Goal: Transaction & Acquisition: Purchase product/service

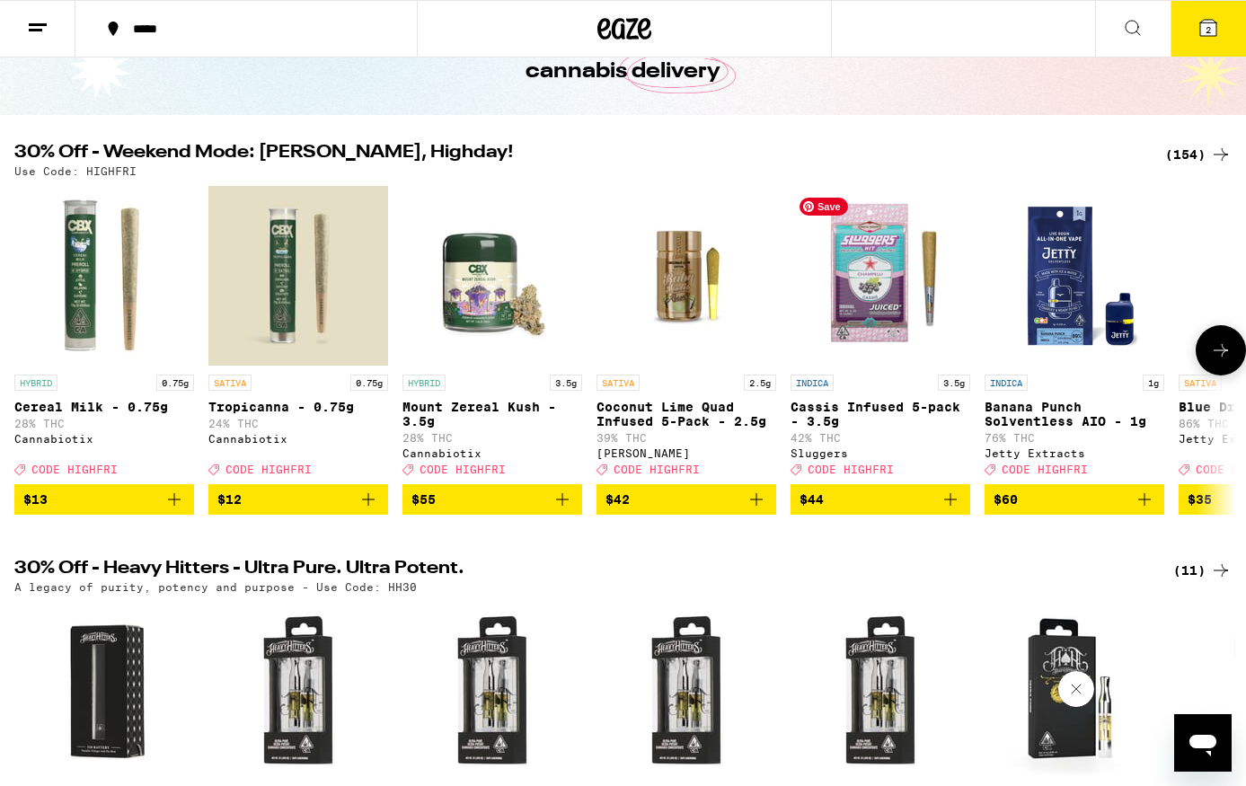
scroll to position [118, 0]
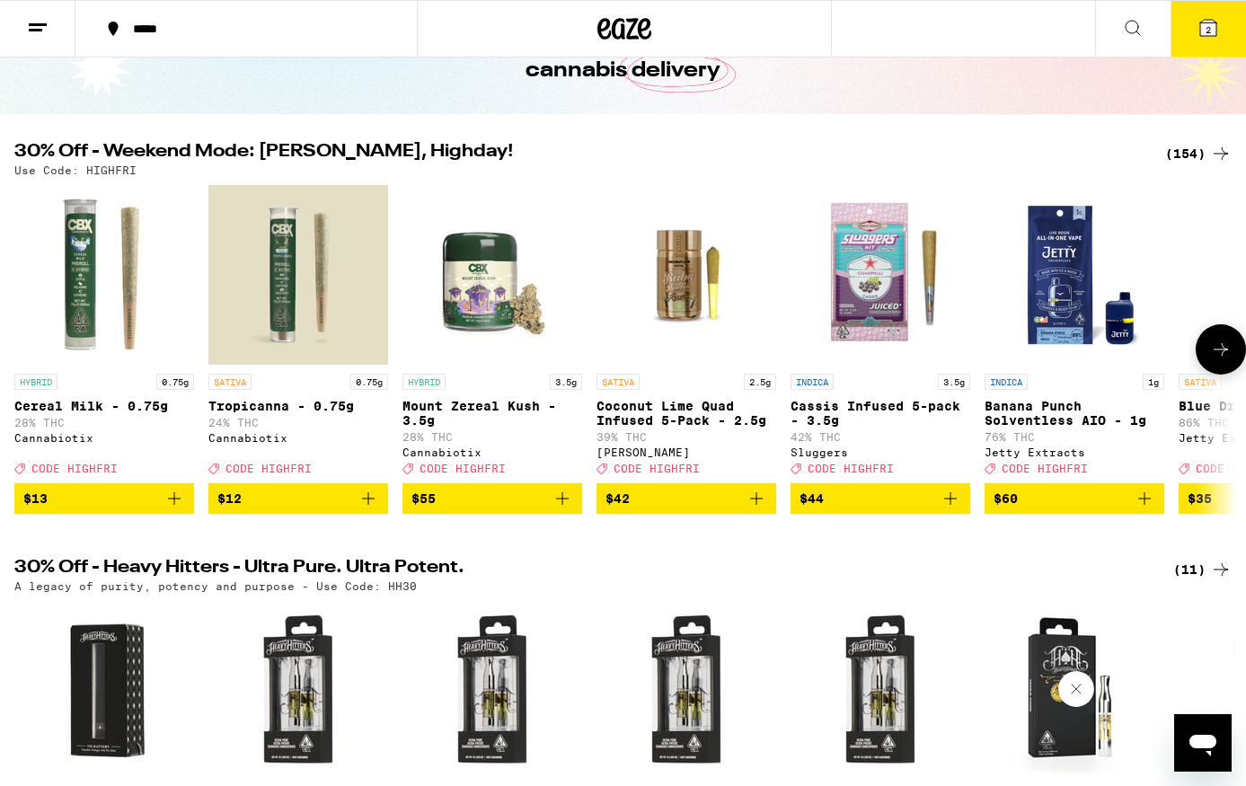
click at [1220, 349] on icon at bounding box center [1221, 350] width 22 height 22
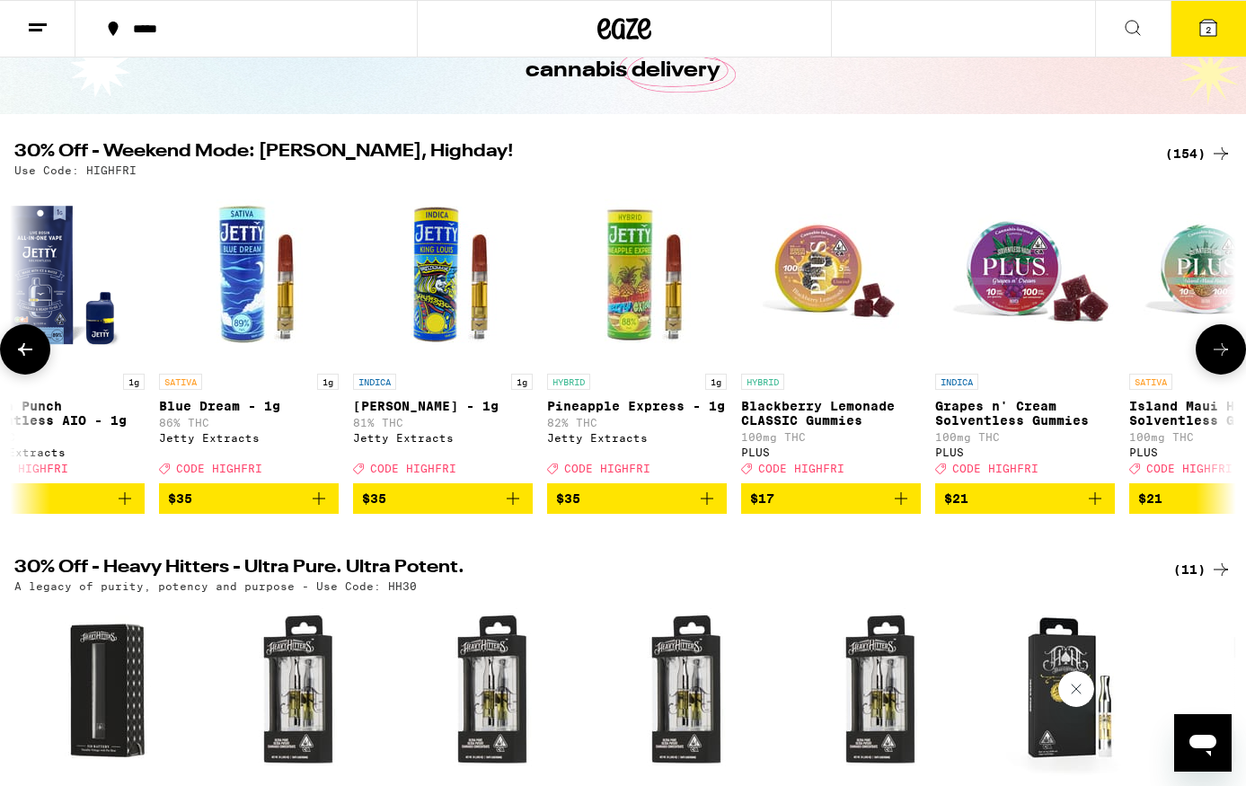
scroll to position [0, 1022]
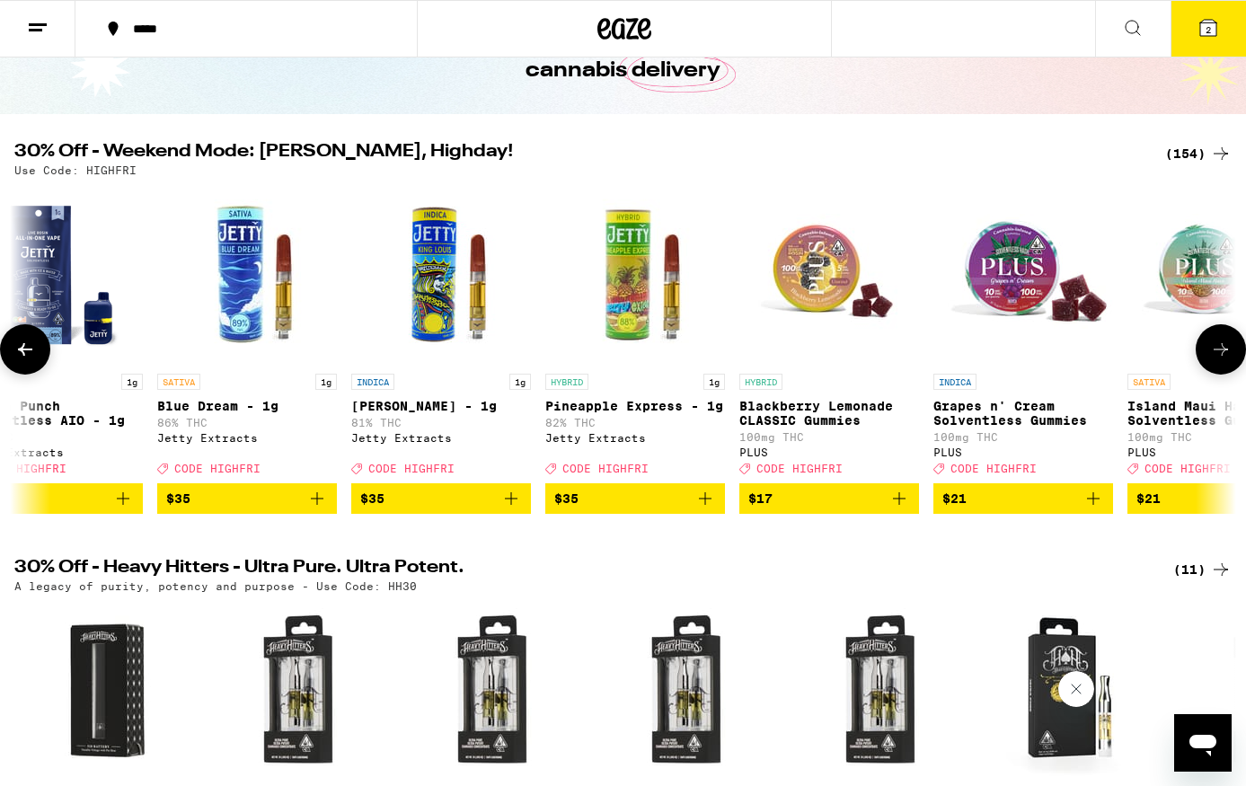
click at [1220, 349] on icon at bounding box center [1221, 350] width 22 height 22
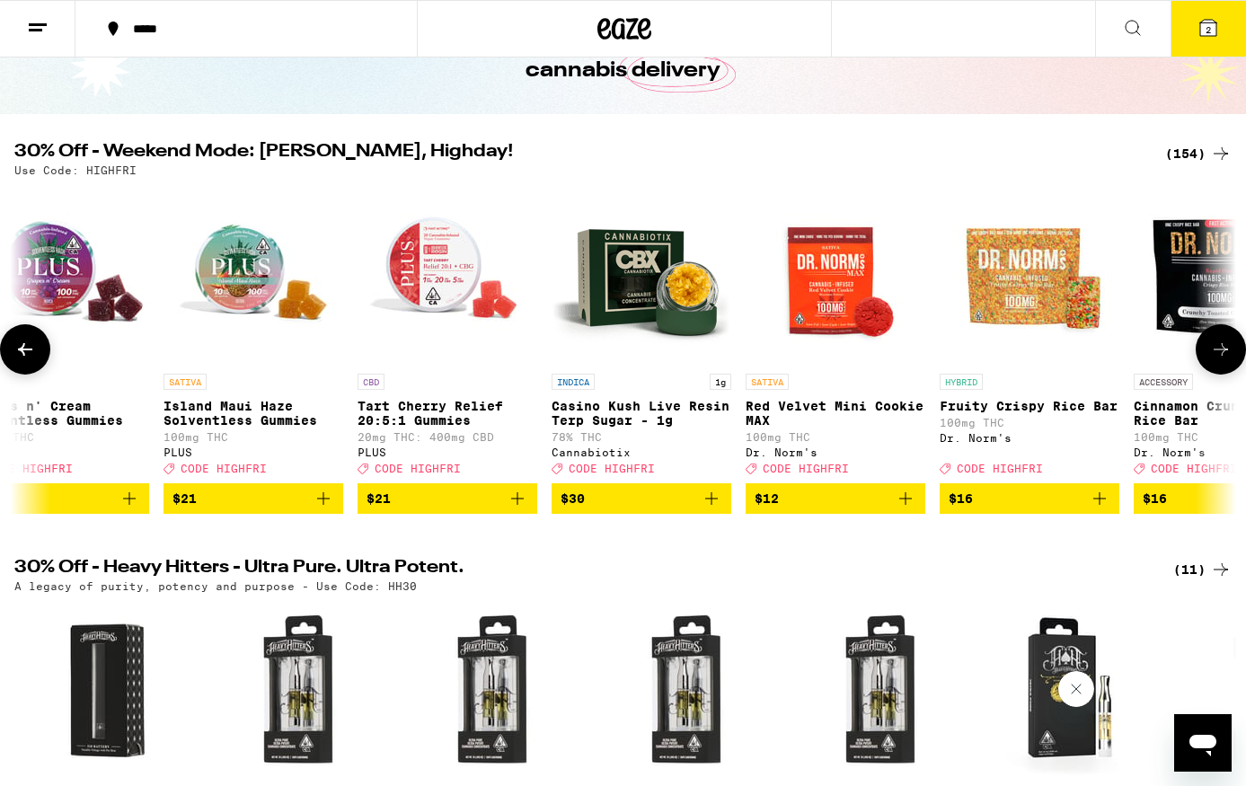
scroll to position [0, 2043]
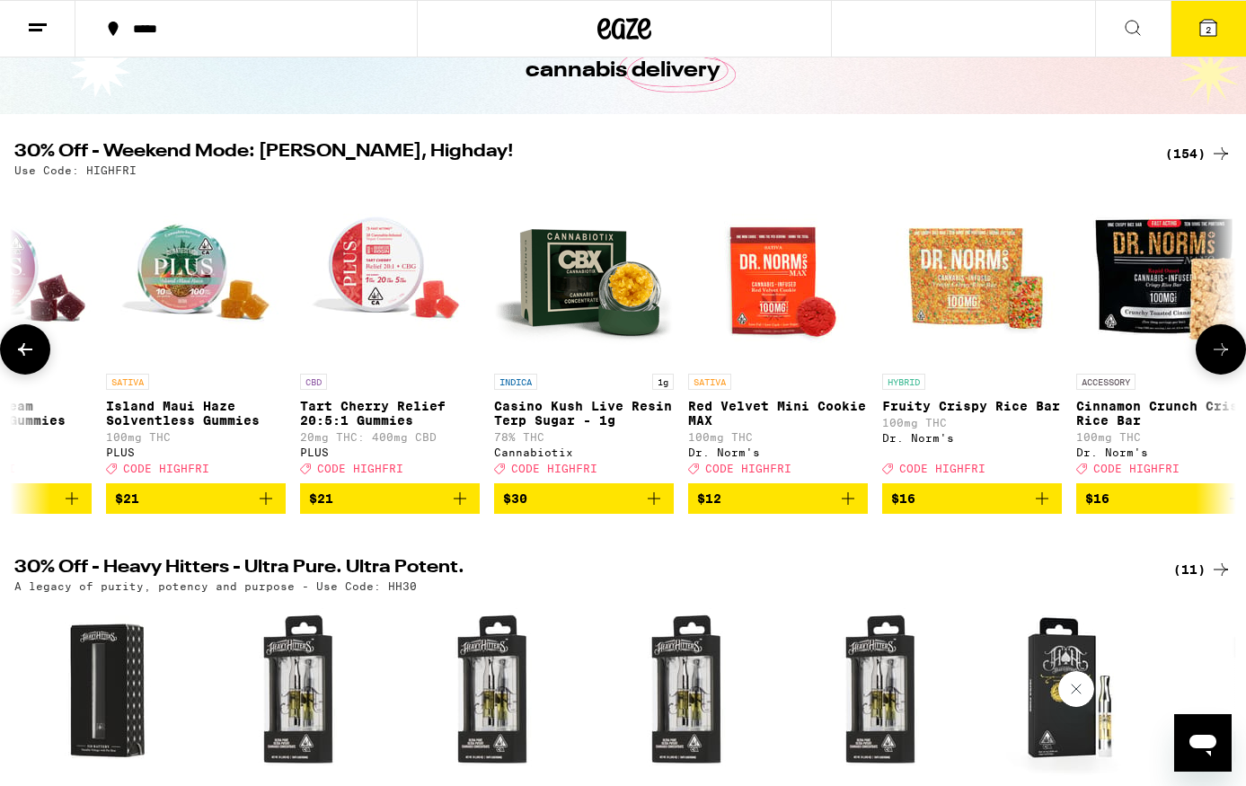
click at [1219, 349] on icon at bounding box center [1221, 350] width 22 height 22
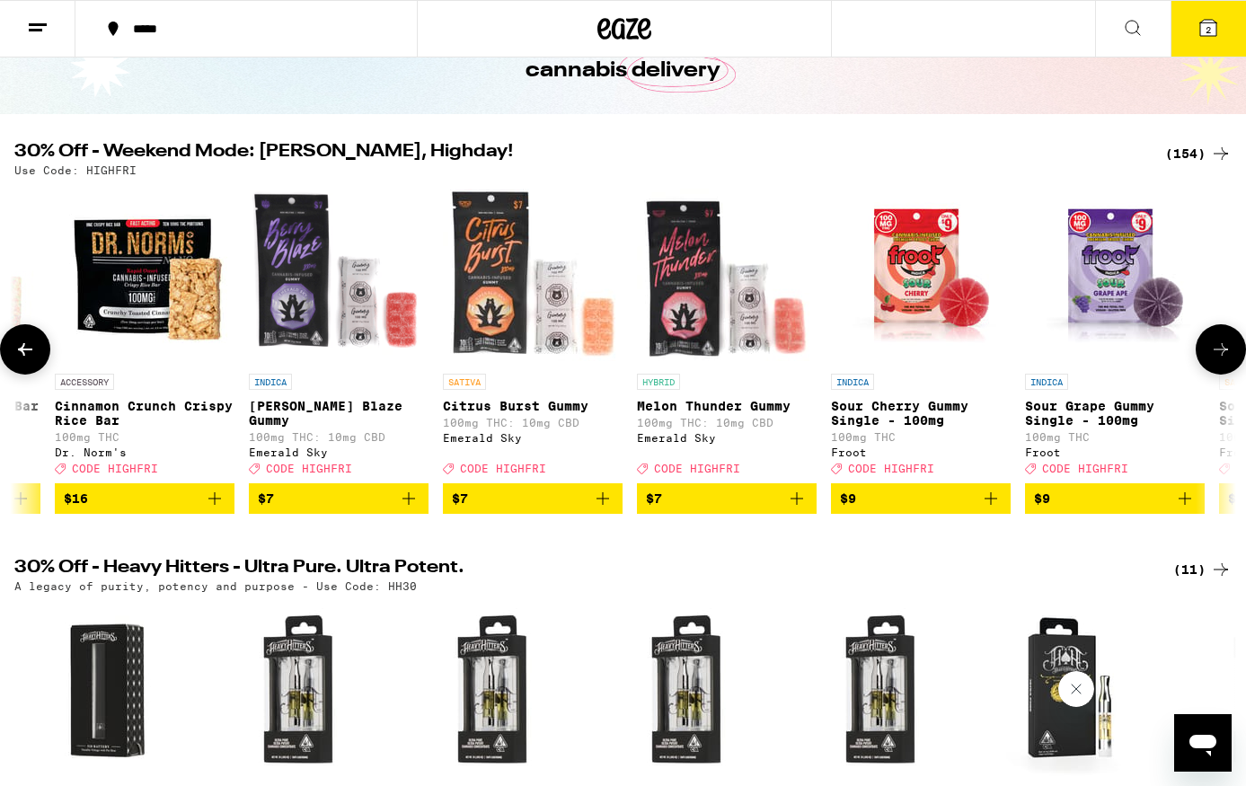
click at [1219, 350] on icon at bounding box center [1221, 350] width 22 height 22
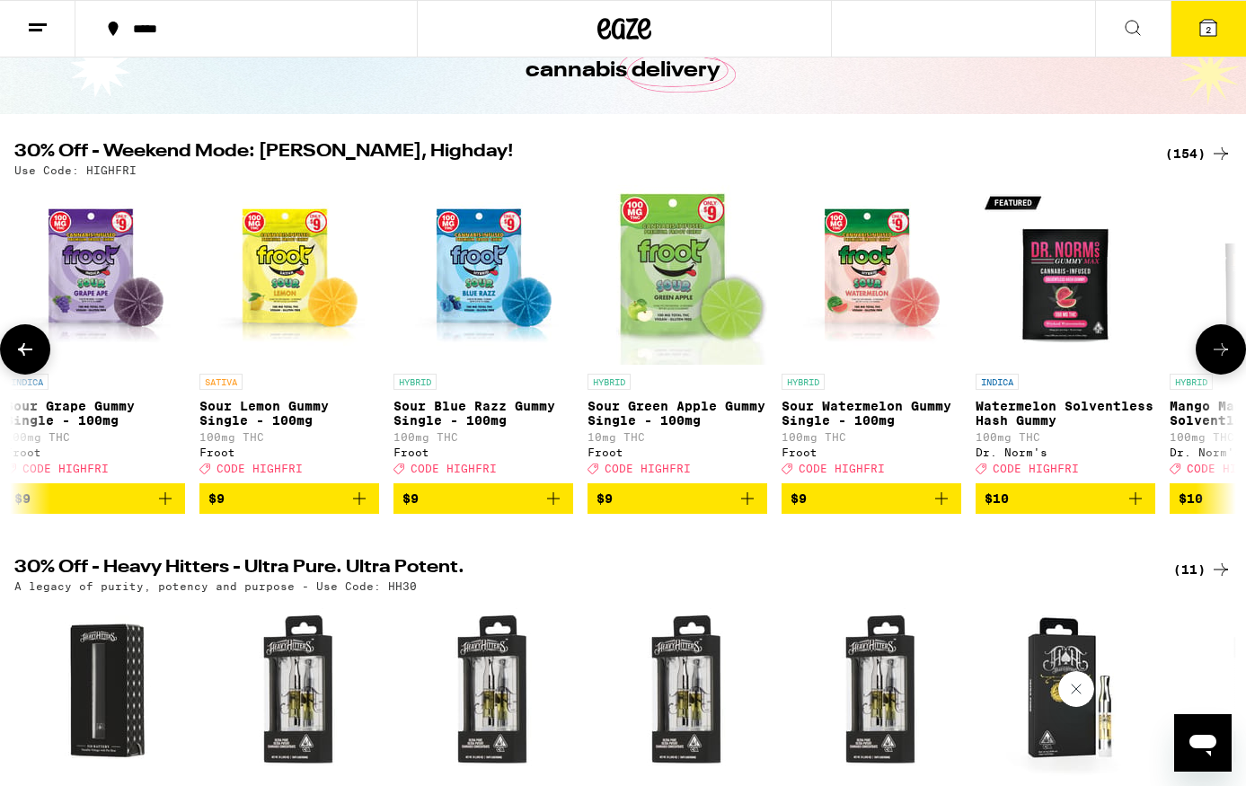
scroll to position [0, 4086]
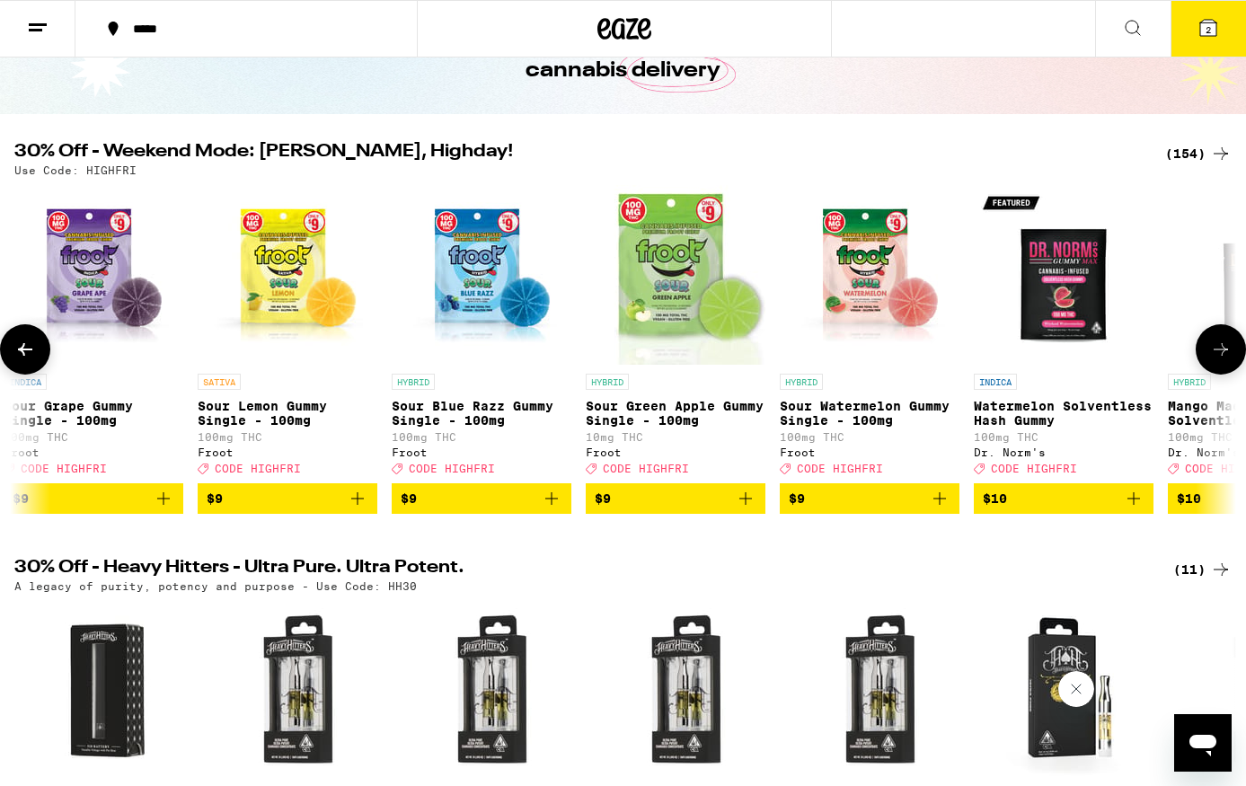
click at [1219, 350] on icon at bounding box center [1221, 350] width 22 height 22
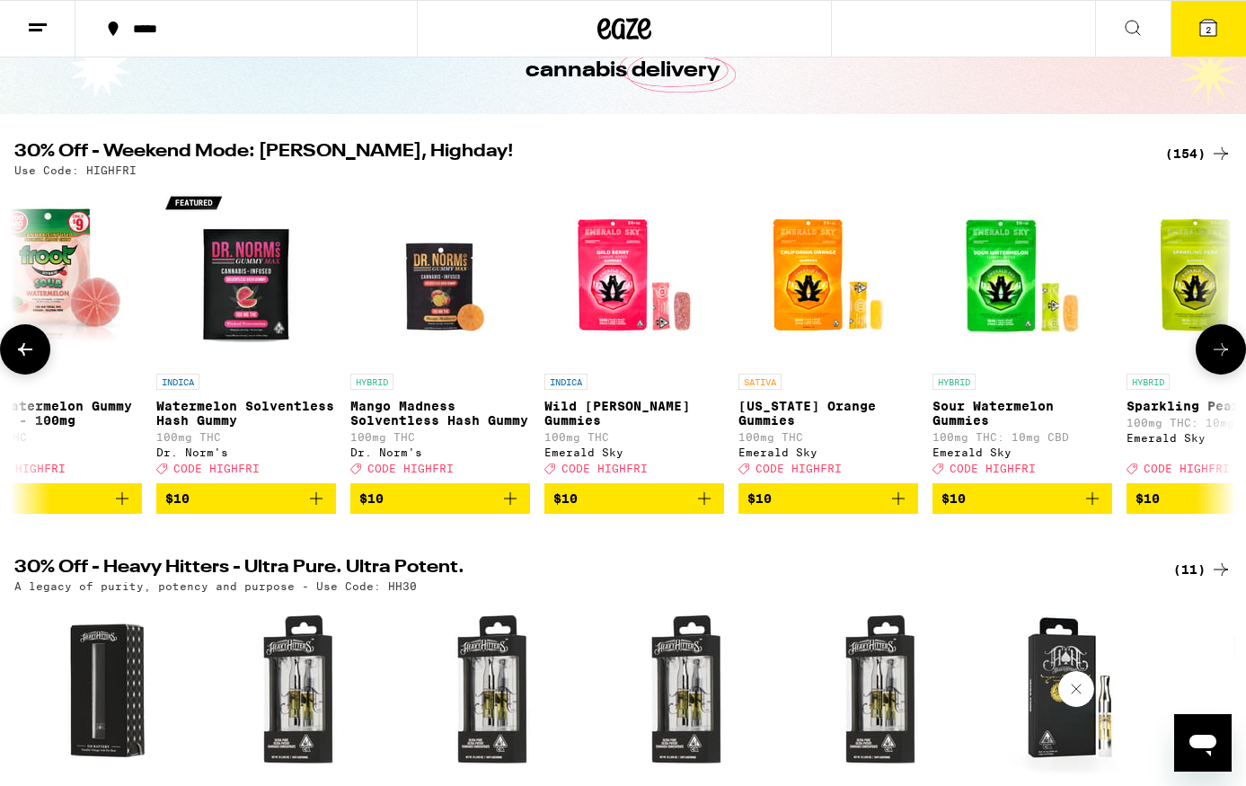
scroll to position [0, 5108]
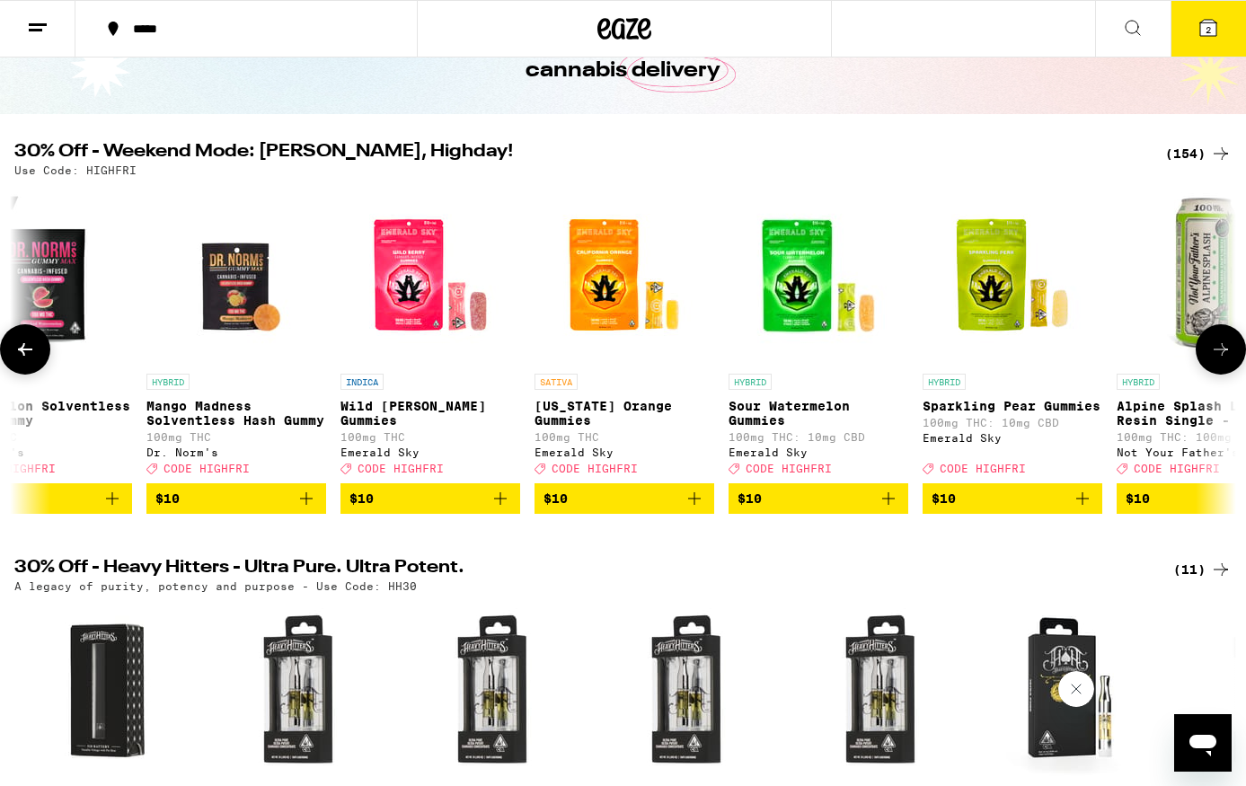
click at [28, 355] on icon at bounding box center [25, 350] width 22 height 22
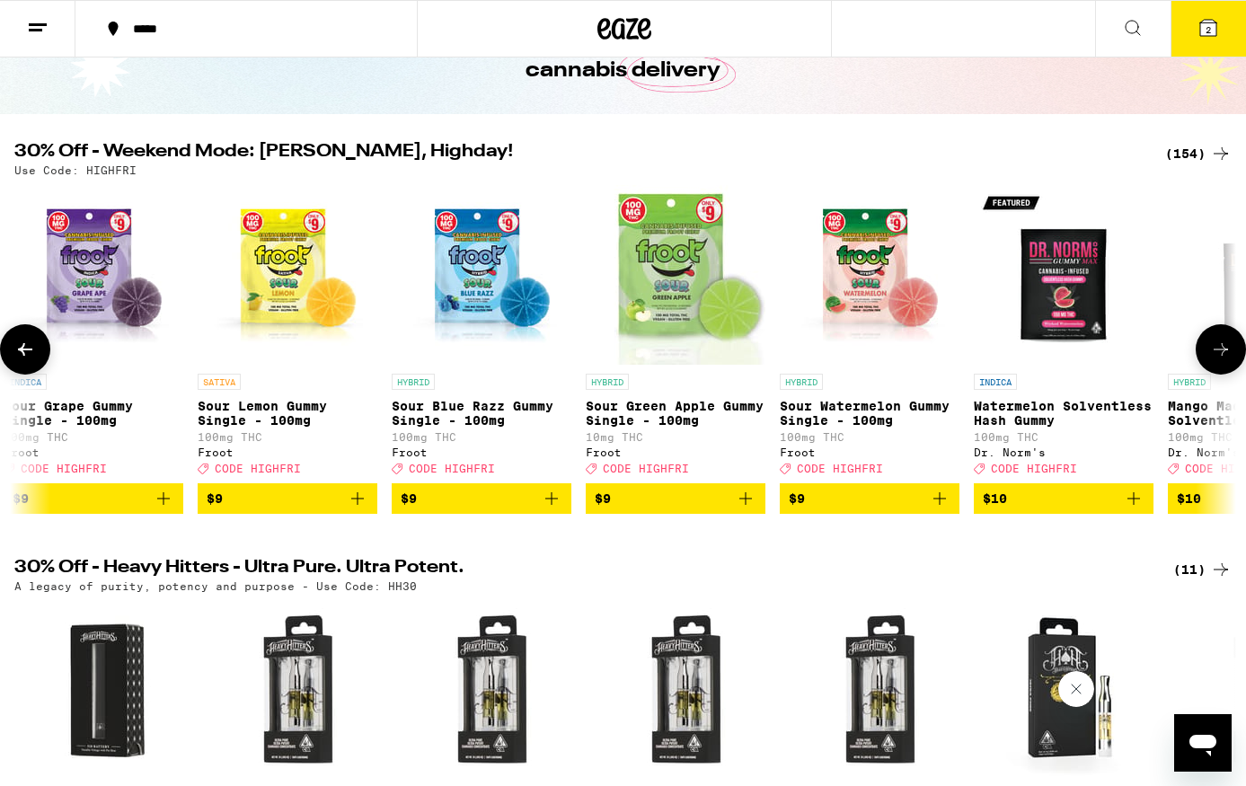
click at [28, 354] on icon at bounding box center [25, 350] width 22 height 22
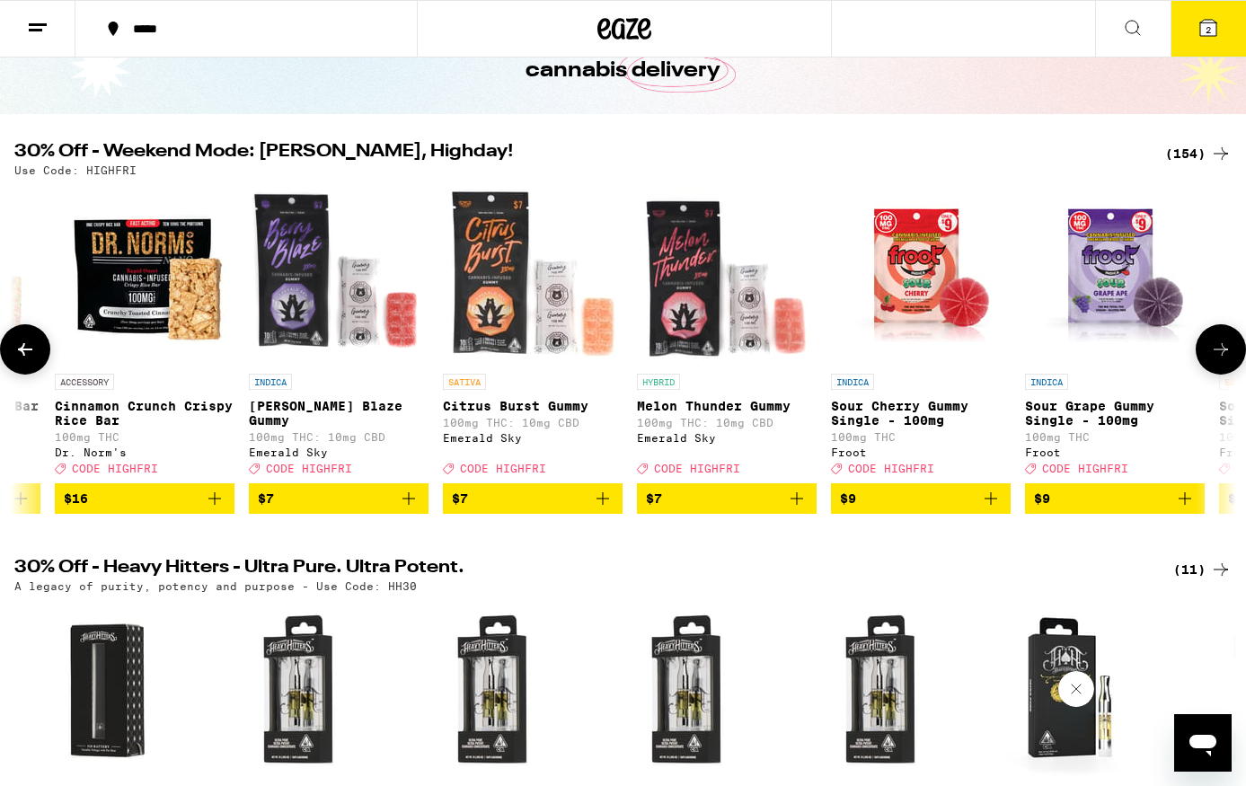
click at [28, 354] on icon at bounding box center [25, 350] width 22 height 22
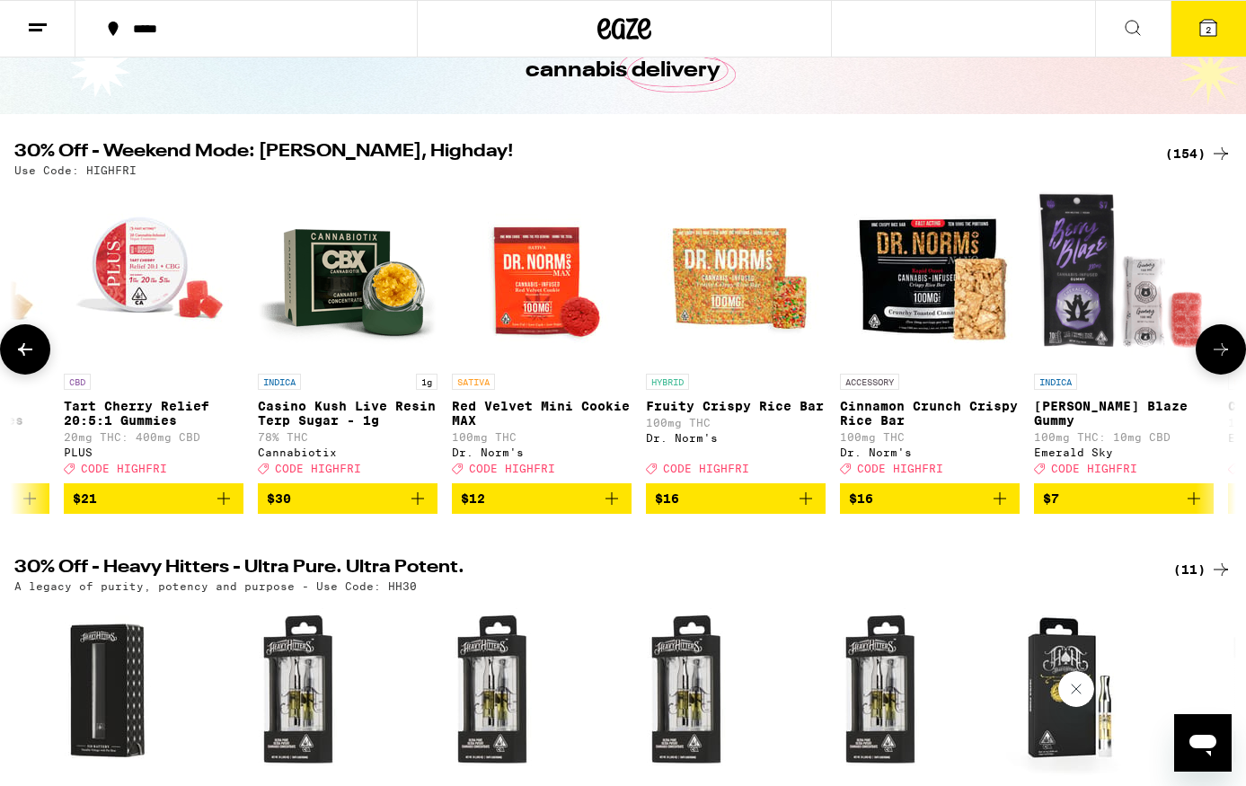
scroll to position [0, 2043]
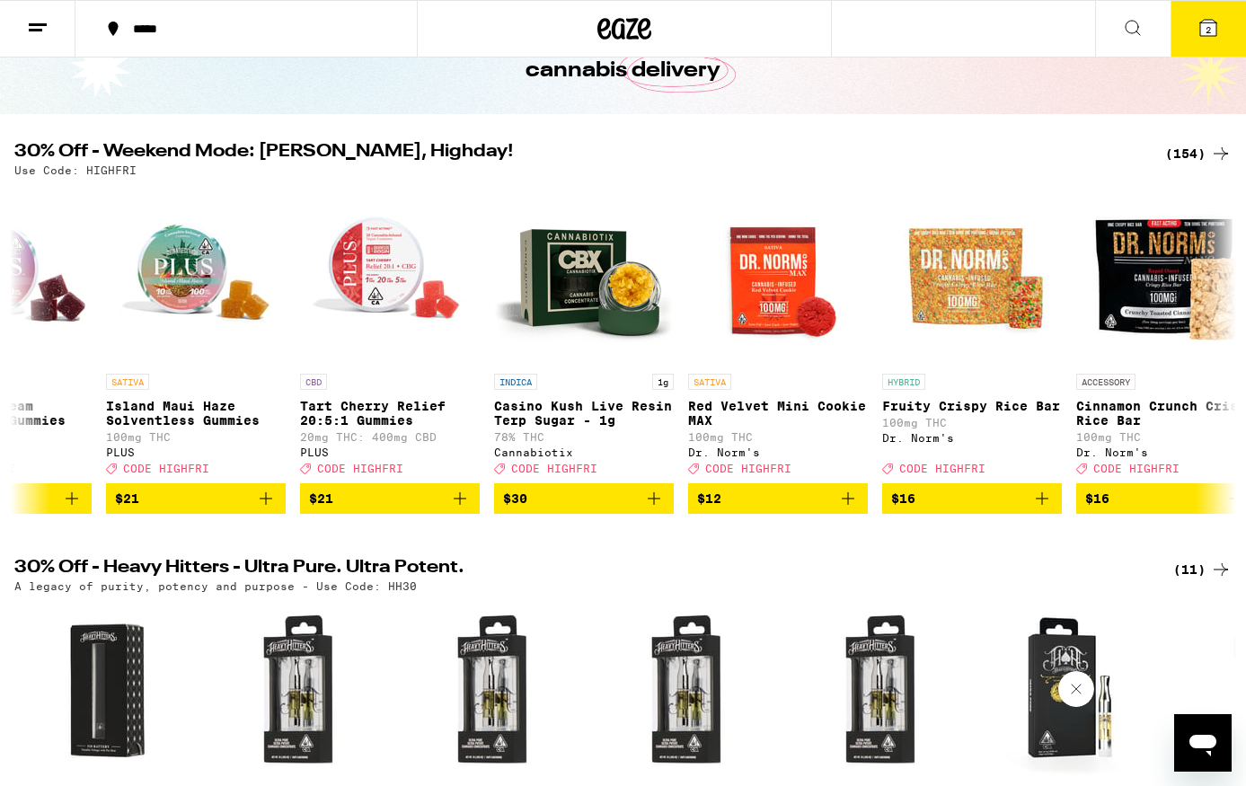
click at [1213, 149] on icon at bounding box center [1221, 154] width 22 height 22
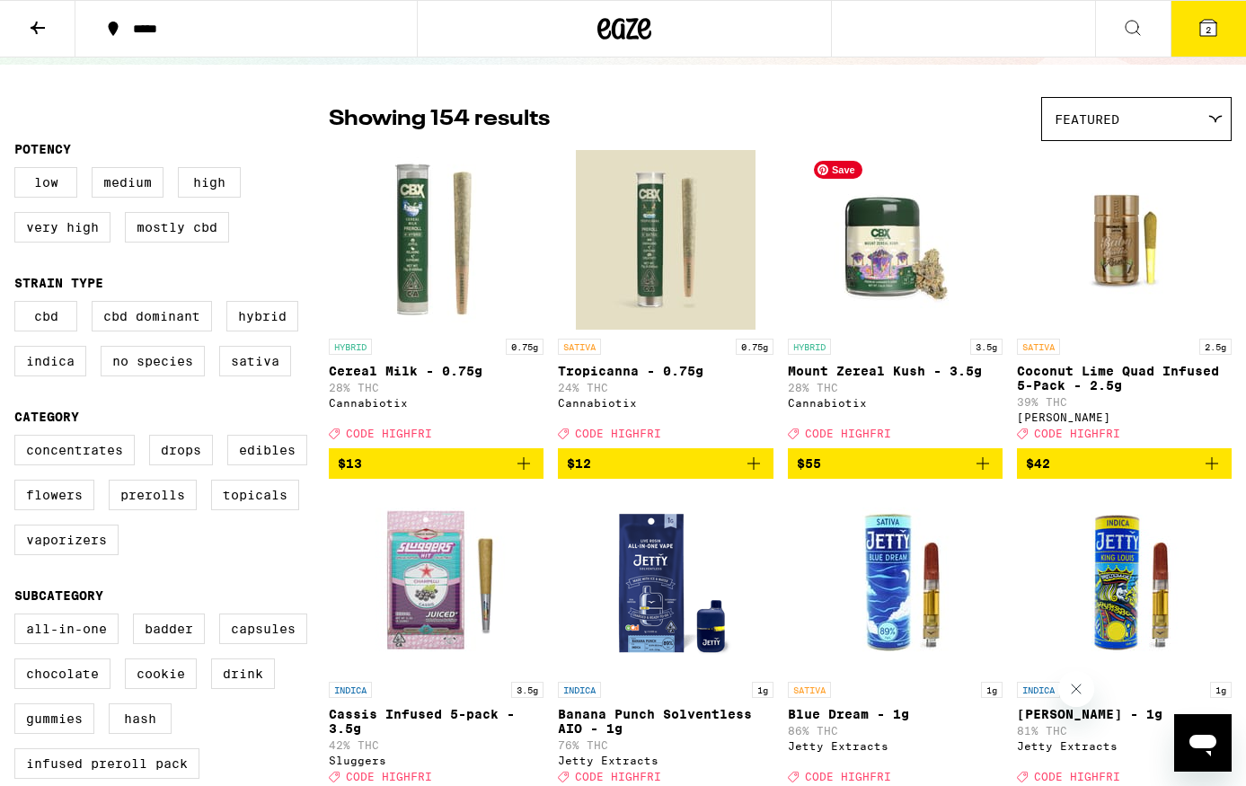
scroll to position [106, 0]
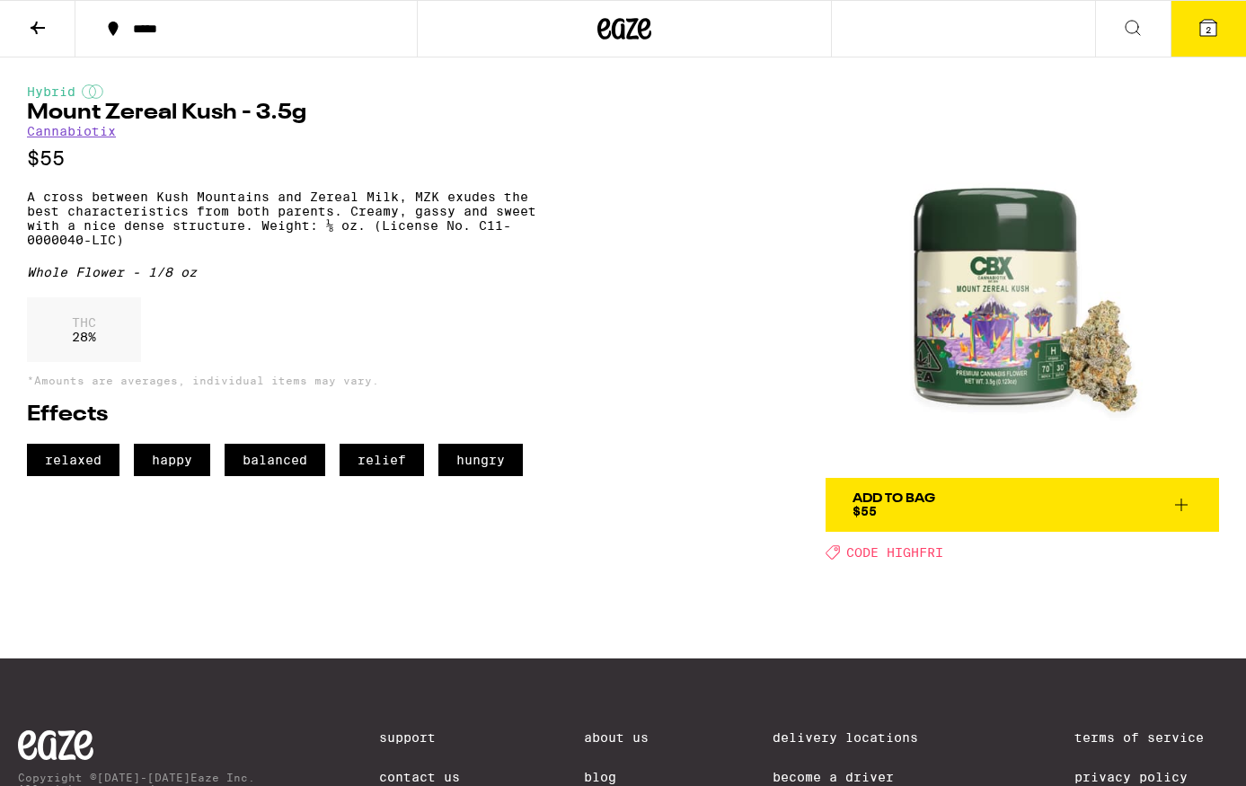
click at [1039, 490] on button "Add To Bag $55" at bounding box center [1023, 505] width 394 height 54
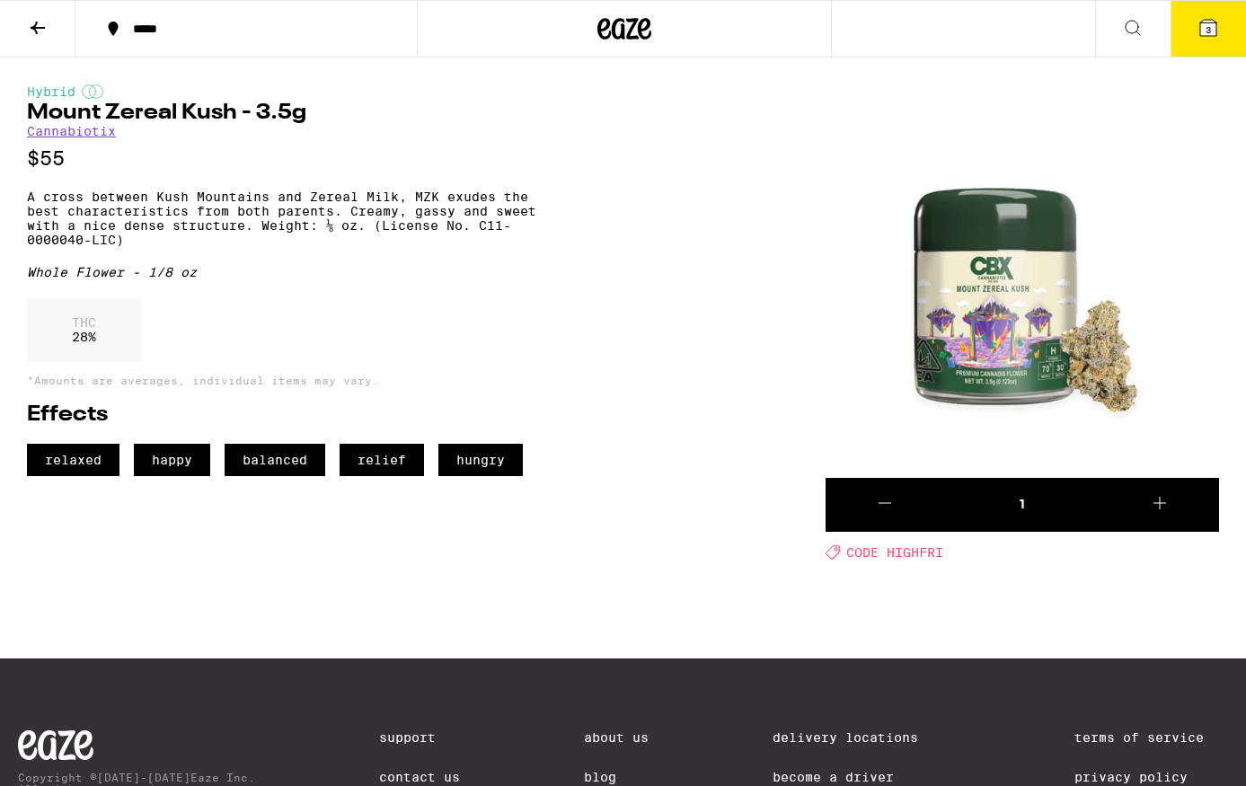
click at [1197, 40] on button "3" at bounding box center [1208, 29] width 75 height 56
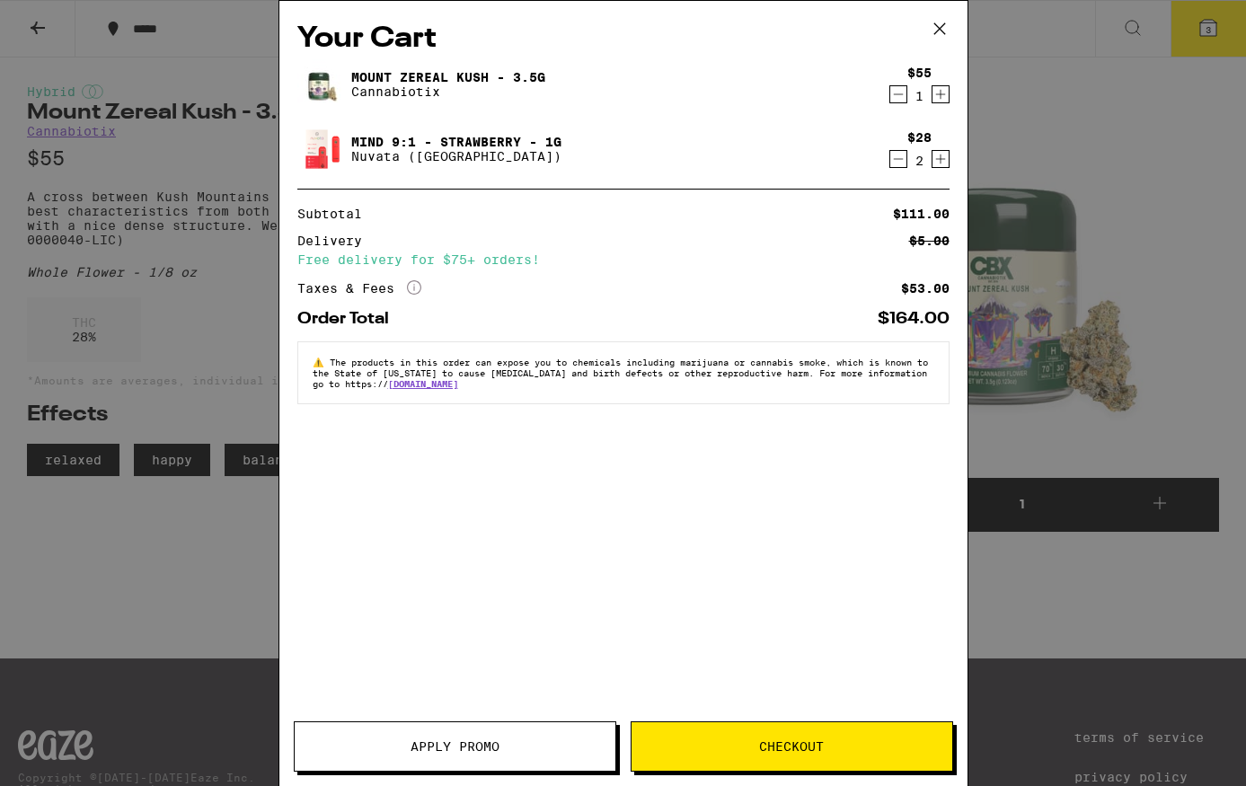
click at [894, 155] on icon "Decrement" at bounding box center [898, 159] width 16 height 22
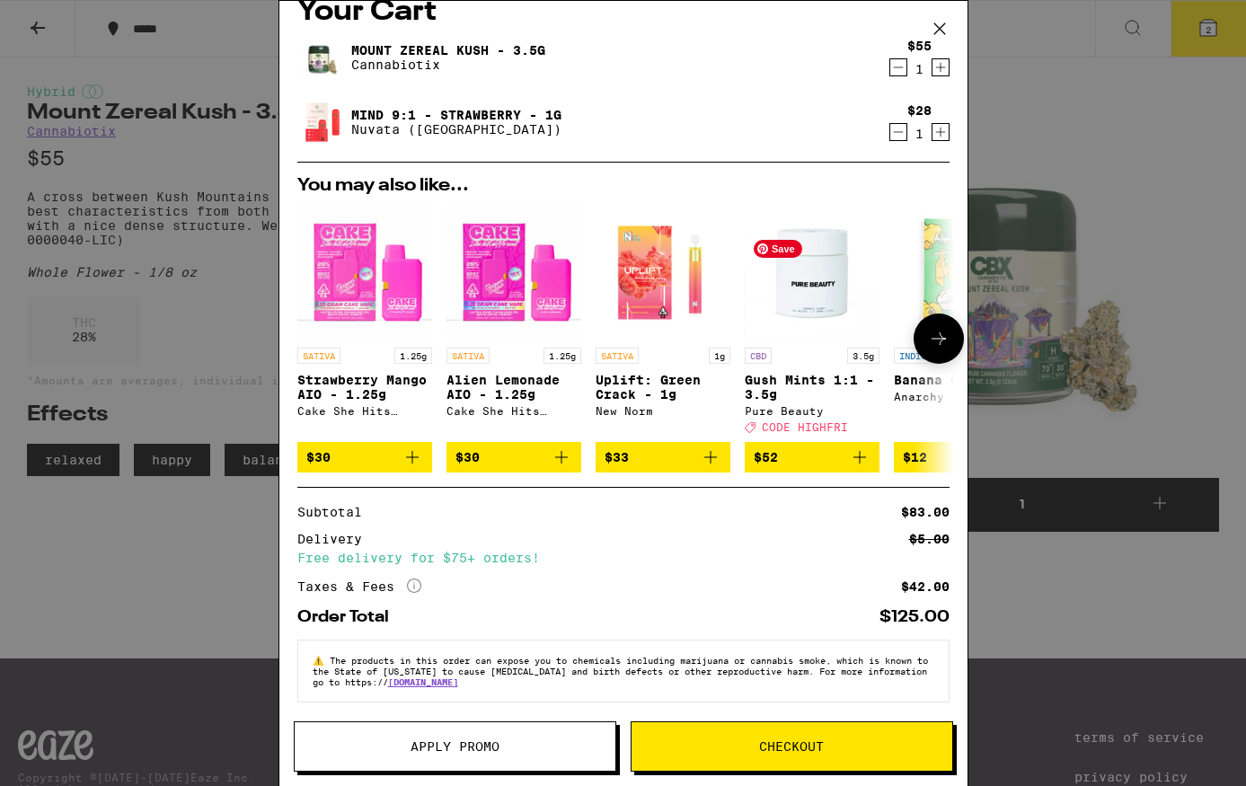
scroll to position [41, 0]
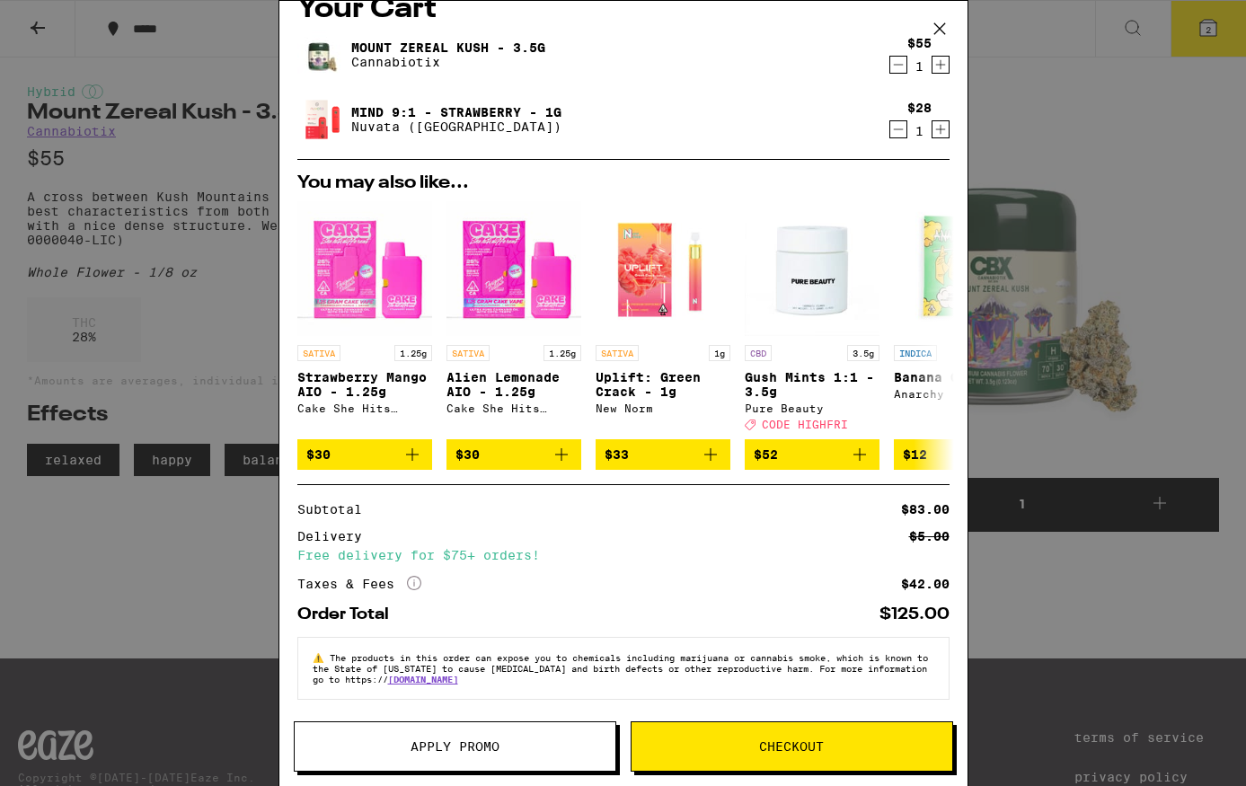
click at [761, 736] on button "Checkout" at bounding box center [792, 746] width 323 height 50
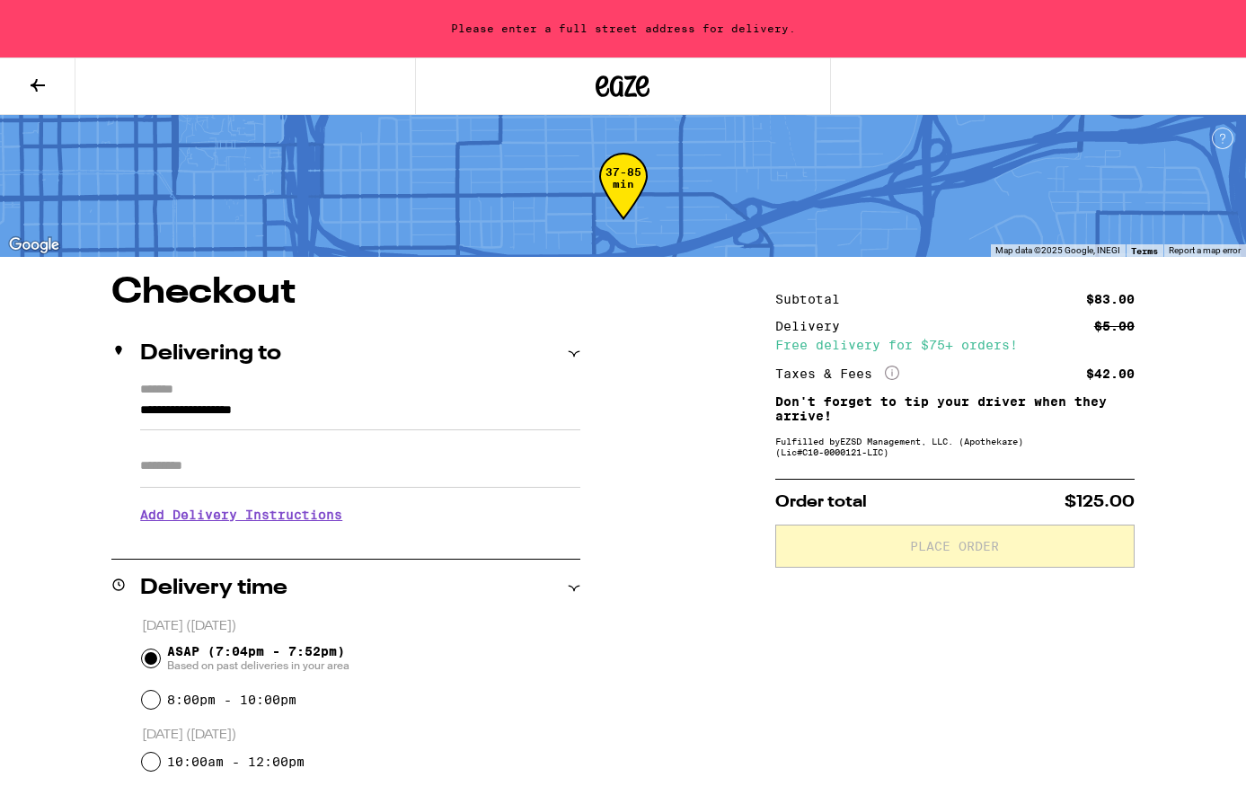
click at [706, 505] on div "**********" at bounding box center [623, 781] width 1246 height 1013
click at [564, 31] on div "Please enter a full street address for delivery." at bounding box center [623, 29] width 1246 height 58
click at [33, 84] on icon at bounding box center [38, 85] width 14 height 13
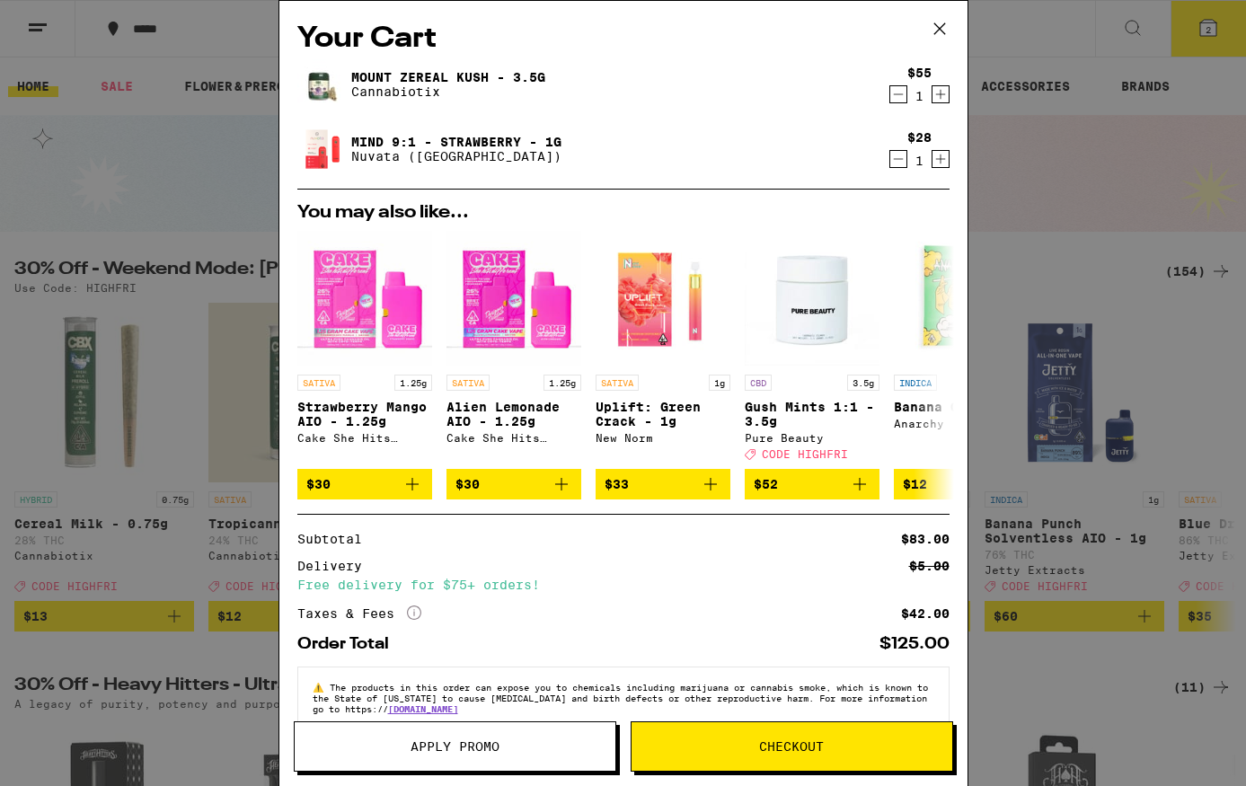
click at [240, 91] on div "Your Cart Mount Zereal Kush - 3.5g Cannabiotix $55 1 Mind 9:1 - Strawberry - 1g…" at bounding box center [623, 393] width 1246 height 786
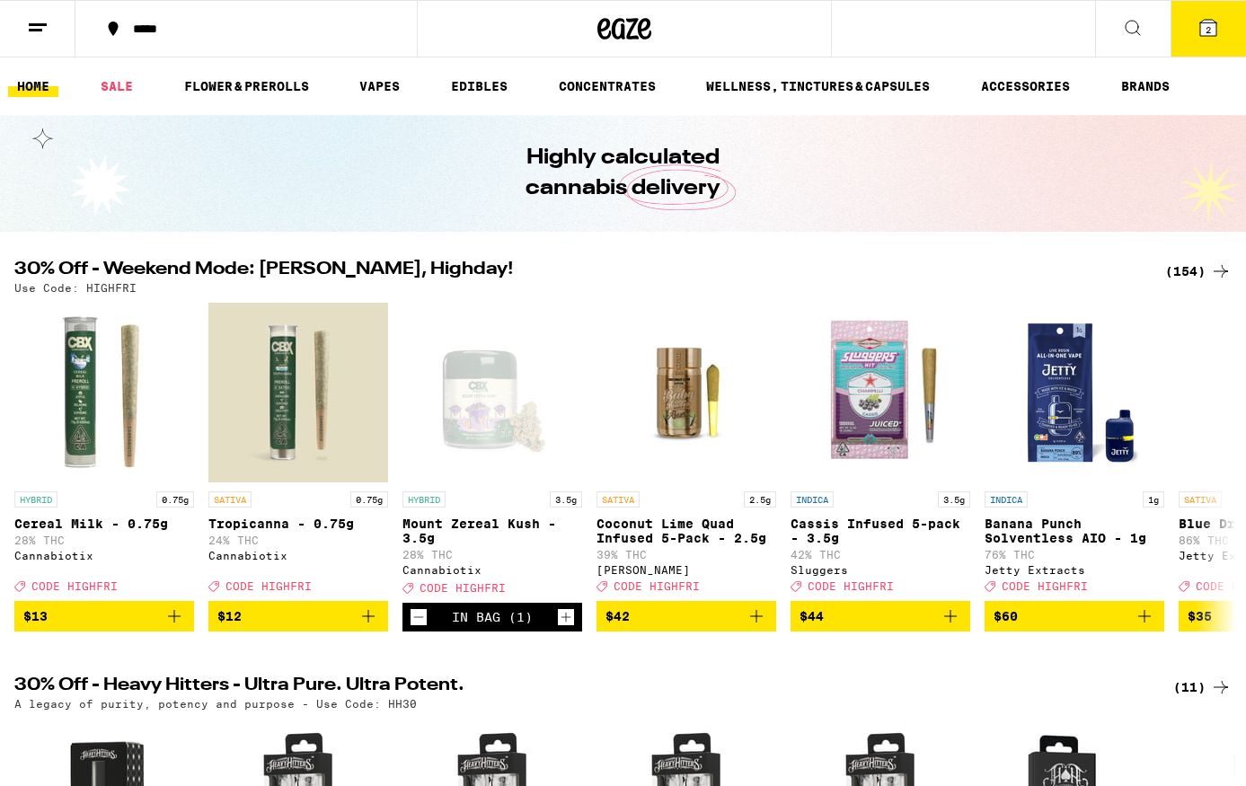
click at [226, 139] on div "Your Cart Mount Zereal Kush - 3.5g Cannabiotix $55 1 Mind 9:1 - Strawberry - 1g…" at bounding box center [623, 393] width 1246 height 786
click at [44, 22] on div "Your Cart Mount Zereal Kush - 3.5g Cannabiotix $55 1 Mind 9:1 - Strawberry - 1g…" at bounding box center [623, 393] width 1246 height 786
click at [44, 24] on line at bounding box center [38, 24] width 18 height 0
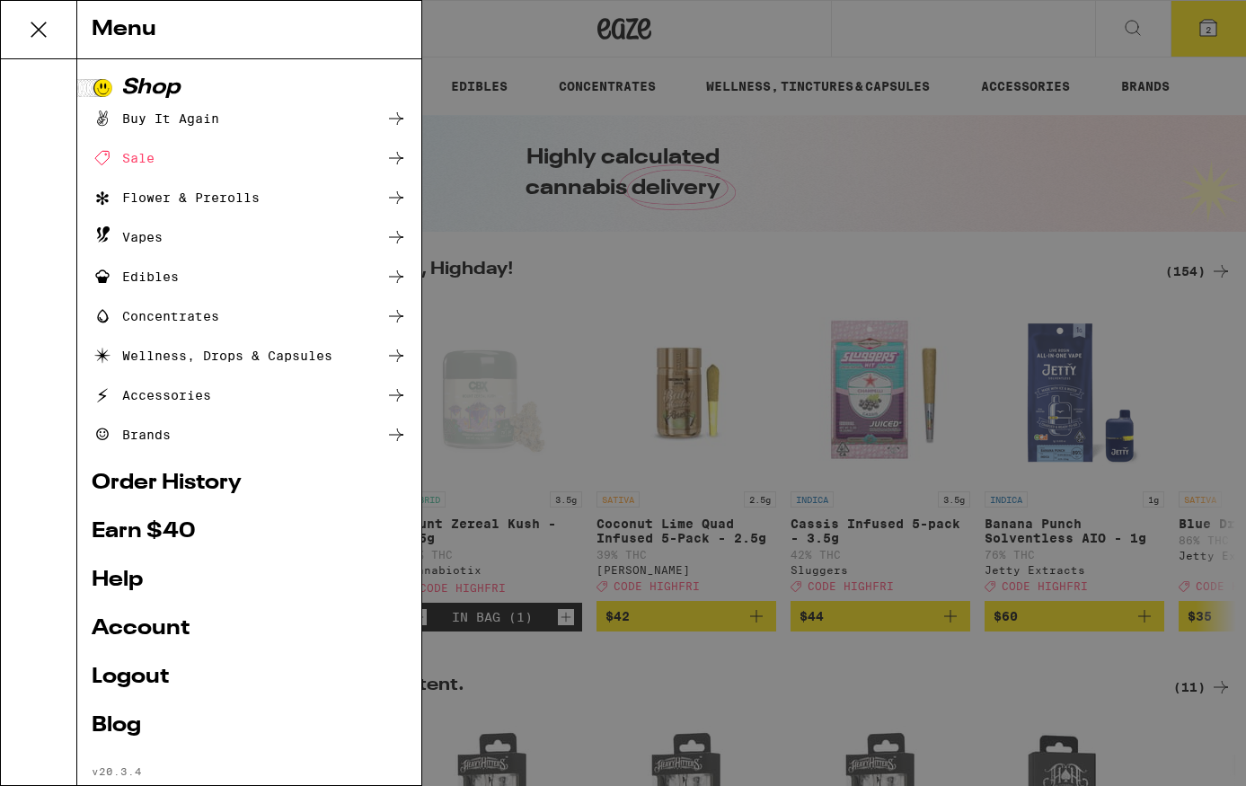
click at [164, 624] on link "Account" at bounding box center [249, 629] width 315 height 22
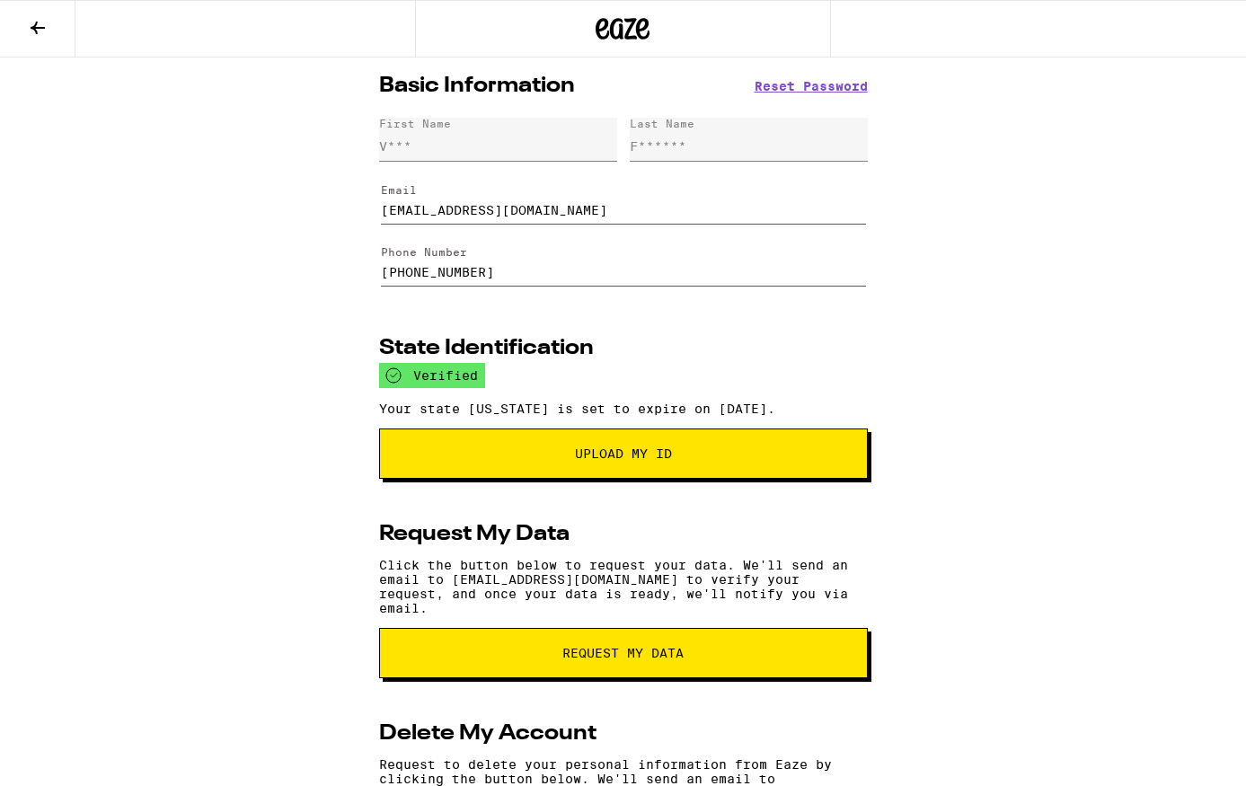
click at [44, 18] on icon at bounding box center [38, 28] width 22 height 22
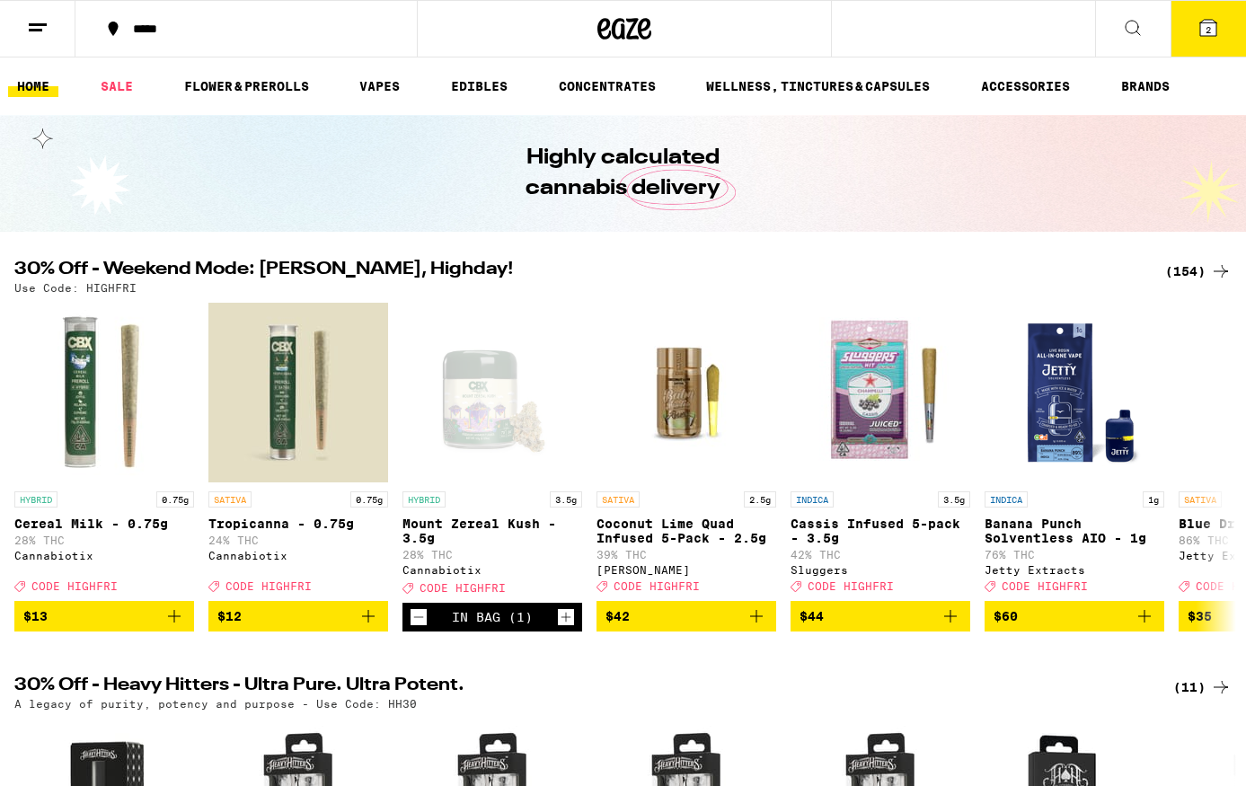
click at [1196, 40] on button "2" at bounding box center [1208, 29] width 75 height 56
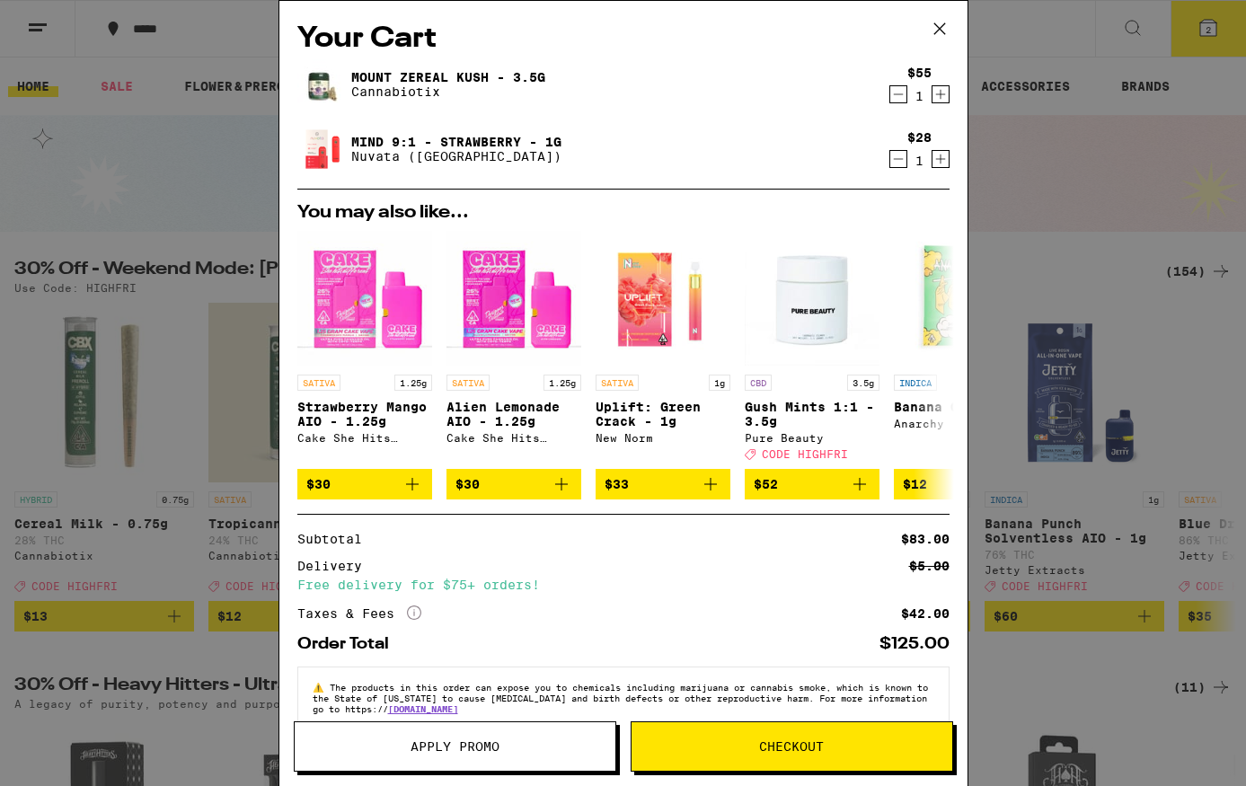
click at [702, 739] on button "Checkout" at bounding box center [792, 746] width 323 height 50
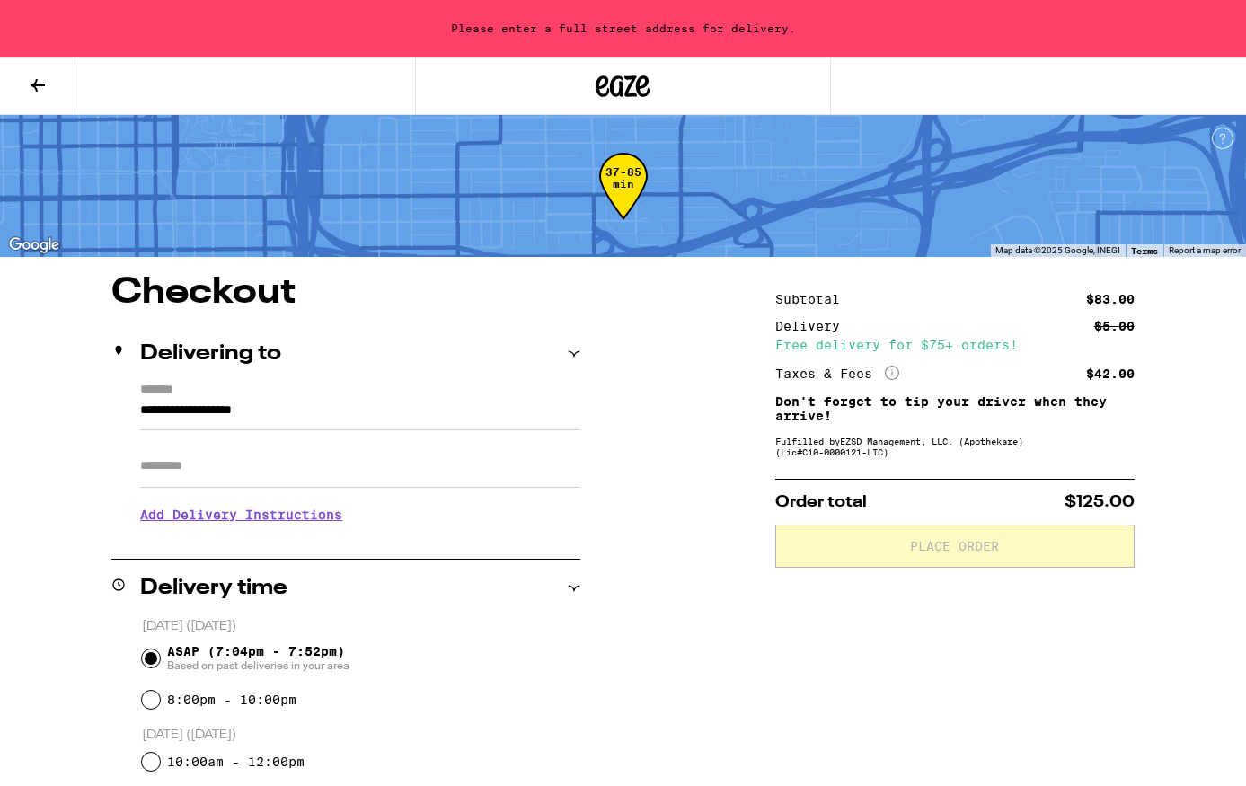
click at [38, 75] on icon at bounding box center [38, 86] width 22 height 22
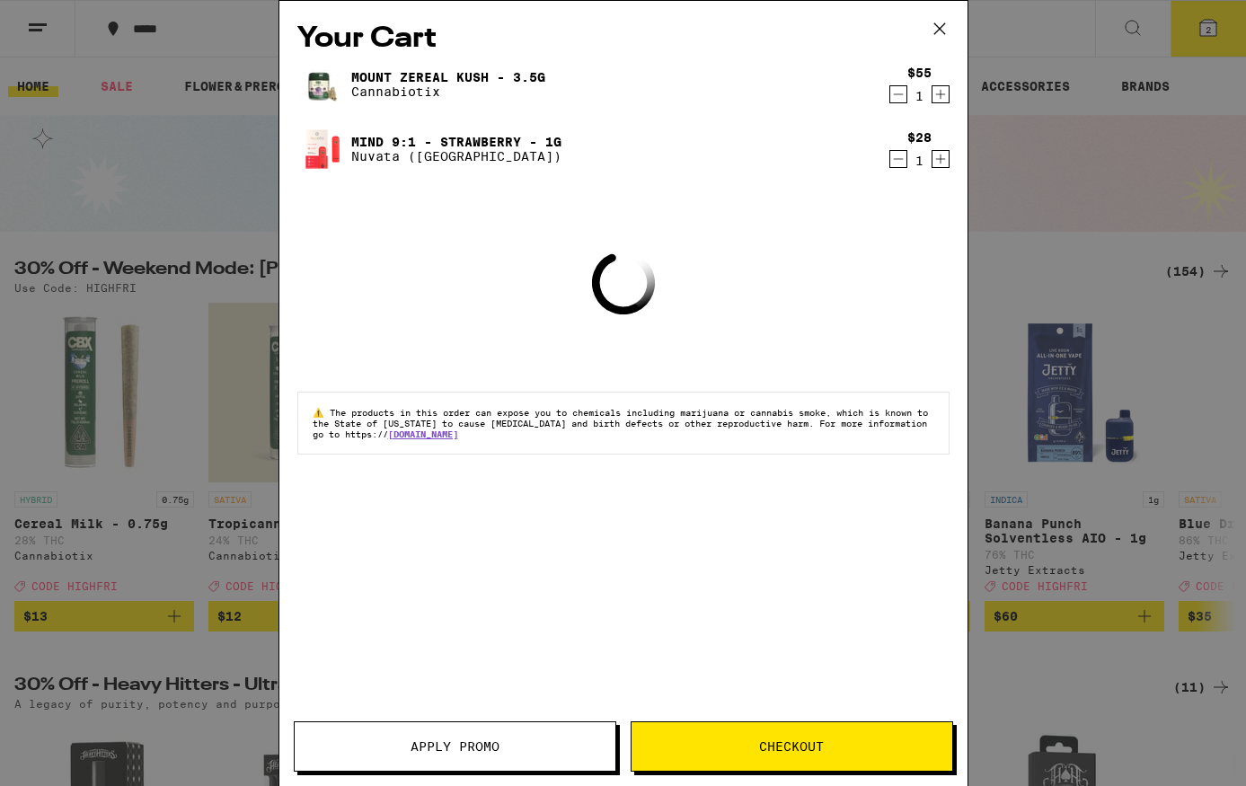
click at [947, 31] on icon at bounding box center [939, 28] width 27 height 27
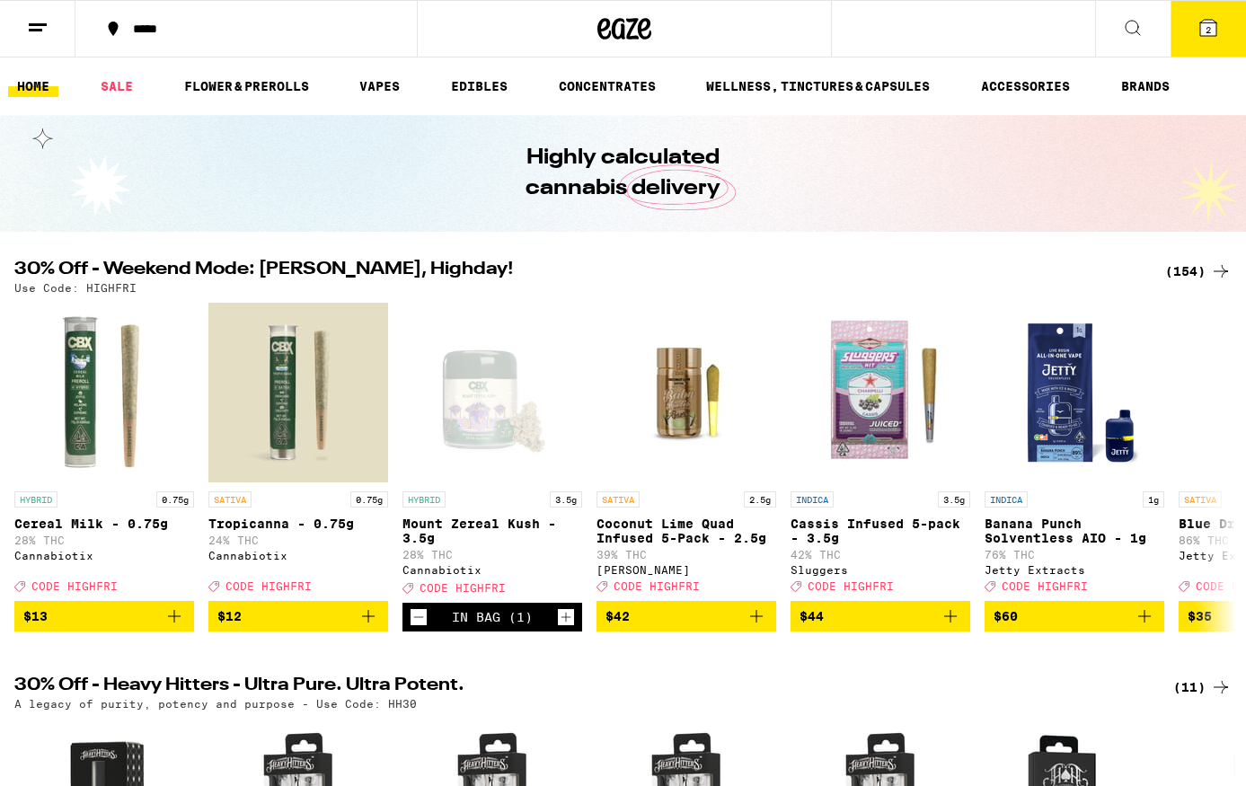
click at [44, 24] on line at bounding box center [38, 24] width 18 height 0
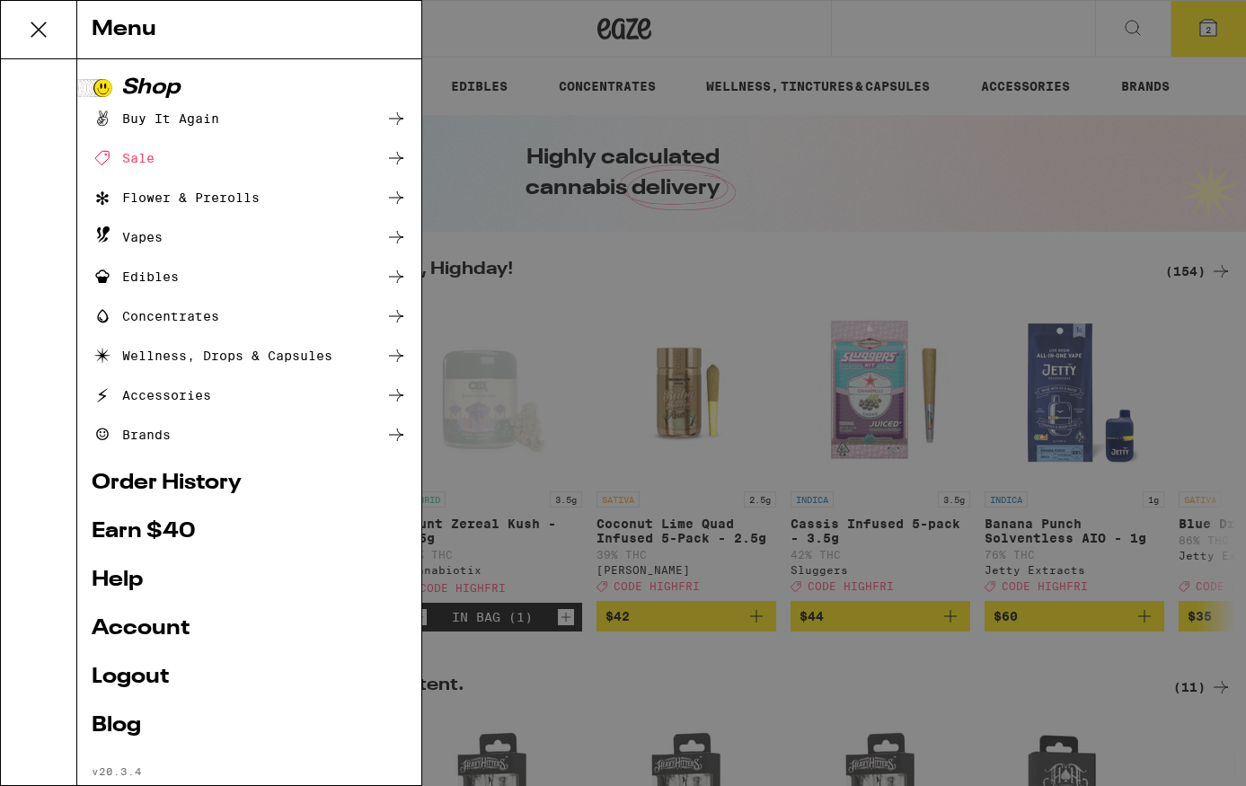
click at [551, 294] on div "Menu Shop Buy It Again Sale Flower & Prerolls Vapes Edibles Concentrates Wellne…" at bounding box center [623, 393] width 1246 height 786
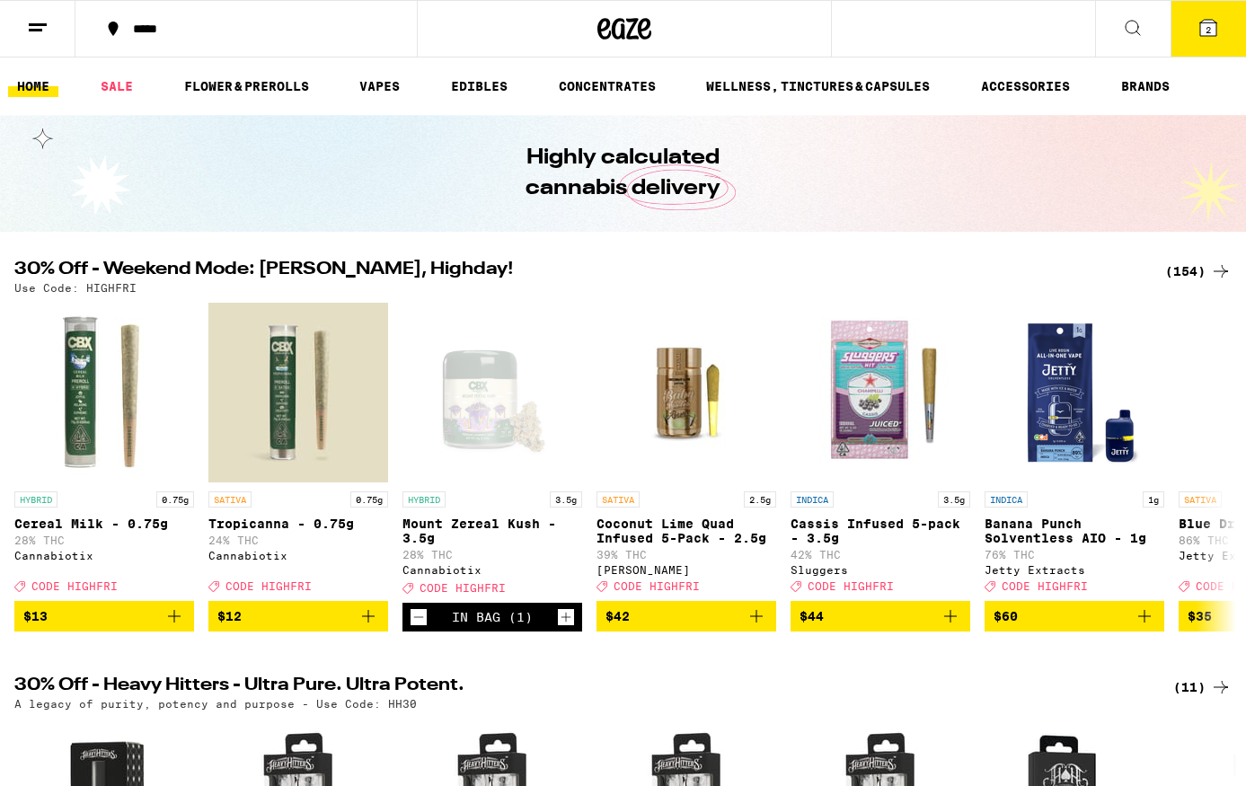
click at [1200, 21] on icon at bounding box center [1209, 28] width 22 height 22
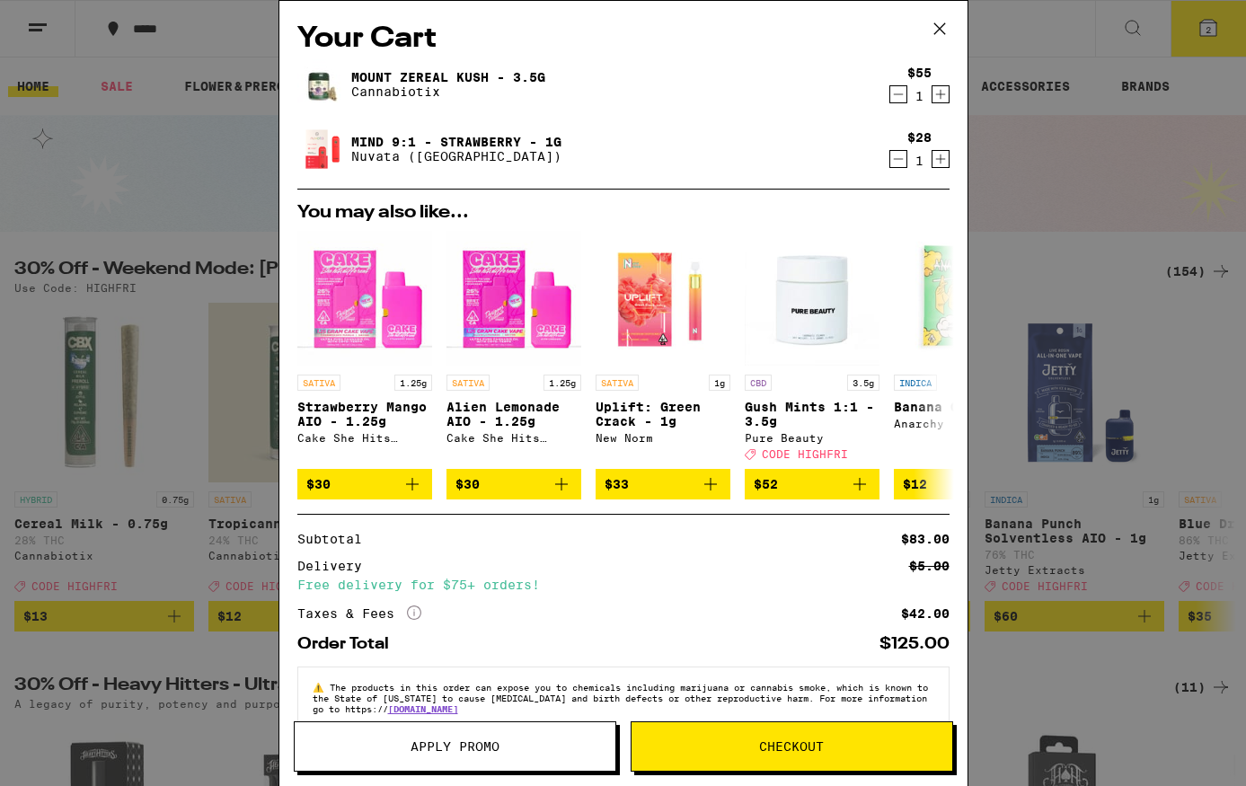
click at [695, 755] on button "Checkout" at bounding box center [792, 746] width 323 height 50
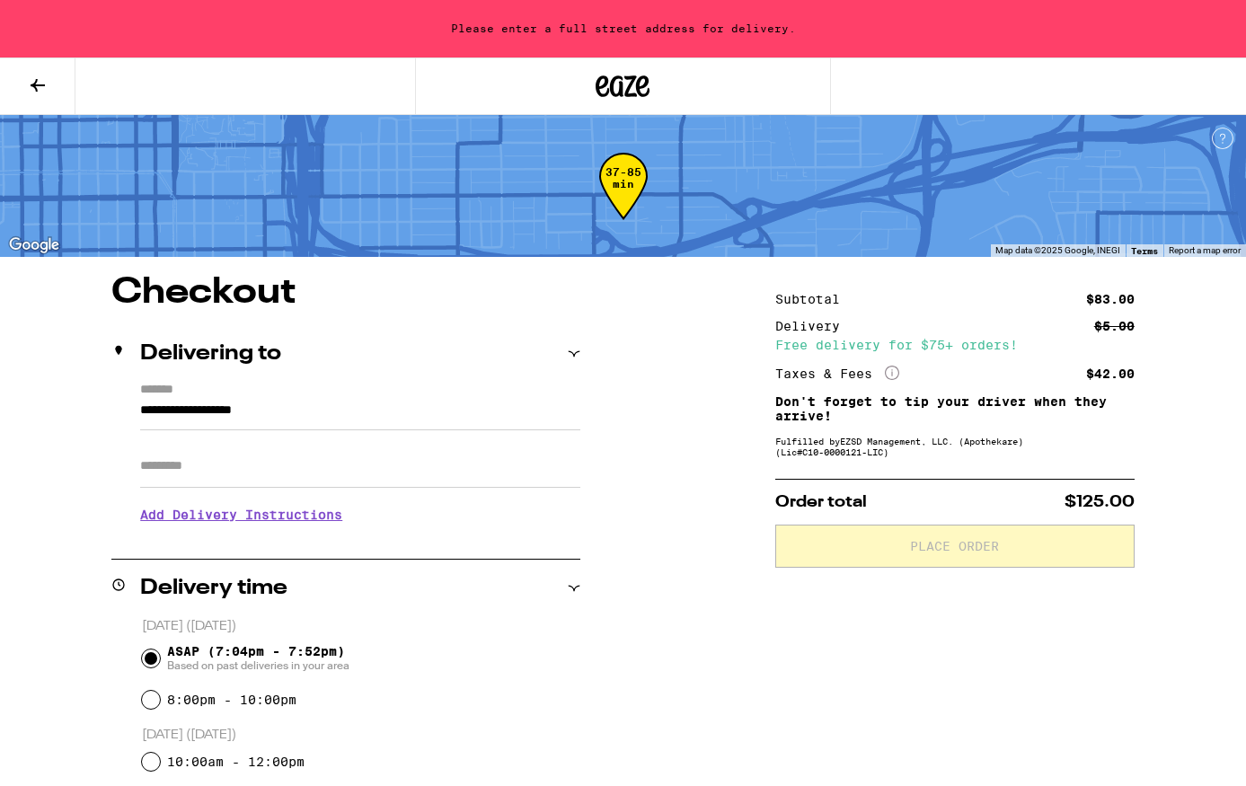
click at [37, 71] on button at bounding box center [37, 86] width 75 height 57
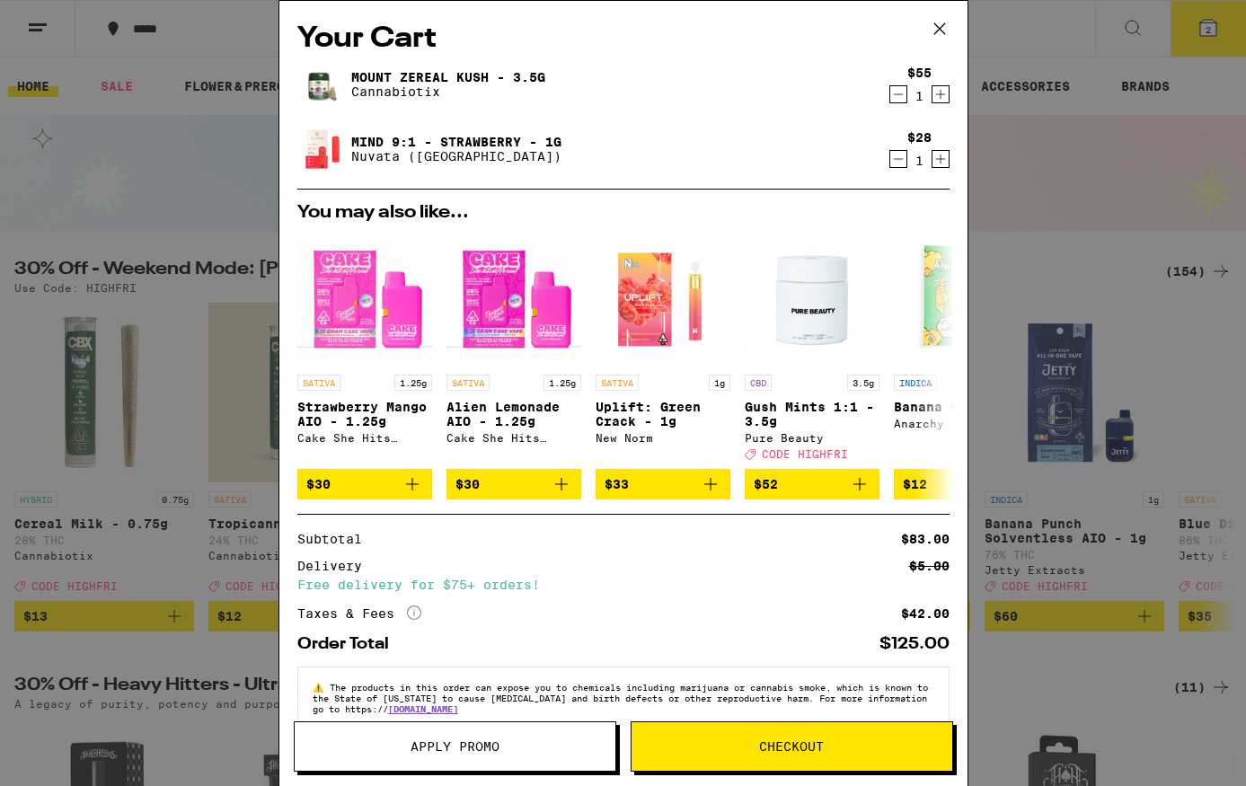
click at [941, 35] on icon at bounding box center [939, 28] width 27 height 27
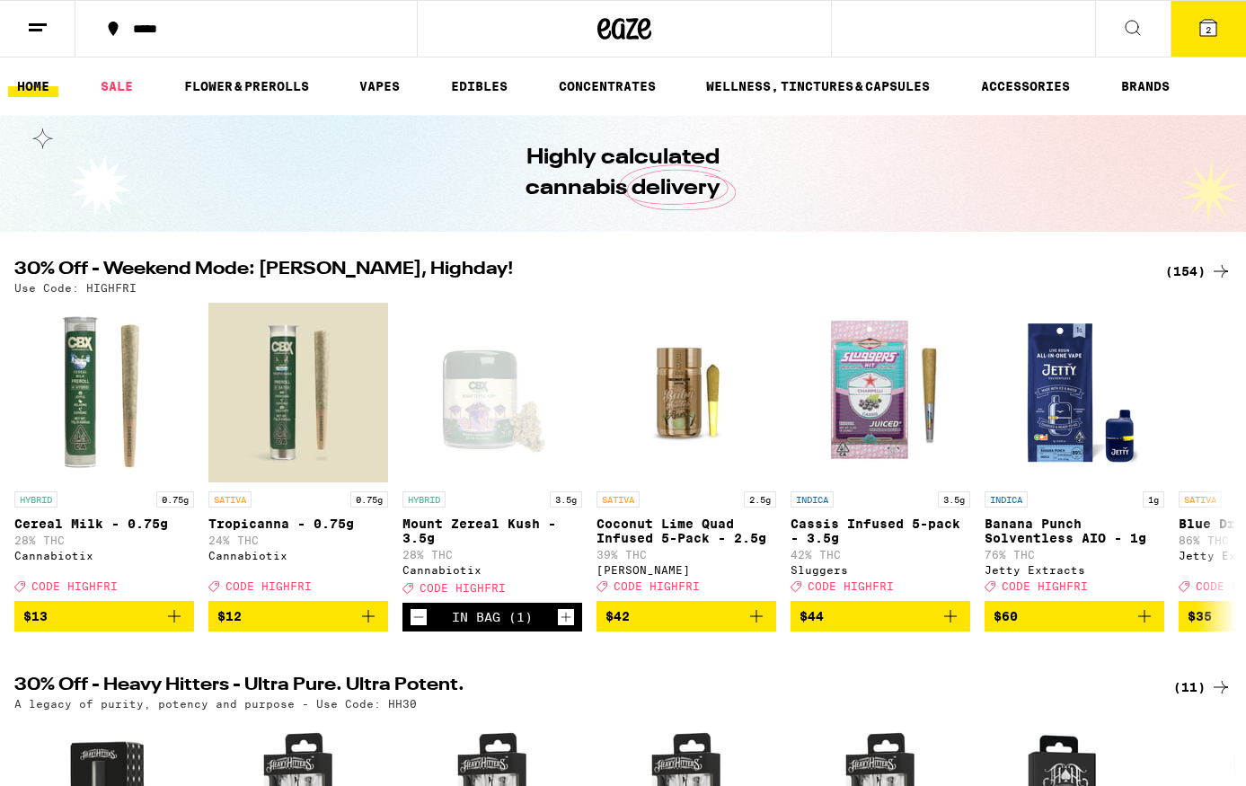
click at [36, 30] on line at bounding box center [35, 30] width 13 height 0
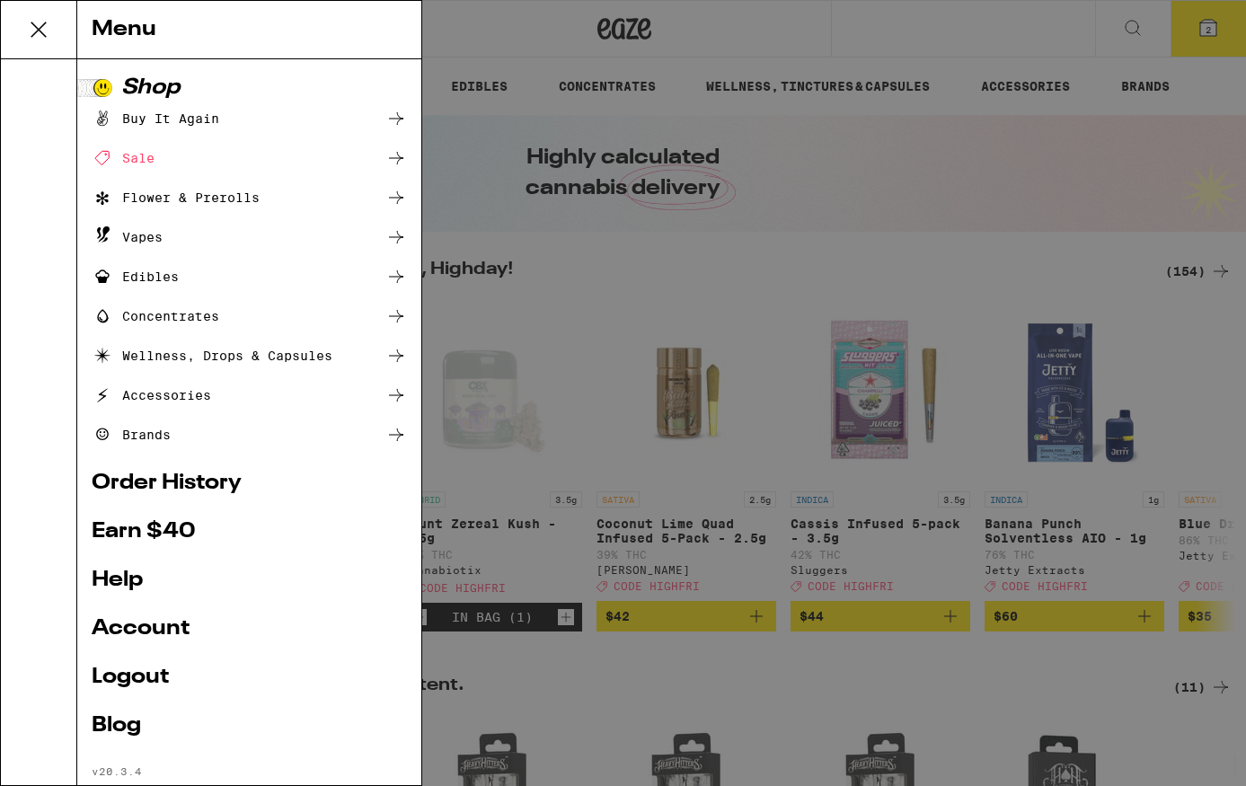
scroll to position [40, 0]
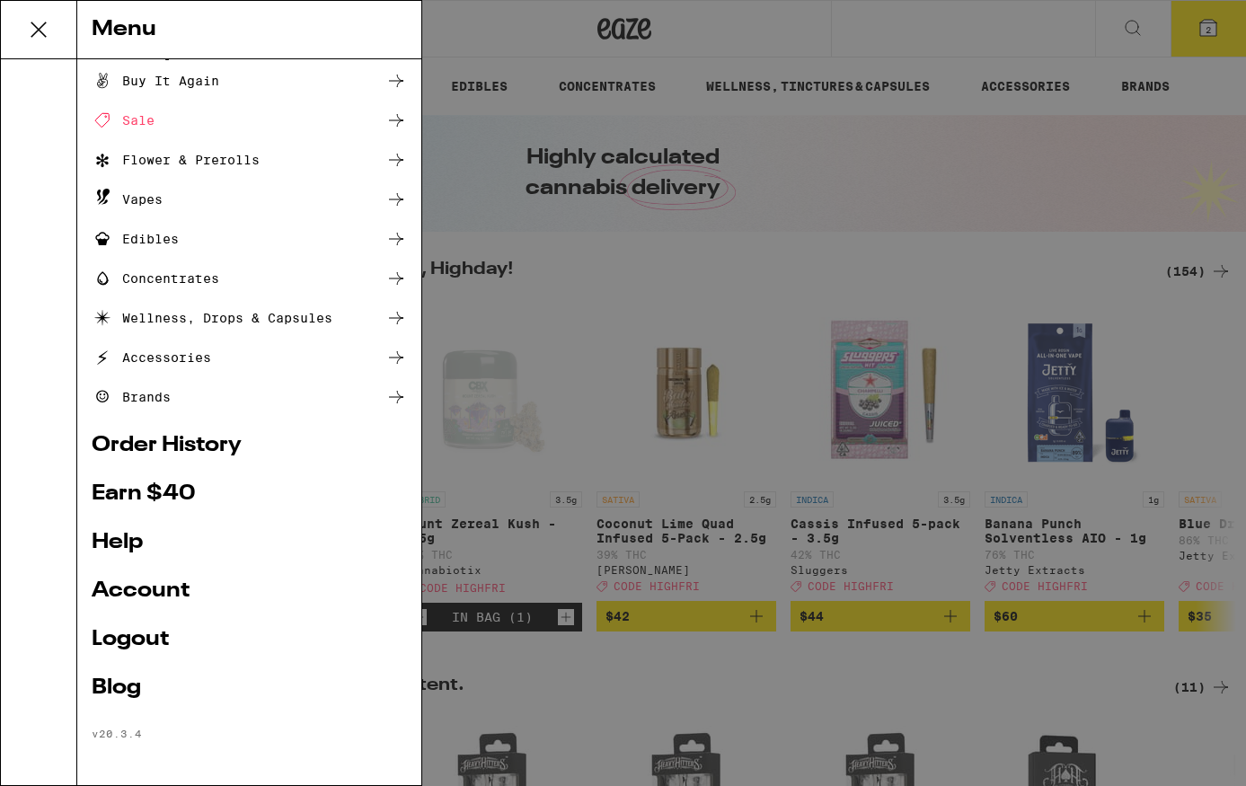
click at [113, 532] on link "Help" at bounding box center [249, 543] width 315 height 22
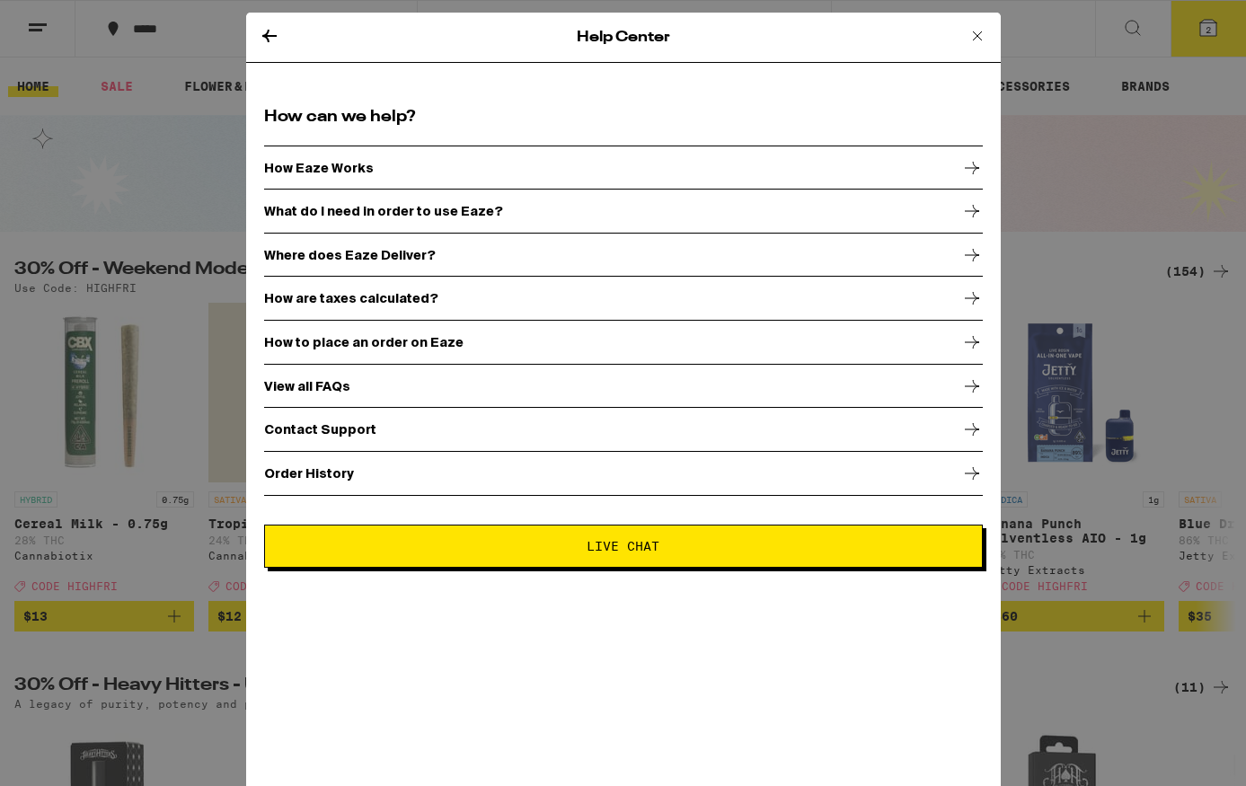
click at [537, 559] on button "Live Chat" at bounding box center [623, 546] width 719 height 43
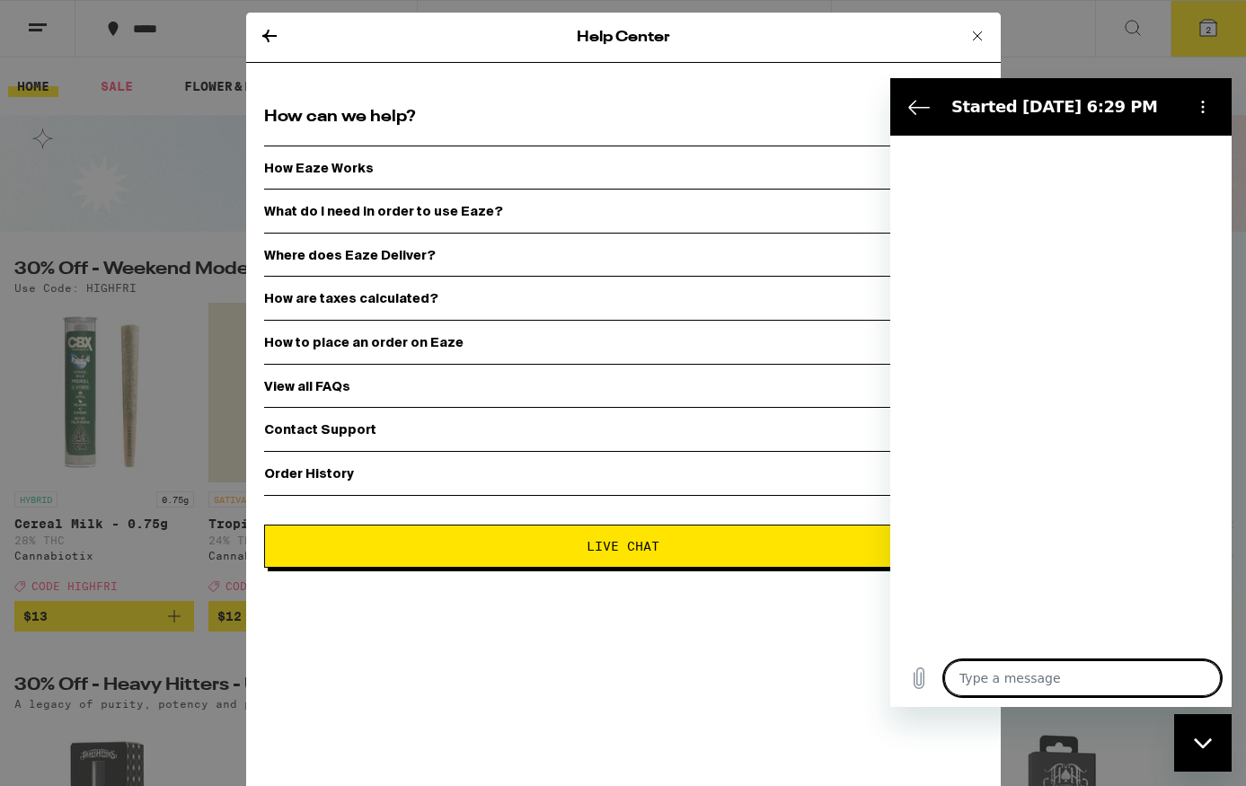
type textarea "x"
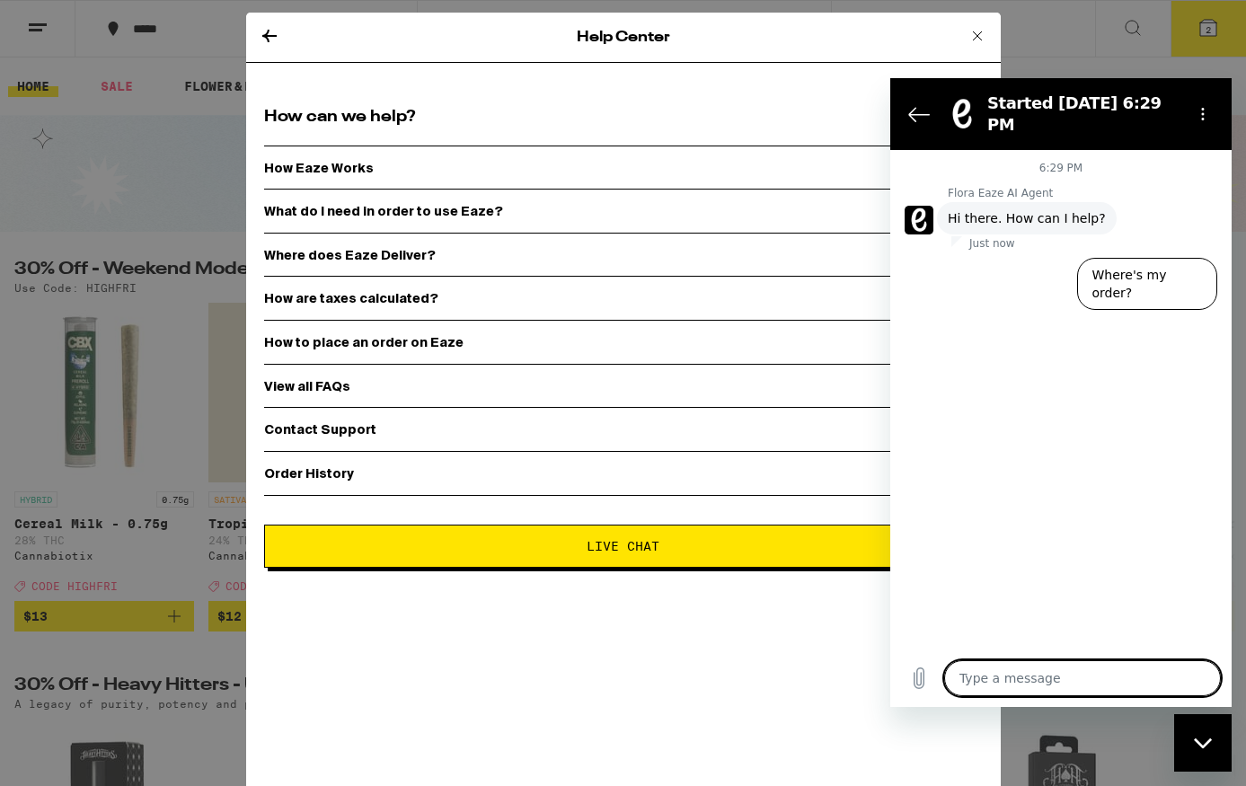
type textarea "h"
type textarea "x"
type textarea "he"
type textarea "x"
type textarea "hel"
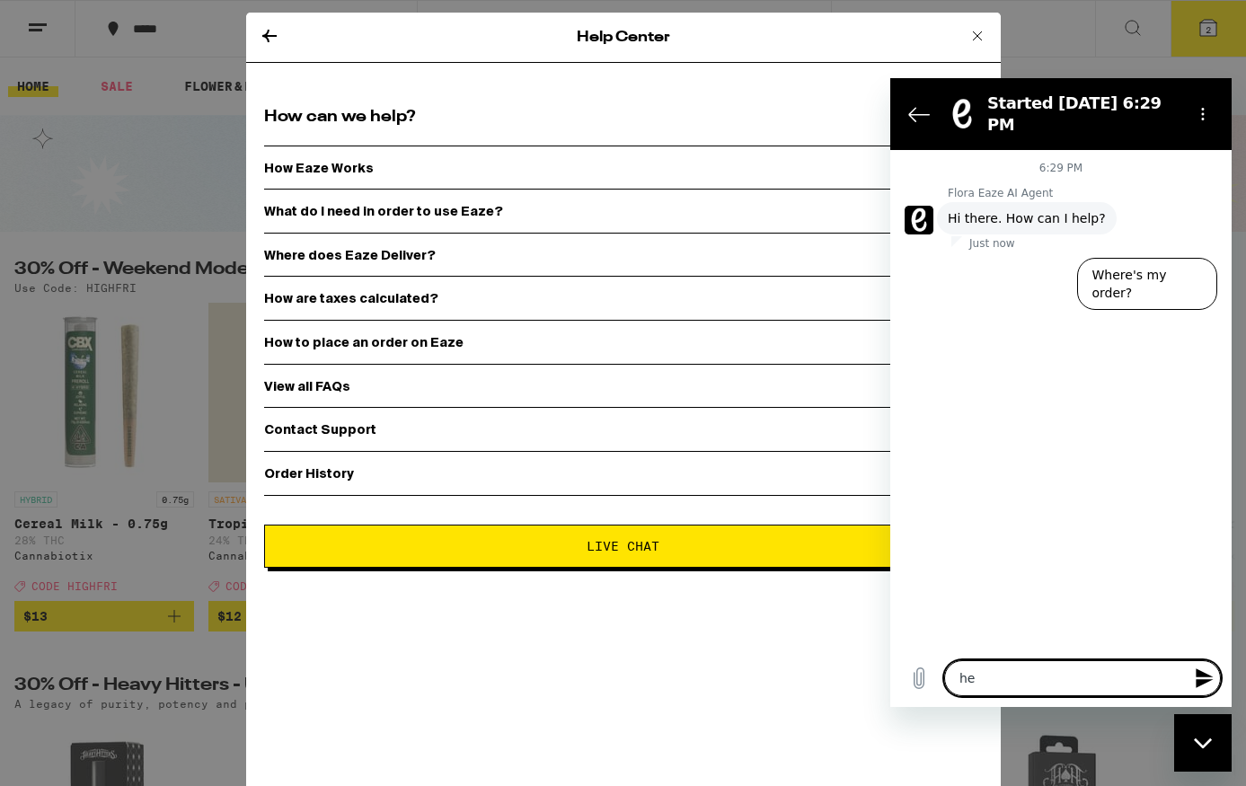
type textarea "x"
type textarea "hell"
type textarea "x"
type textarea "hello"
type textarea "x"
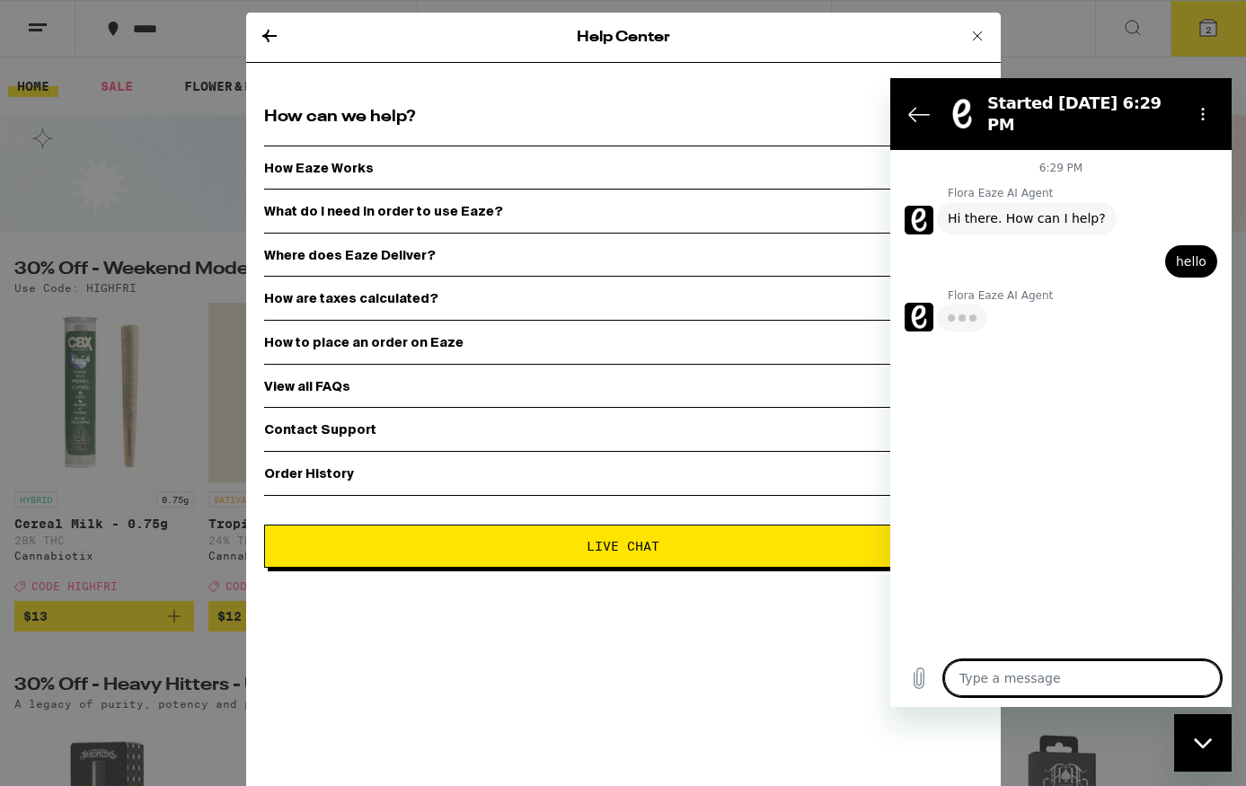
type textarea "x"
type textarea "I"
type textarea "x"
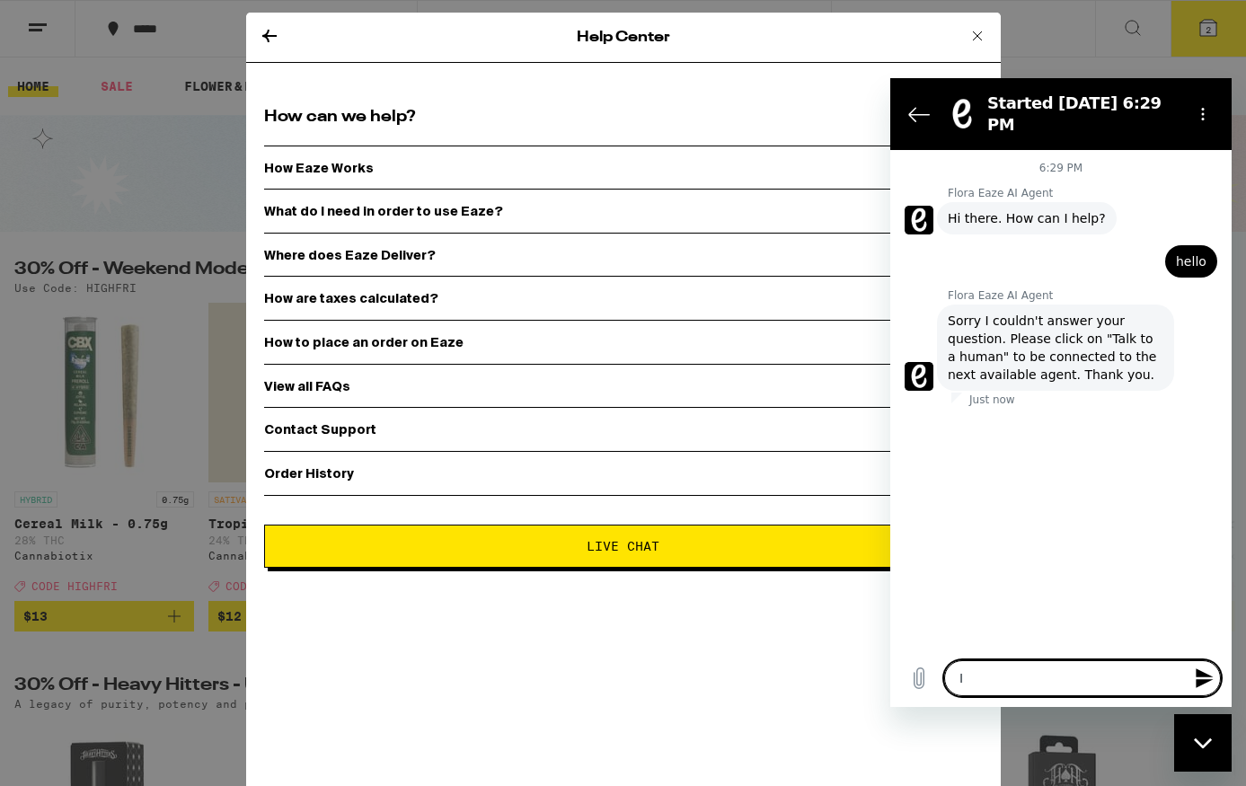
type textarea "I"
type textarea "x"
type textarea "I h"
type textarea "x"
type textarea "I ha"
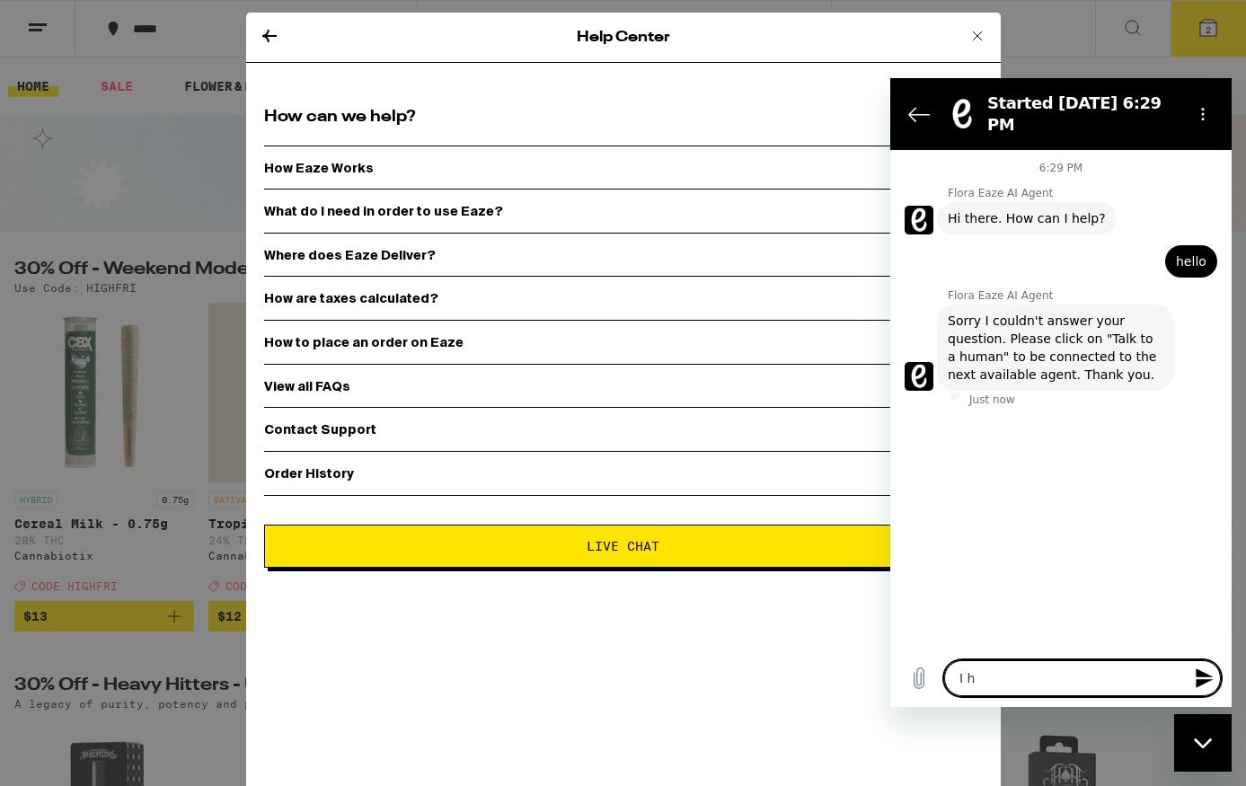
type textarea "x"
type textarea "I had"
type textarea "x"
type textarea "I had"
type textarea "x"
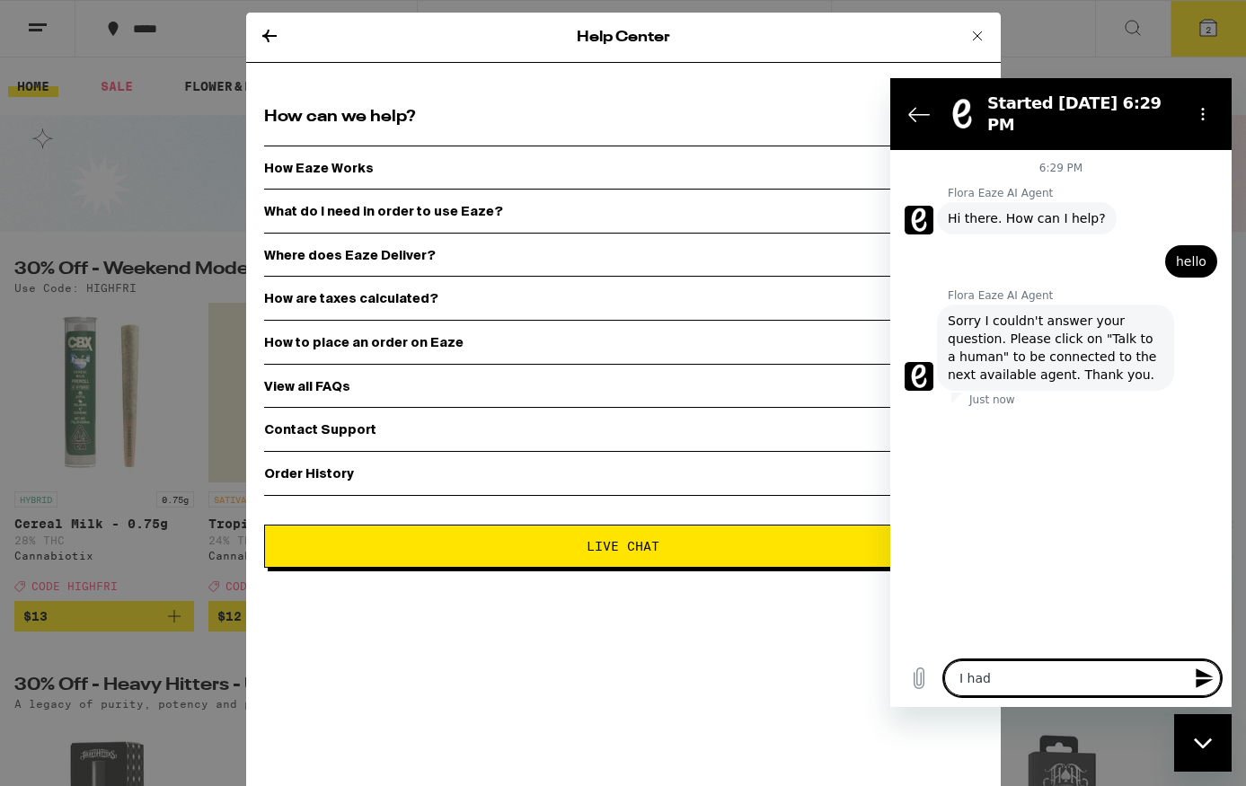
type textarea "I had e"
type textarea "x"
type textarea "I had"
type textarea "x"
type textarea "I had r"
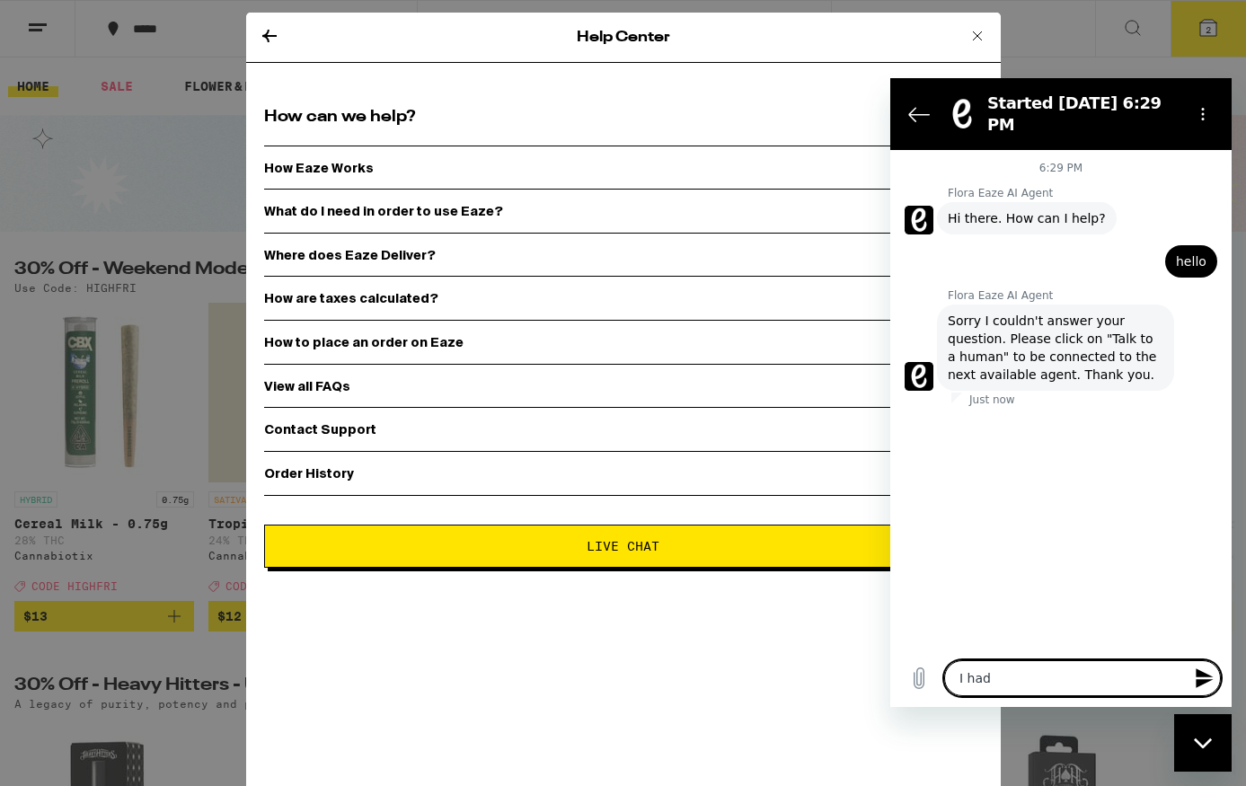
type textarea "x"
type textarea "I had re"
type textarea "x"
type textarea "I had req"
type textarea "x"
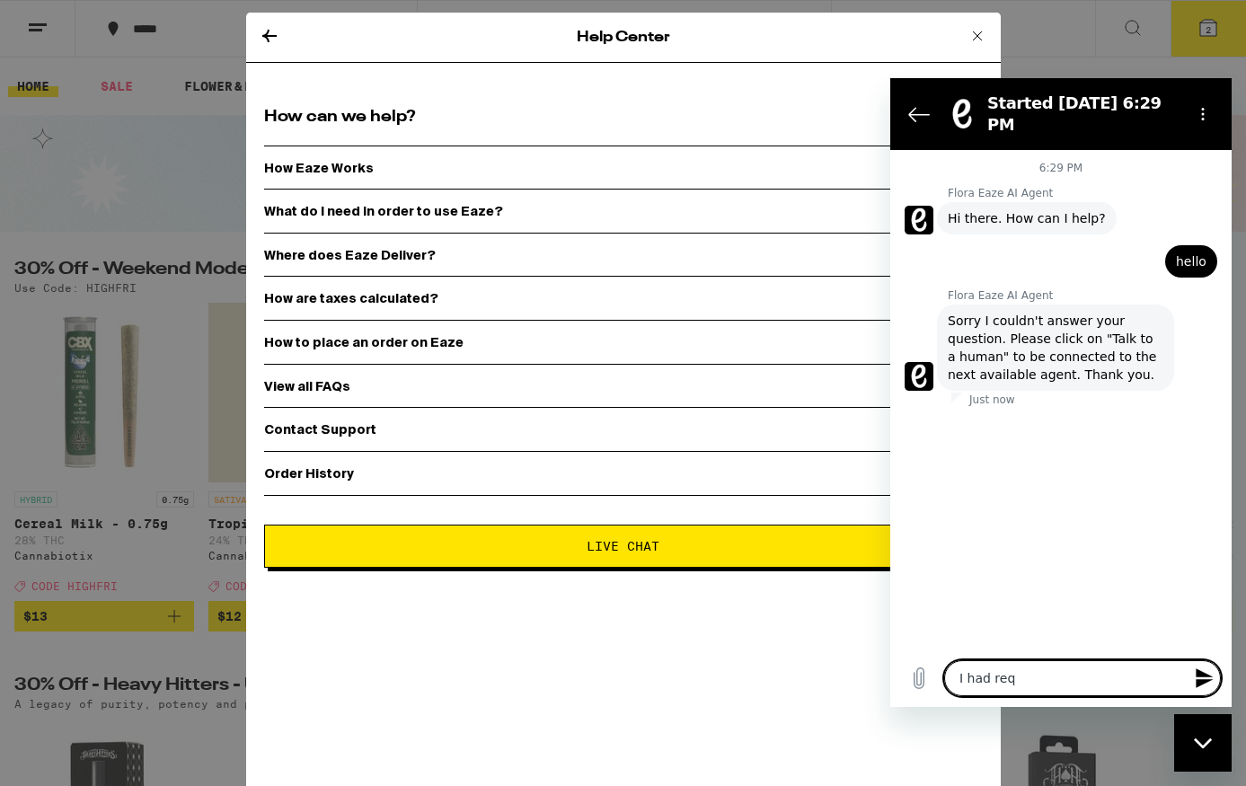
type textarea "I had requ"
type textarea "x"
type textarea "I had reque"
type textarea "x"
type textarea "I had reques"
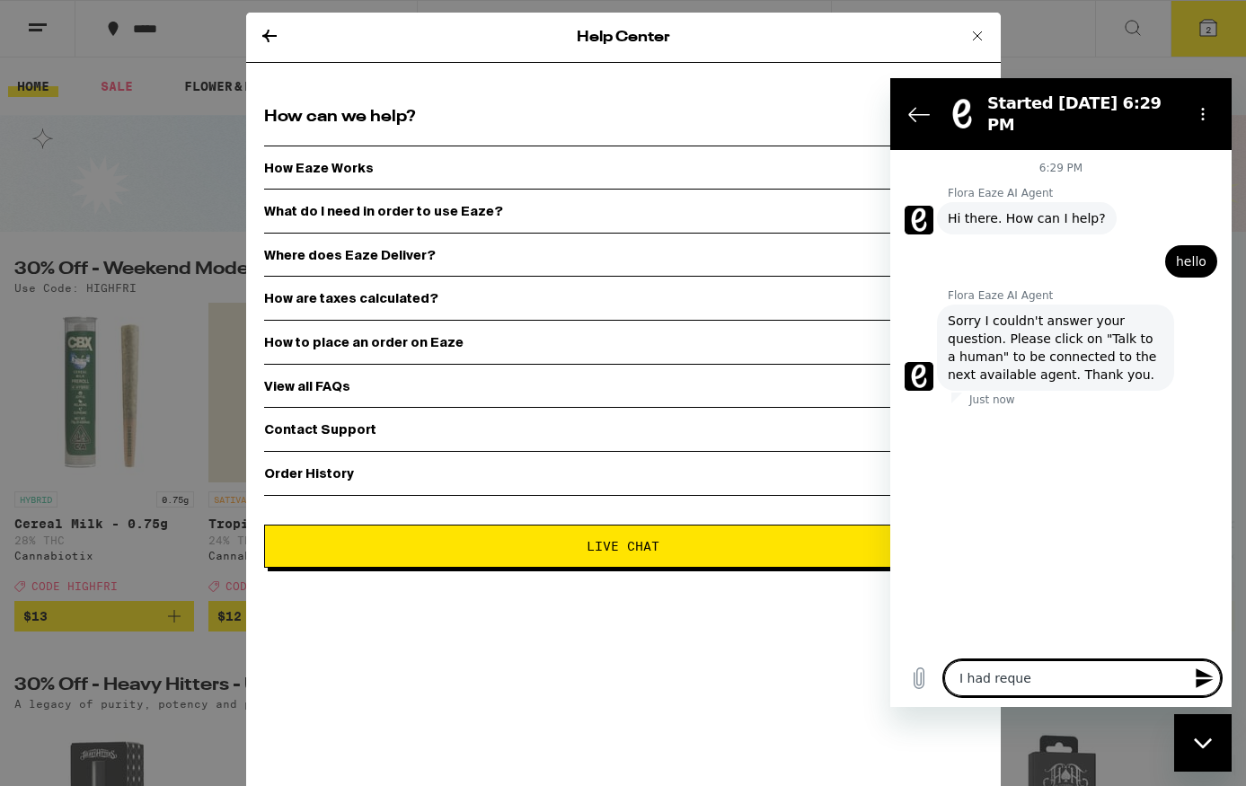
type textarea "x"
type textarea "I had request"
type textarea "x"
type textarea "I had requeste"
type textarea "x"
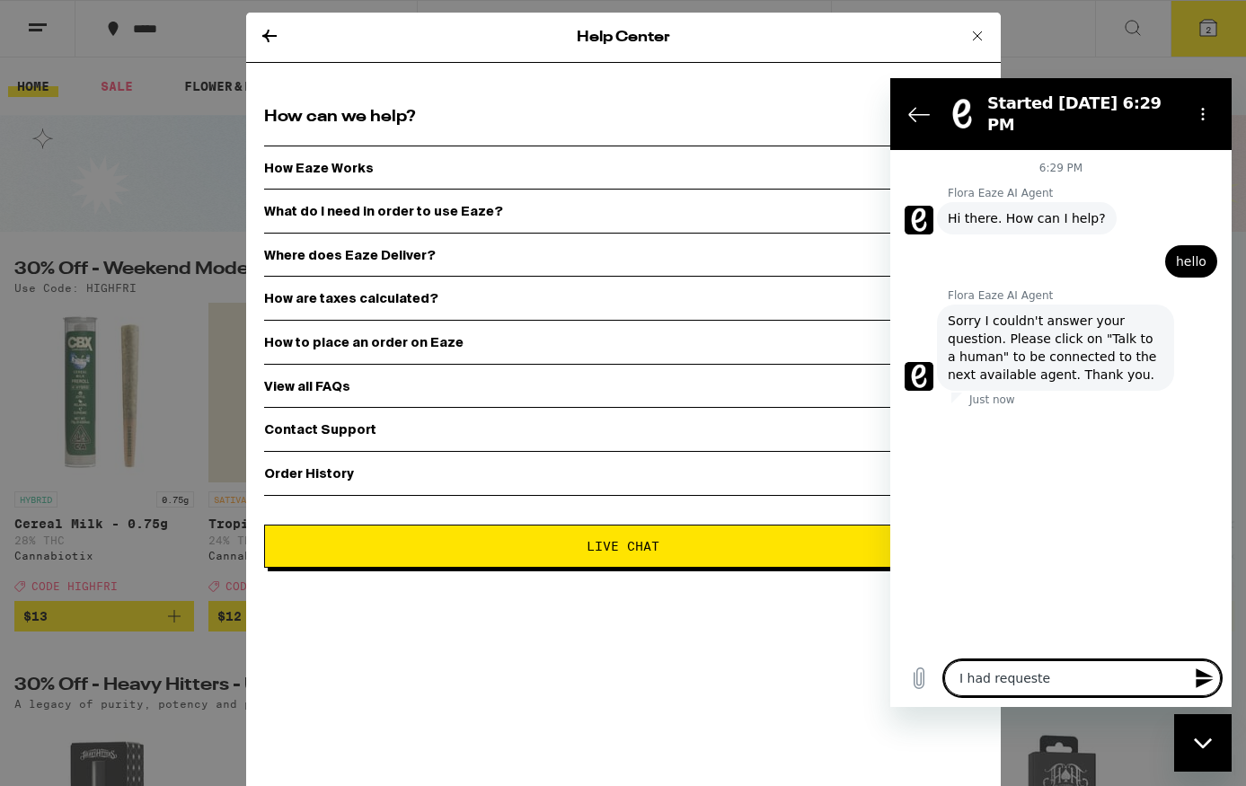
type textarea "I had requested"
type textarea "x"
type textarea "I had requested"
type textarea "x"
type textarea "I had requested a"
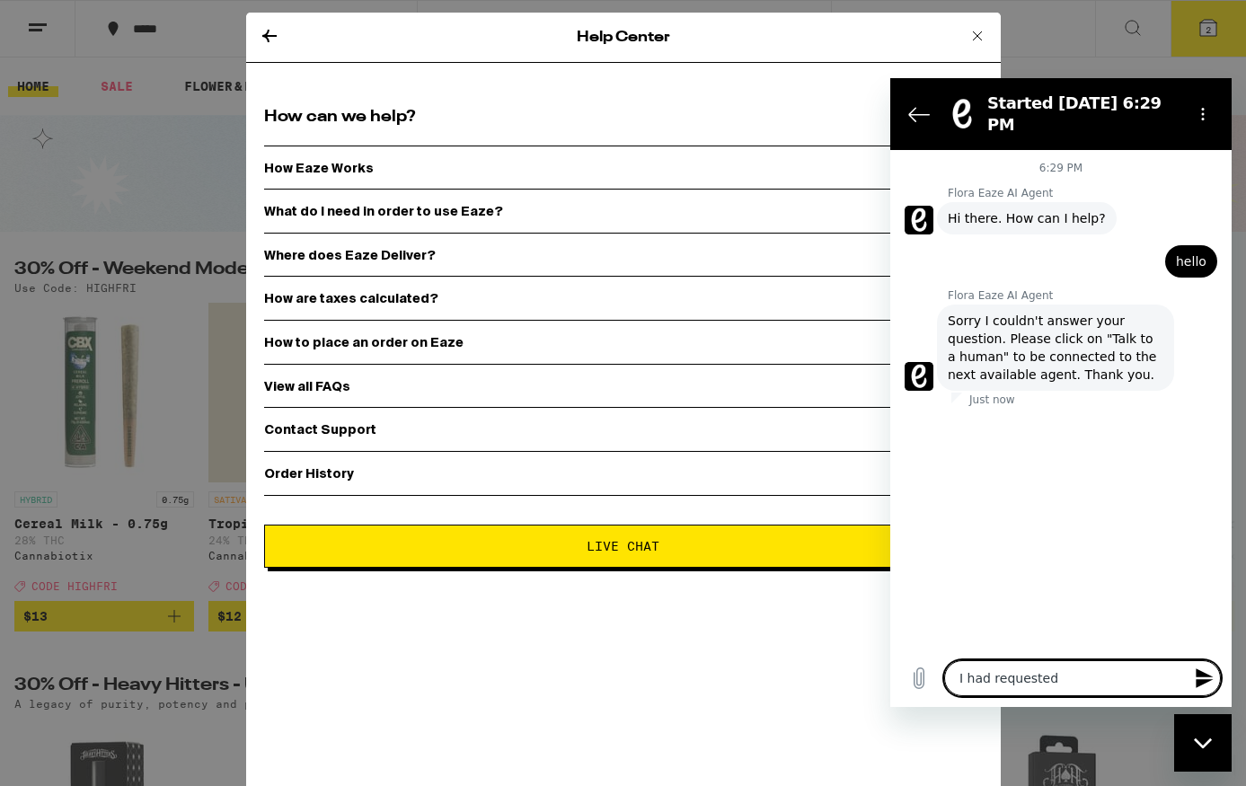
type textarea "x"
type textarea "I had requested a"
type textarea "x"
type textarea "I had requested a r"
type textarea "x"
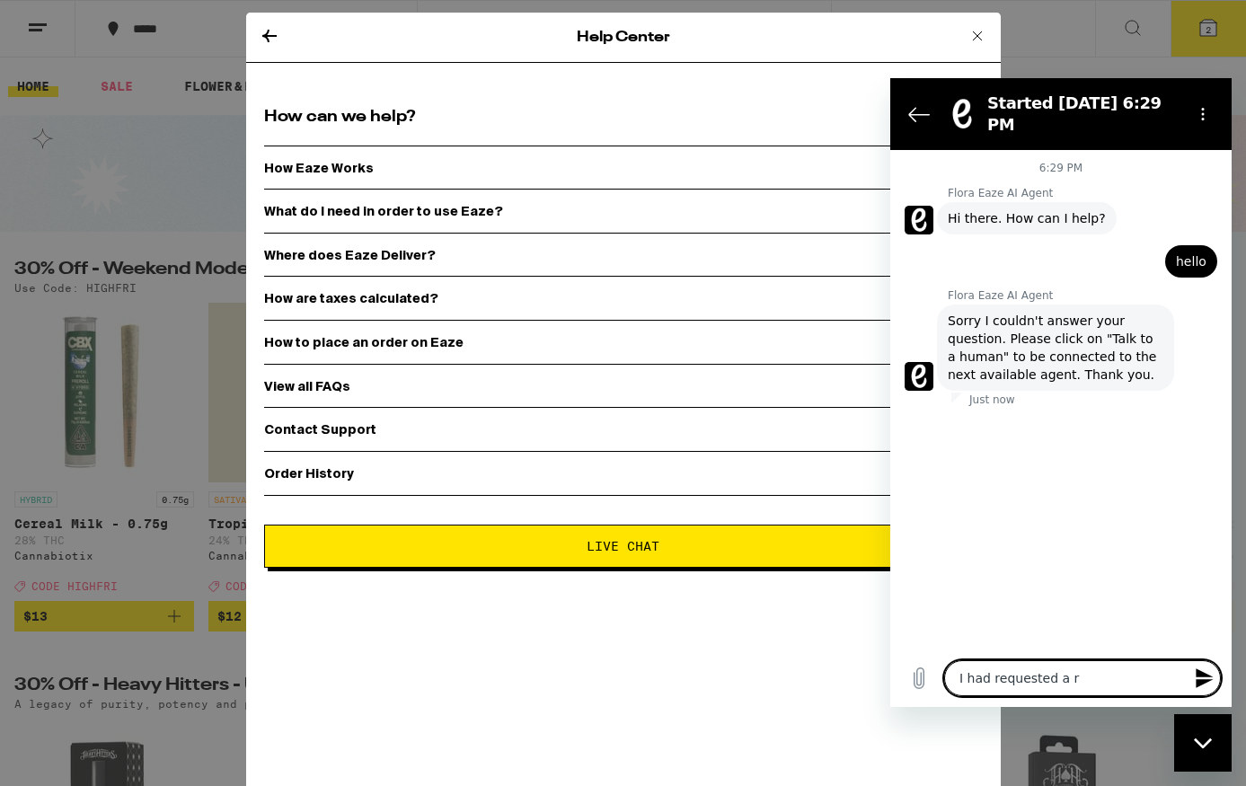
type textarea "I had requested a re"
type textarea "x"
type textarea "I had requested a ref"
type textarea "x"
type textarea "I had requested a refu"
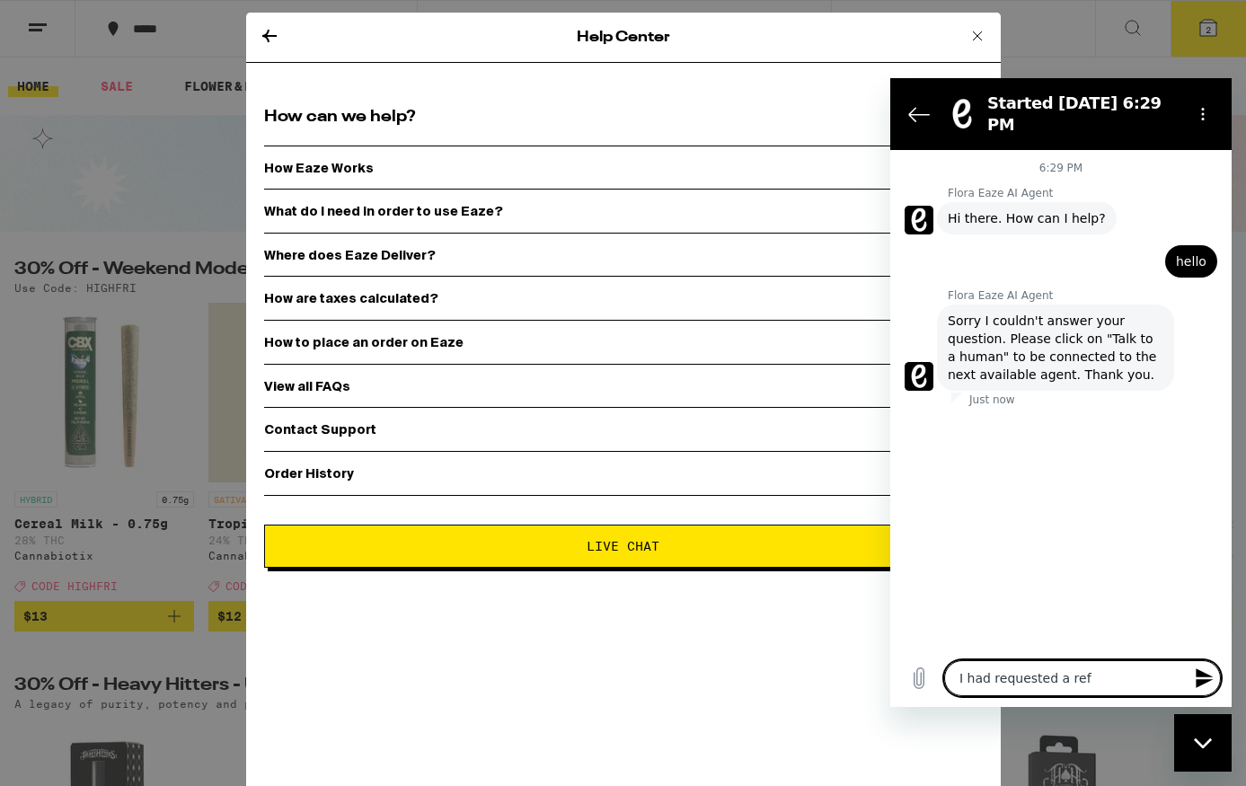
type textarea "x"
type textarea "I had requested a refun"
type textarea "x"
type textarea "I had requested a refund"
type textarea "x"
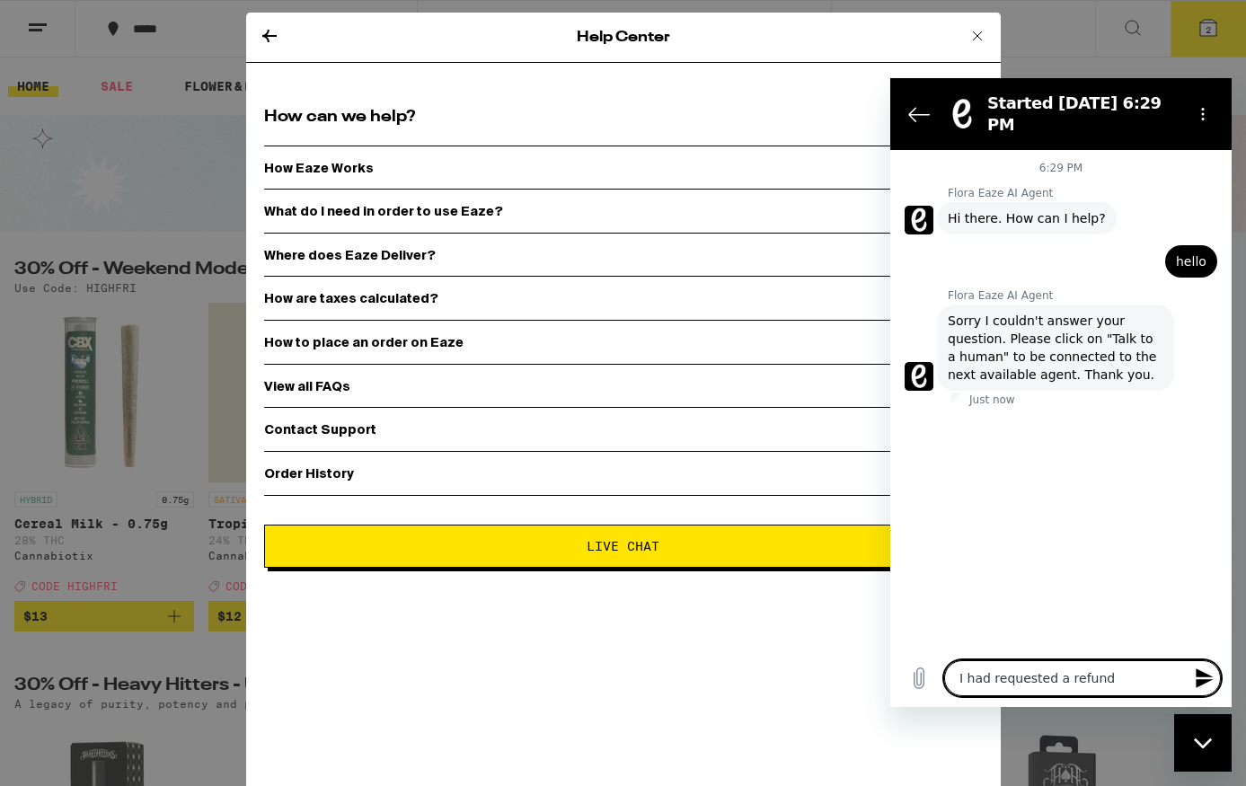
type textarea "I had requested a refund"
type textarea "x"
type textarea "I had requested a refund f"
type textarea "x"
type textarea "I had requested a refund fo"
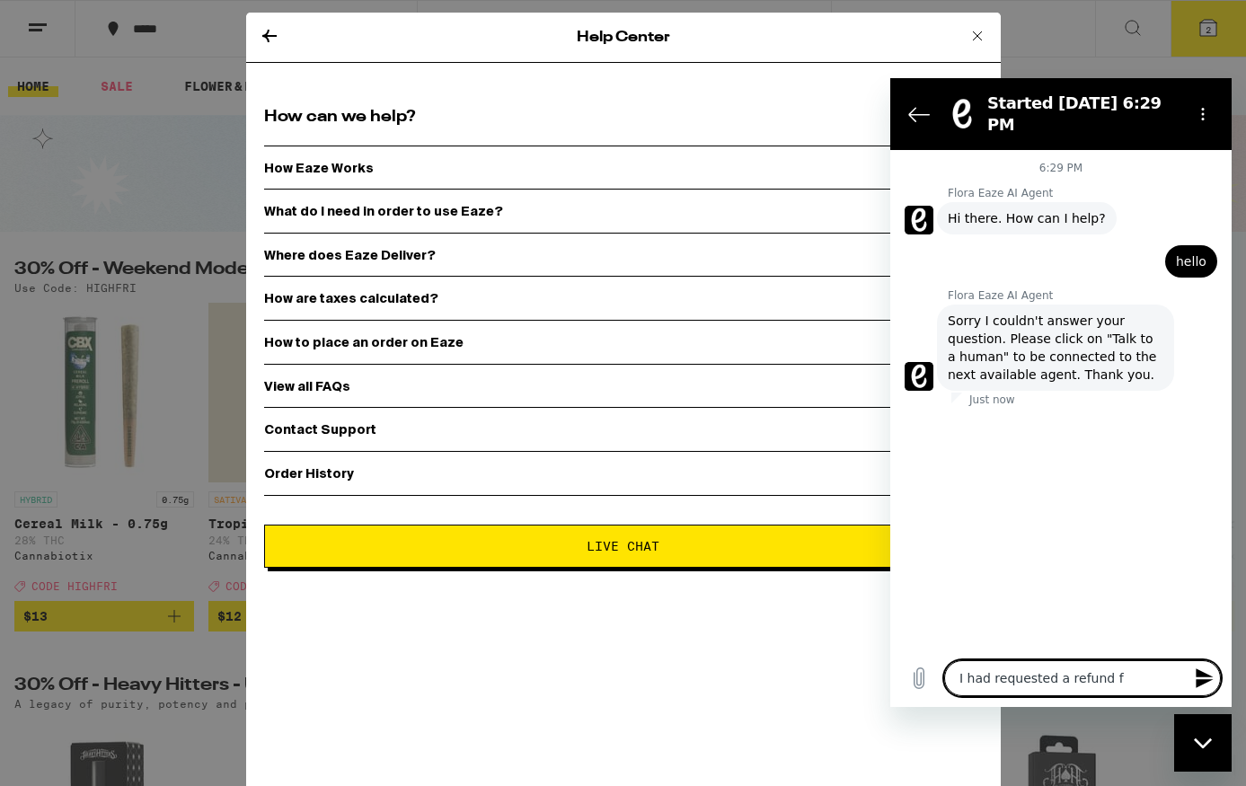
type textarea "x"
type textarea "I had requested a refund for"
type textarea "x"
type textarea "I had requested a refund for"
type textarea "x"
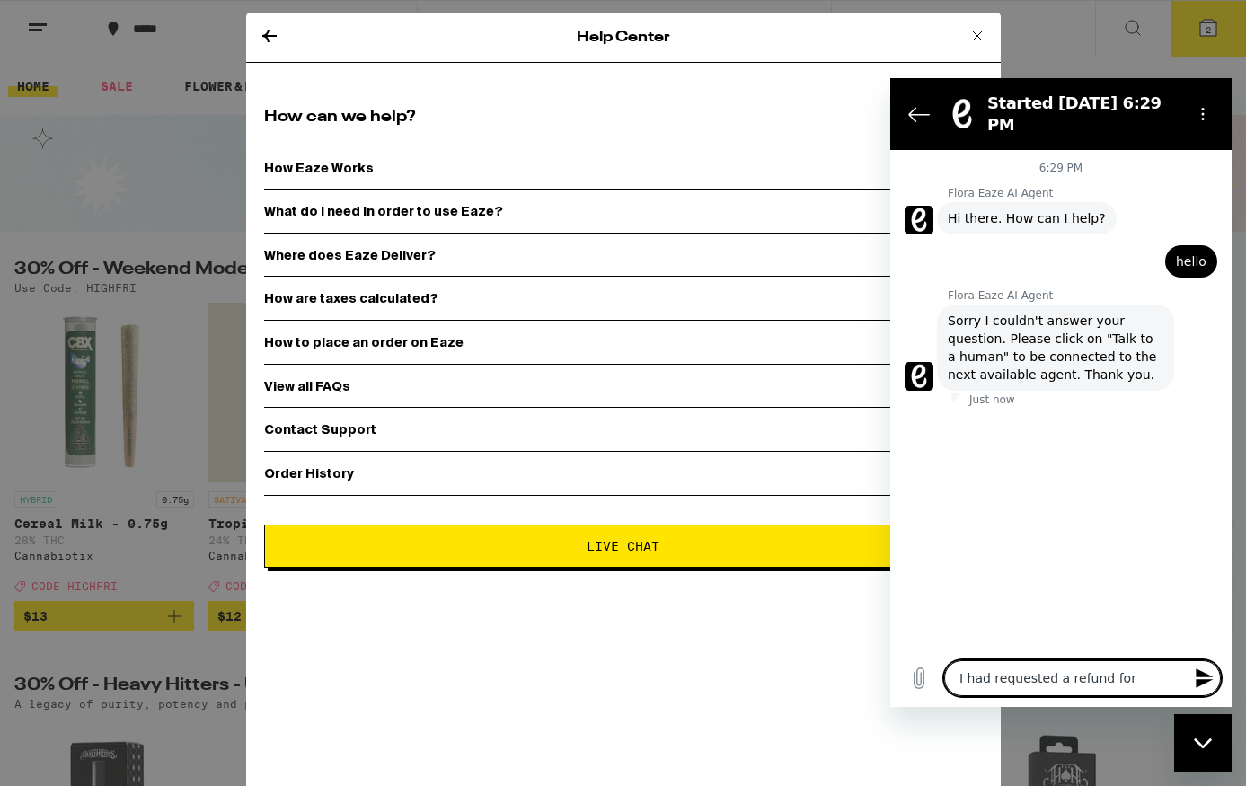
type textarea "I had requested a refund for m"
type textarea "x"
type textarea "I had requested a refund for my"
type textarea "x"
type textarea "I had requested a refund for my"
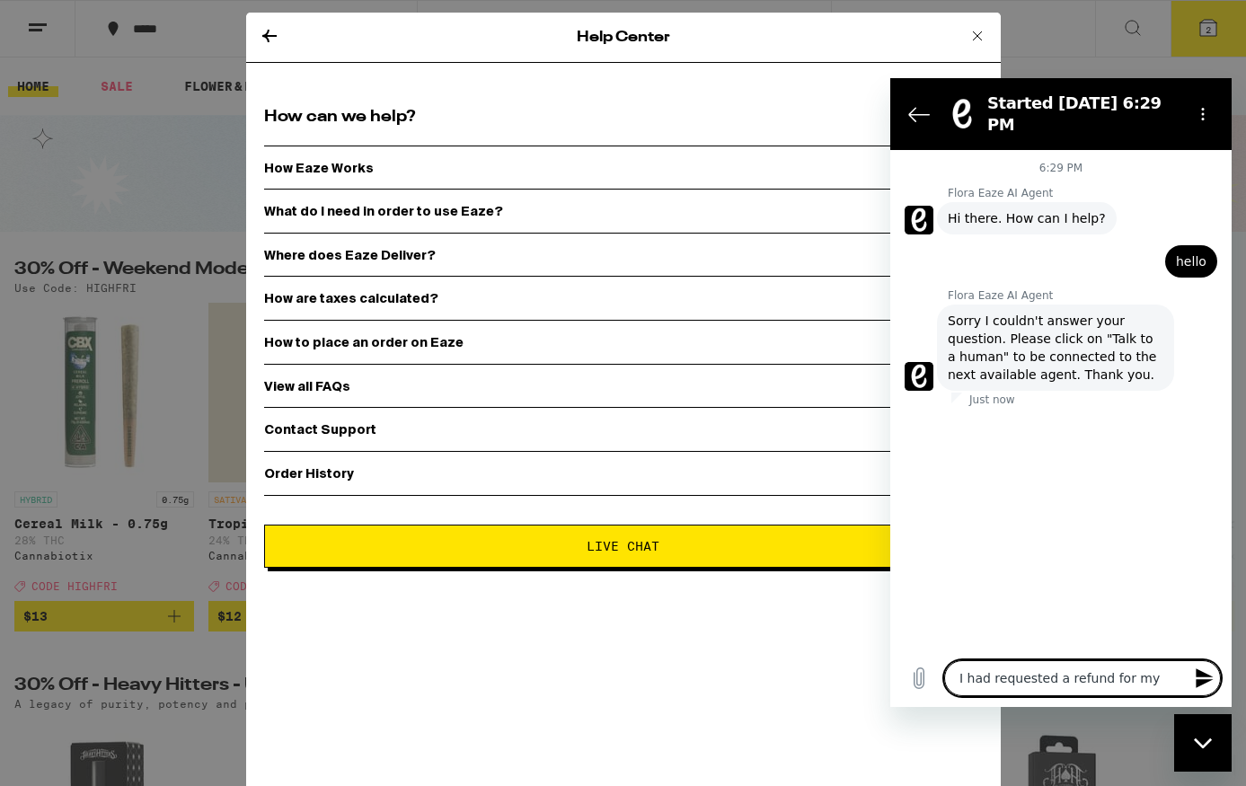
type textarea "x"
type textarea "I had requested a refund for my l"
type textarea "x"
type textarea "I had requested a refund for my la"
type textarea "x"
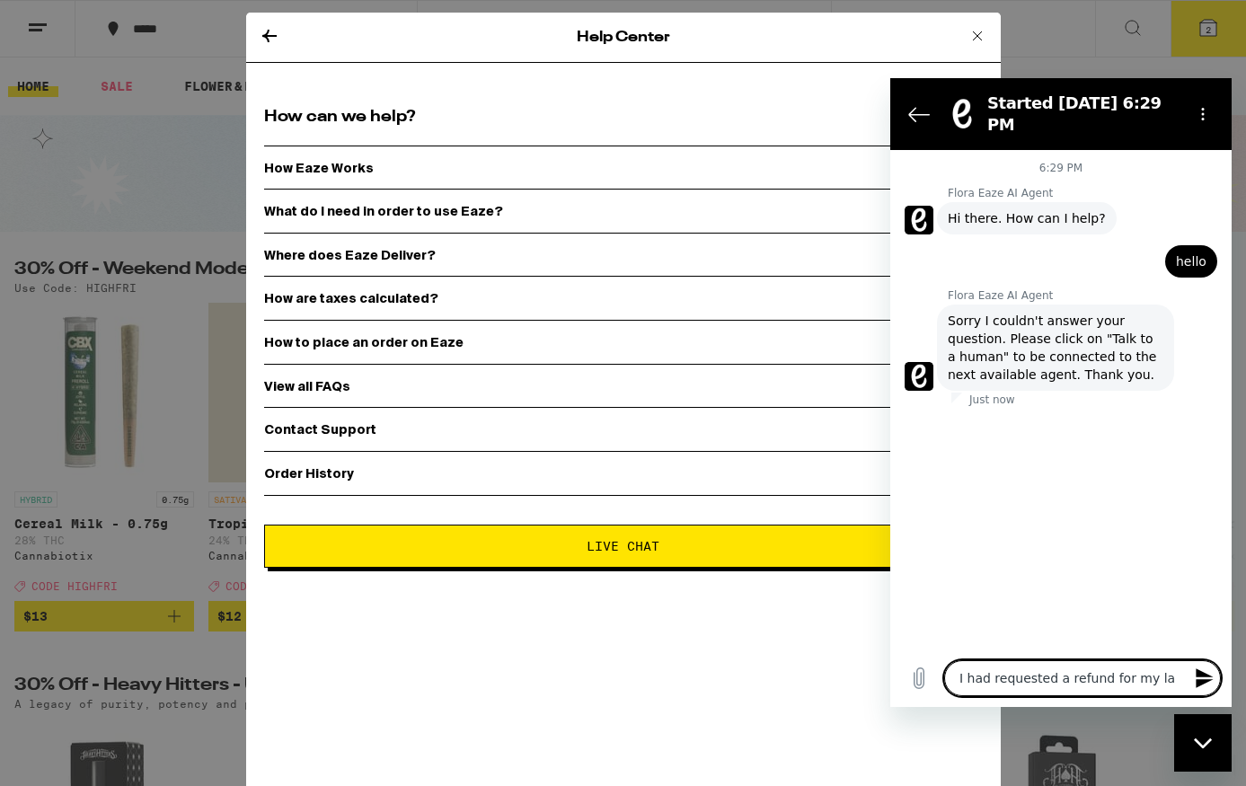
type textarea "I had requested a refund for my las"
type textarea "x"
type textarea "I had requested a refund for my last"
type textarea "x"
type textarea "I had requested a refund for my last"
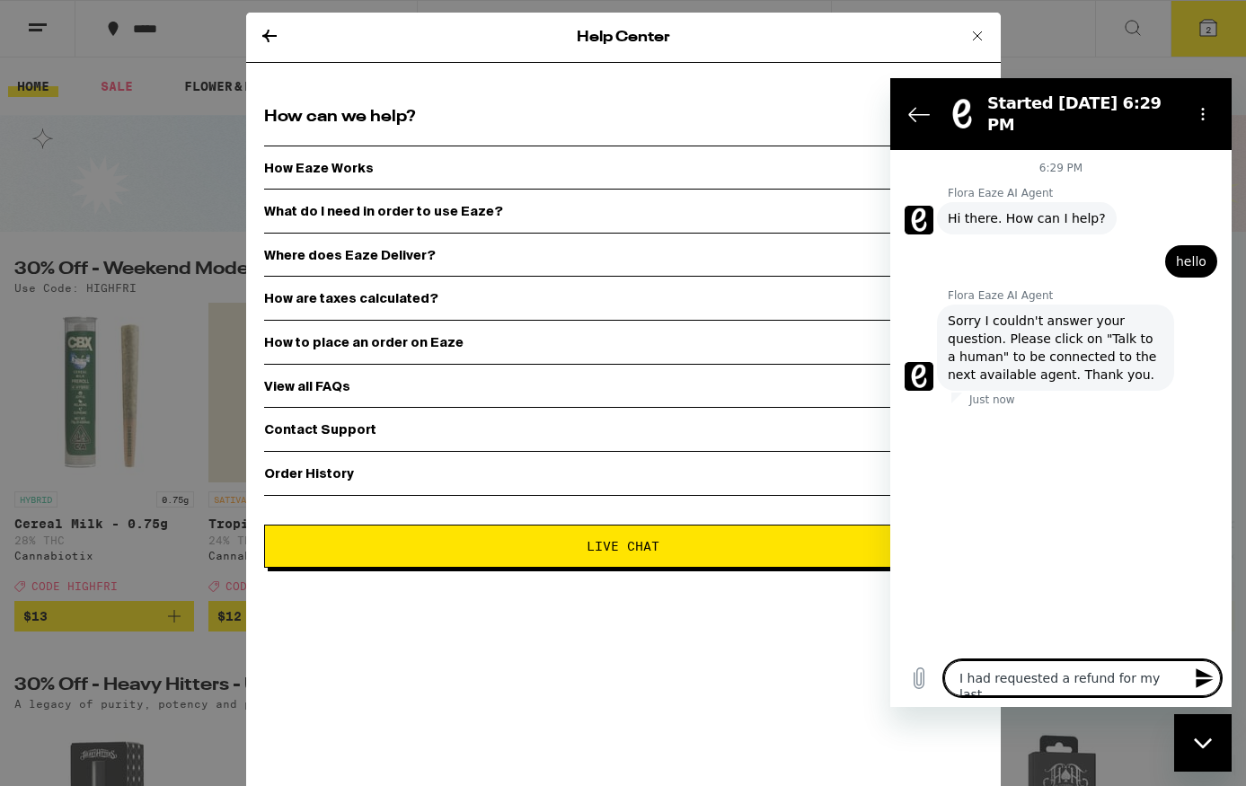
type textarea "x"
type textarea "I had requested a refund for my last o"
type textarea "x"
type textarea "I had requested a refund for my last or"
type textarea "x"
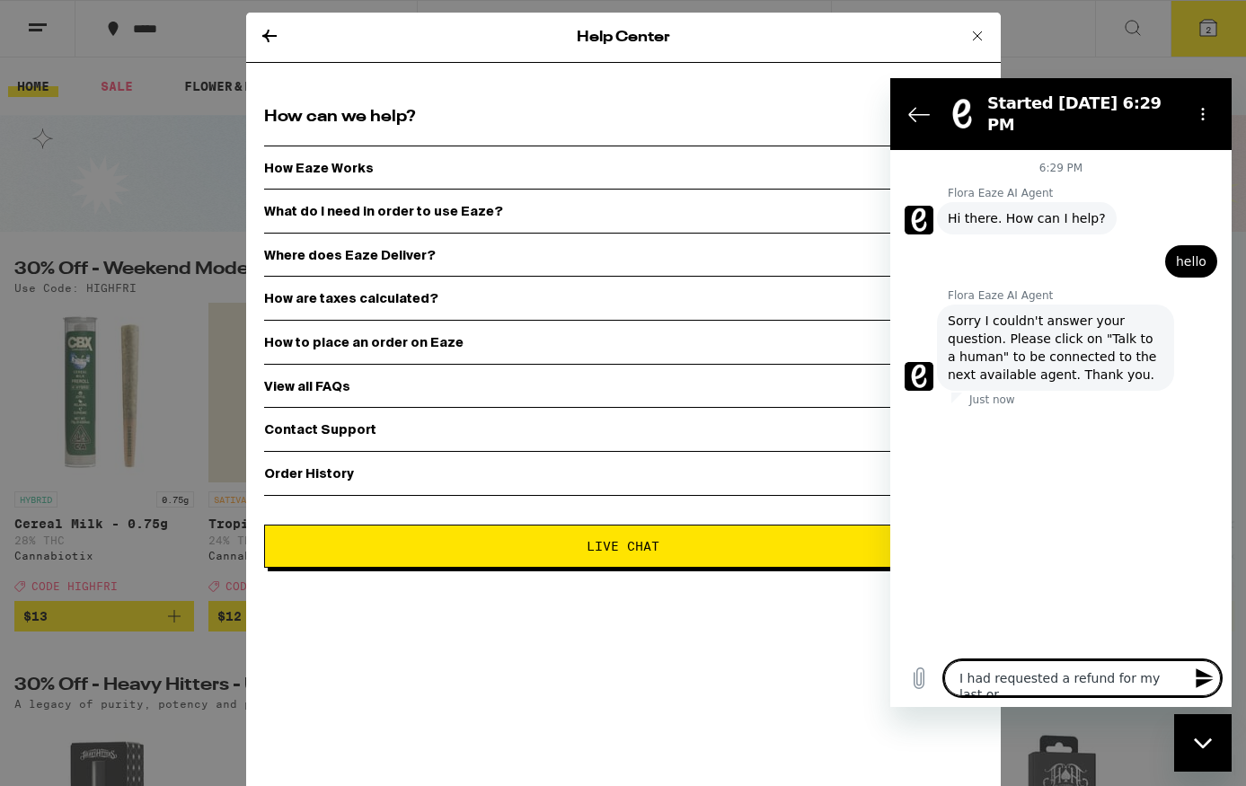
type textarea "I had requested a refund for my last ord"
type textarea "x"
type textarea "I had requested a refund for my last orde"
type textarea "x"
type textarea "I had requested a refund for my last order"
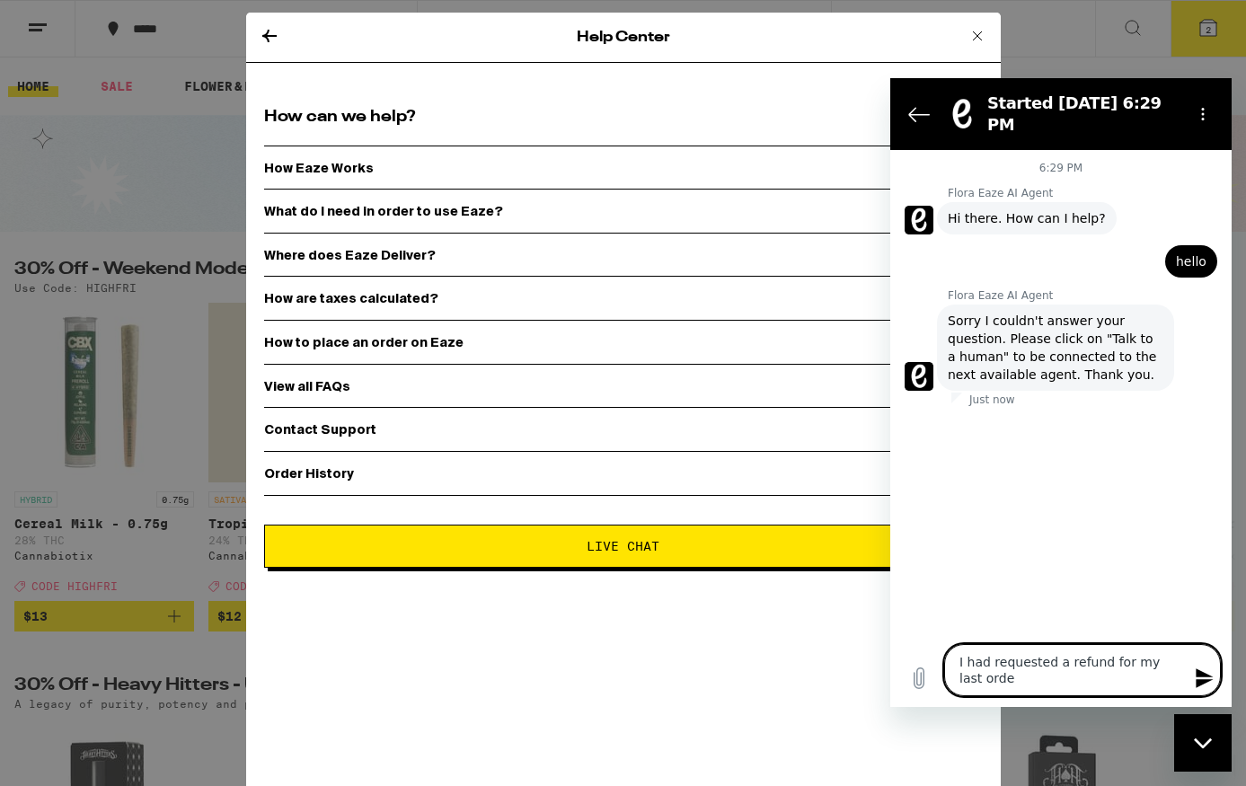
type textarea "x"
type textarea "I had requested a refund for my last order"
type textarea "x"
type textarea "I had requested a refund for my last order a"
type textarea "x"
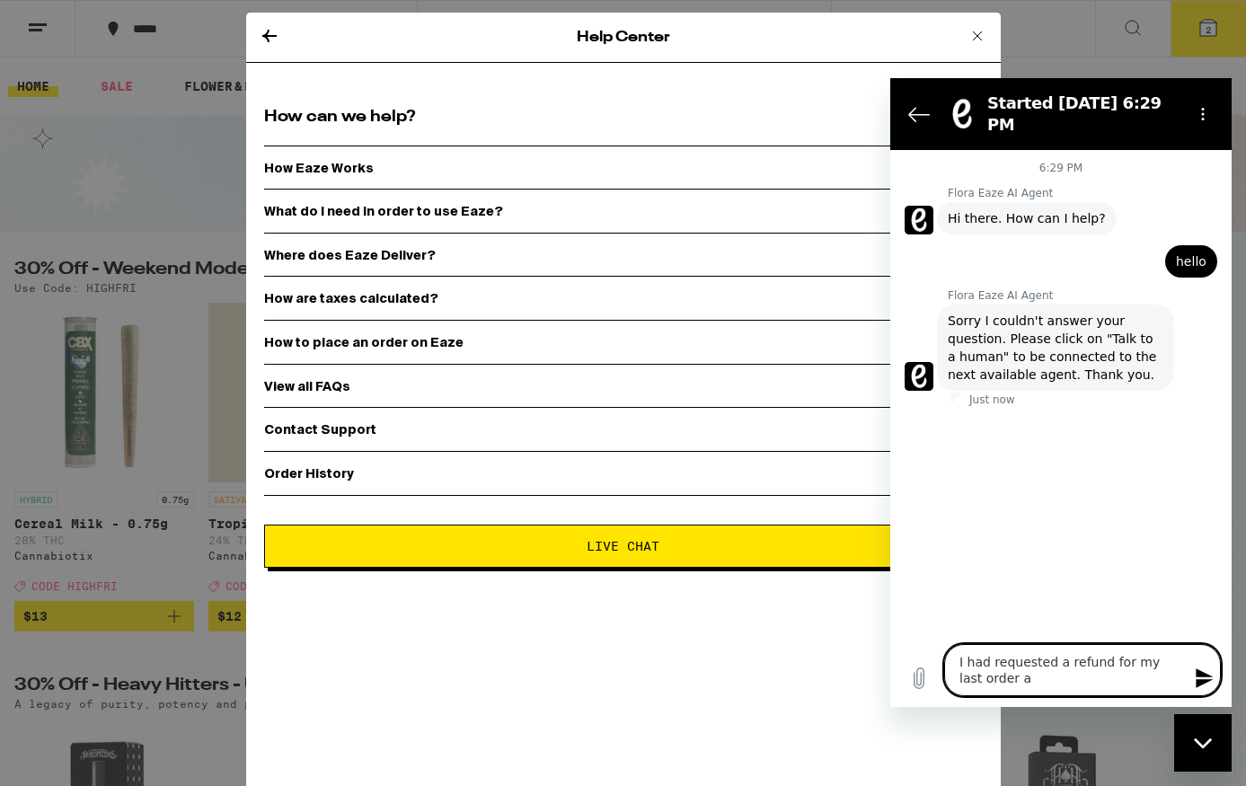
type textarea "I had requested a refund for my last order as"
type textarea "x"
type textarea "I had requested a refund for my last order as"
type textarea "x"
type textarea "I had requested a refund for my last order as i"
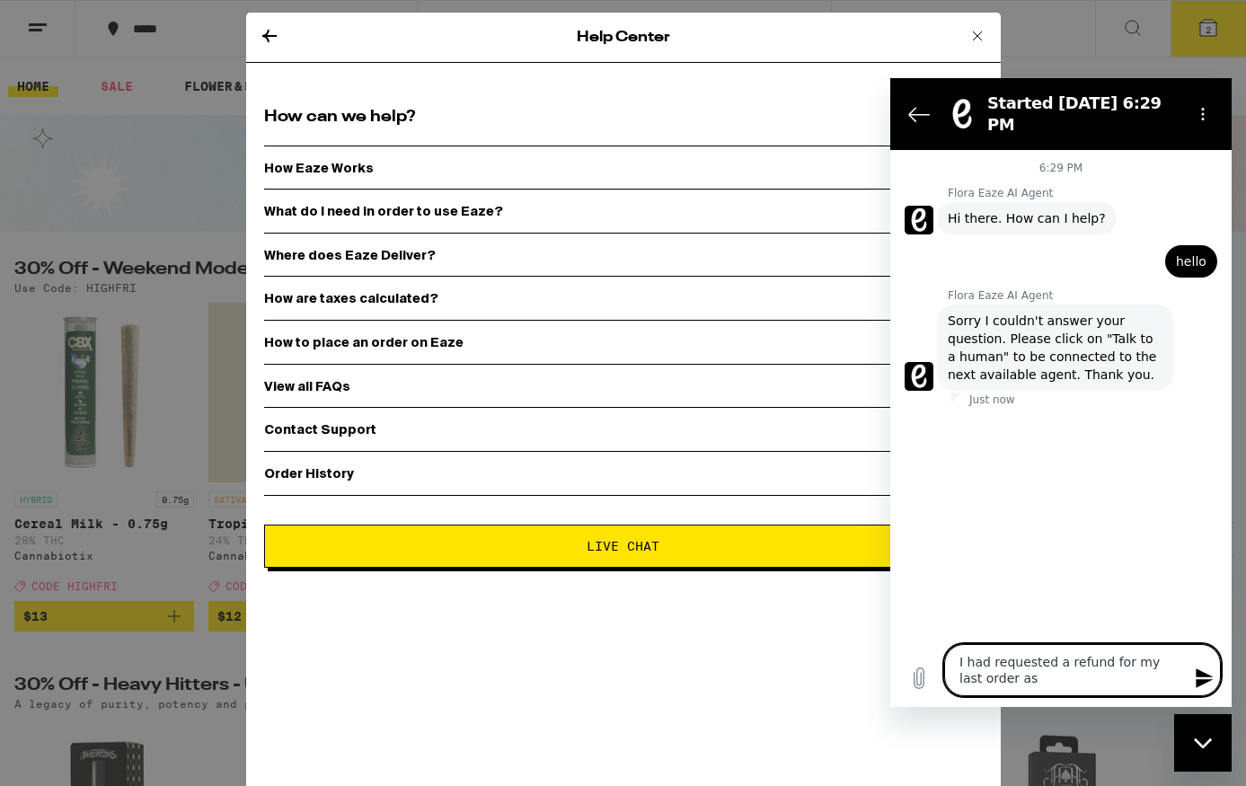
type textarea "x"
type textarea "I had requested a refund for my last order as it"
type textarea "x"
type textarea "I had requested a refund for my last order as it"
type textarea "x"
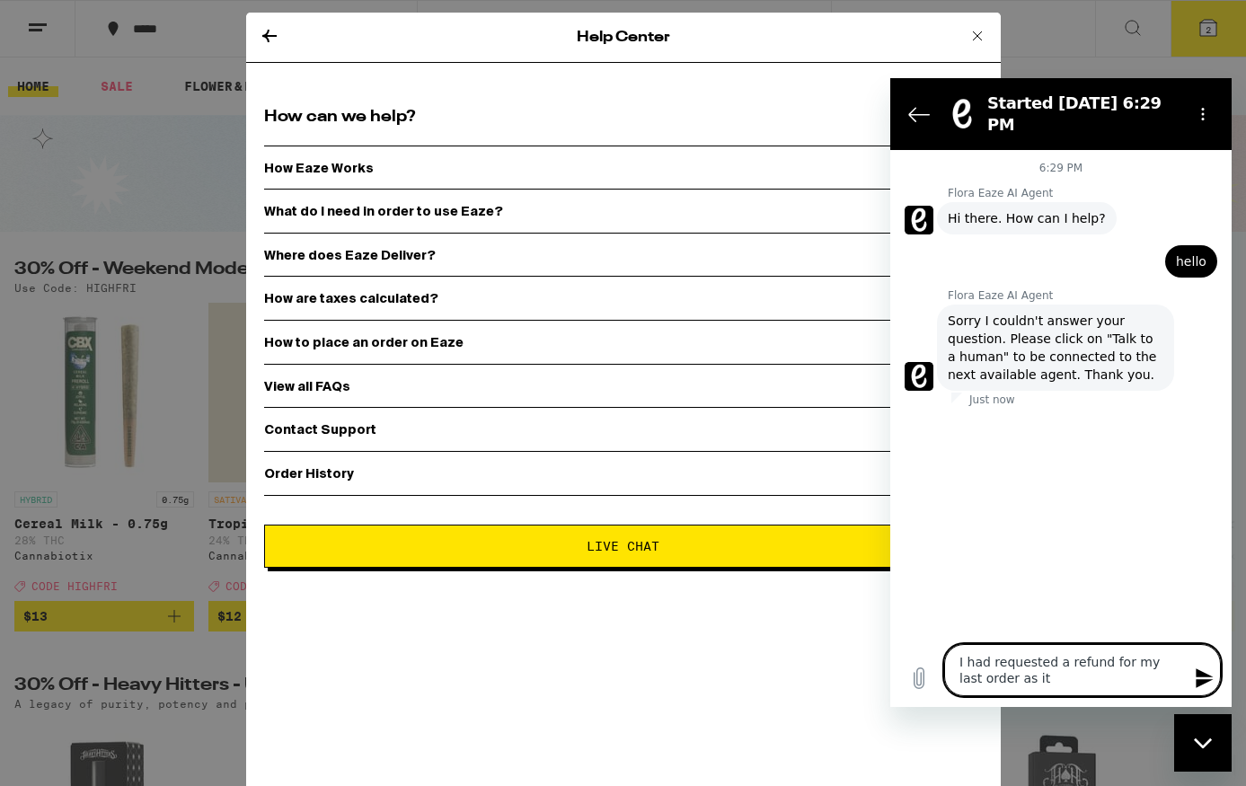
type textarea "I had requested a refund for my last order as it w"
type textarea "x"
type textarea "I had requested a refund for my last order as it ws"
type textarea "x"
type textarea "I had requested a refund for my last order as it w"
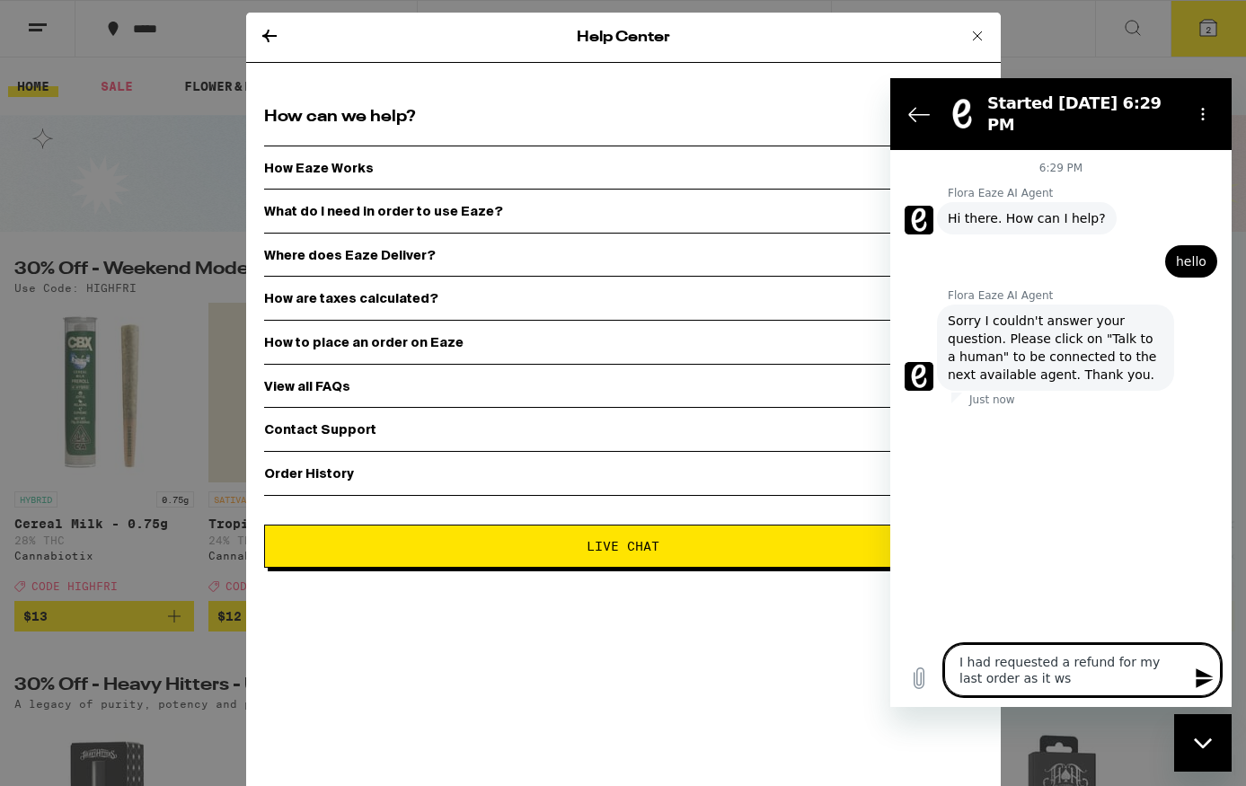
type textarea "x"
type textarea "I had requested a refund for my last order as it wa"
type textarea "x"
type textarea "I had requested a refund for my last order as it was"
type textarea "x"
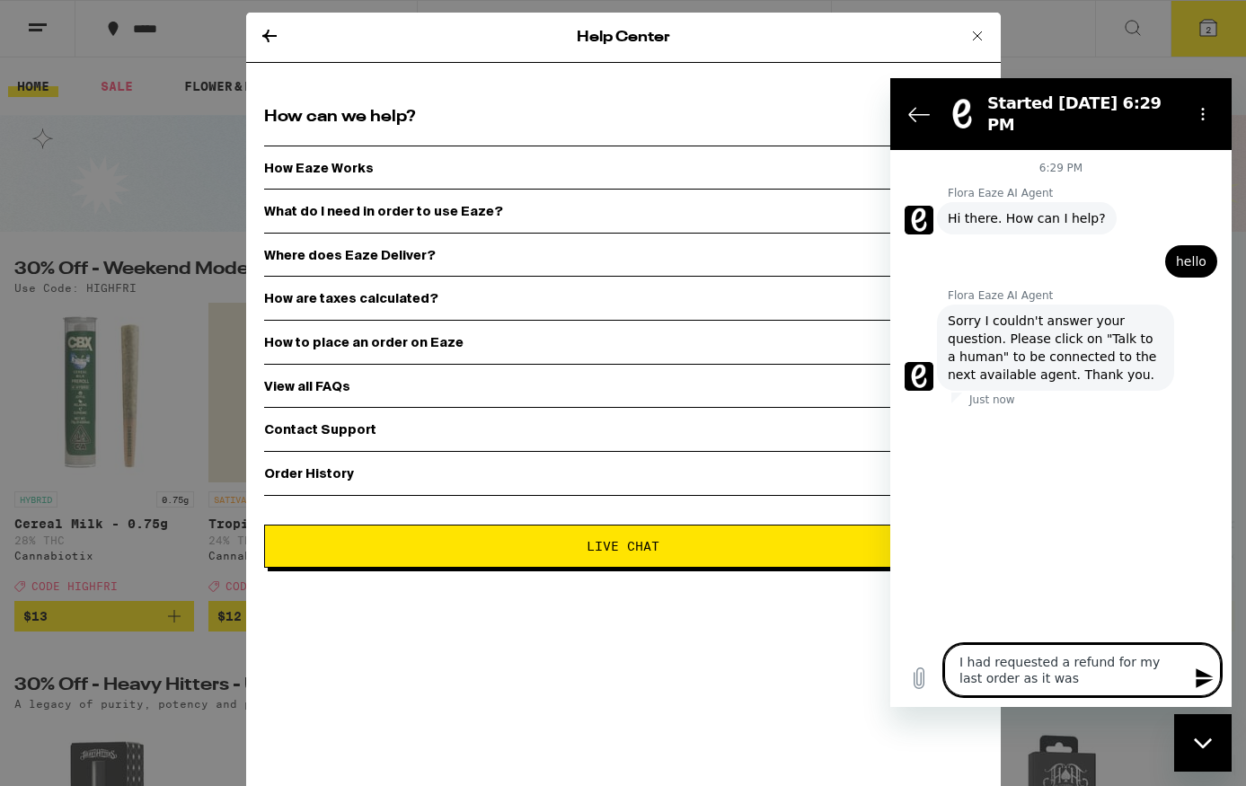
type textarea "I had requested a refund for my last order as it was"
type textarea "x"
type textarea "I had requested a refund for my last order as it was r"
type textarea "x"
type textarea "I had requested a refund for my last order as it was re"
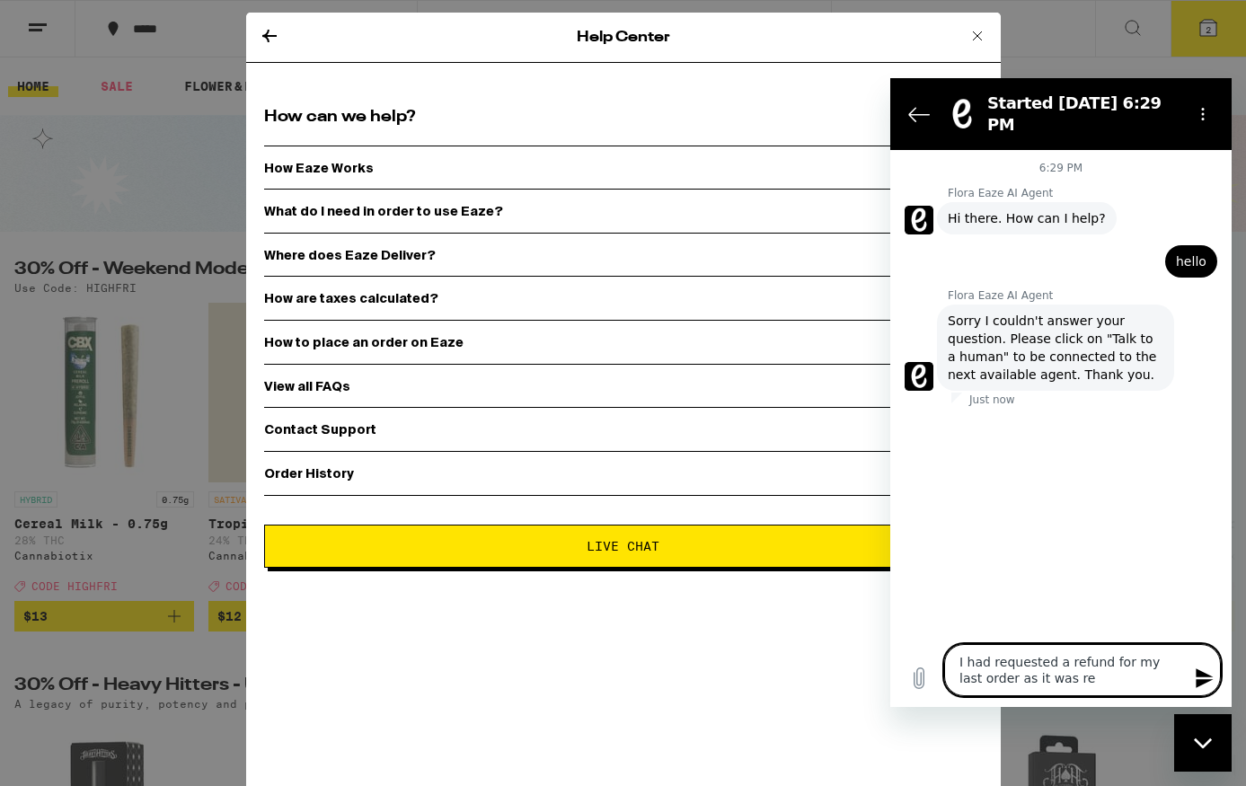
type textarea "x"
type textarea "I had requested a refund for my last order as it was red"
type textarea "x"
type textarea "I had requested a refund for my last order as it was redi"
type textarea "x"
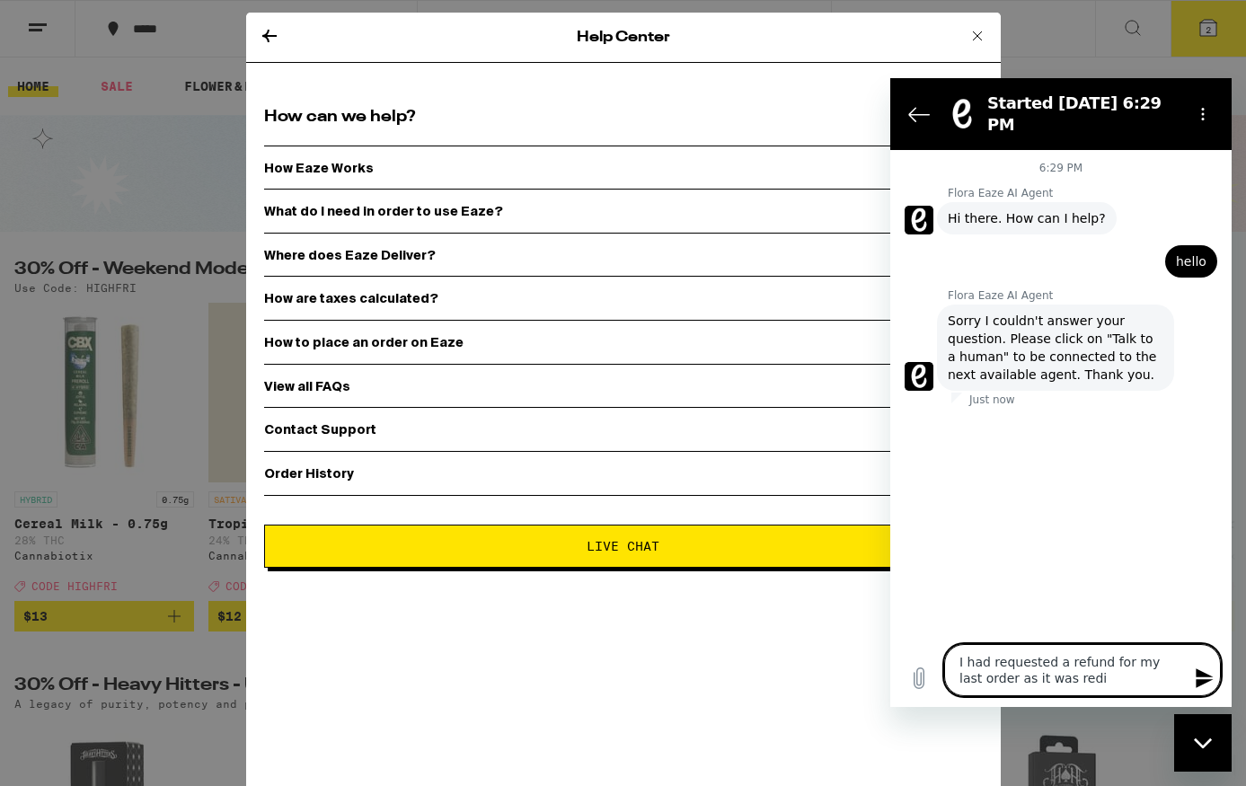
type textarea "I had requested a refund for my last order as it was redit"
type textarea "x"
type textarea "I had requested a refund for my last order as it was redite"
type textarea "x"
type textarea "I had requested a refund for my last order as it was redited"
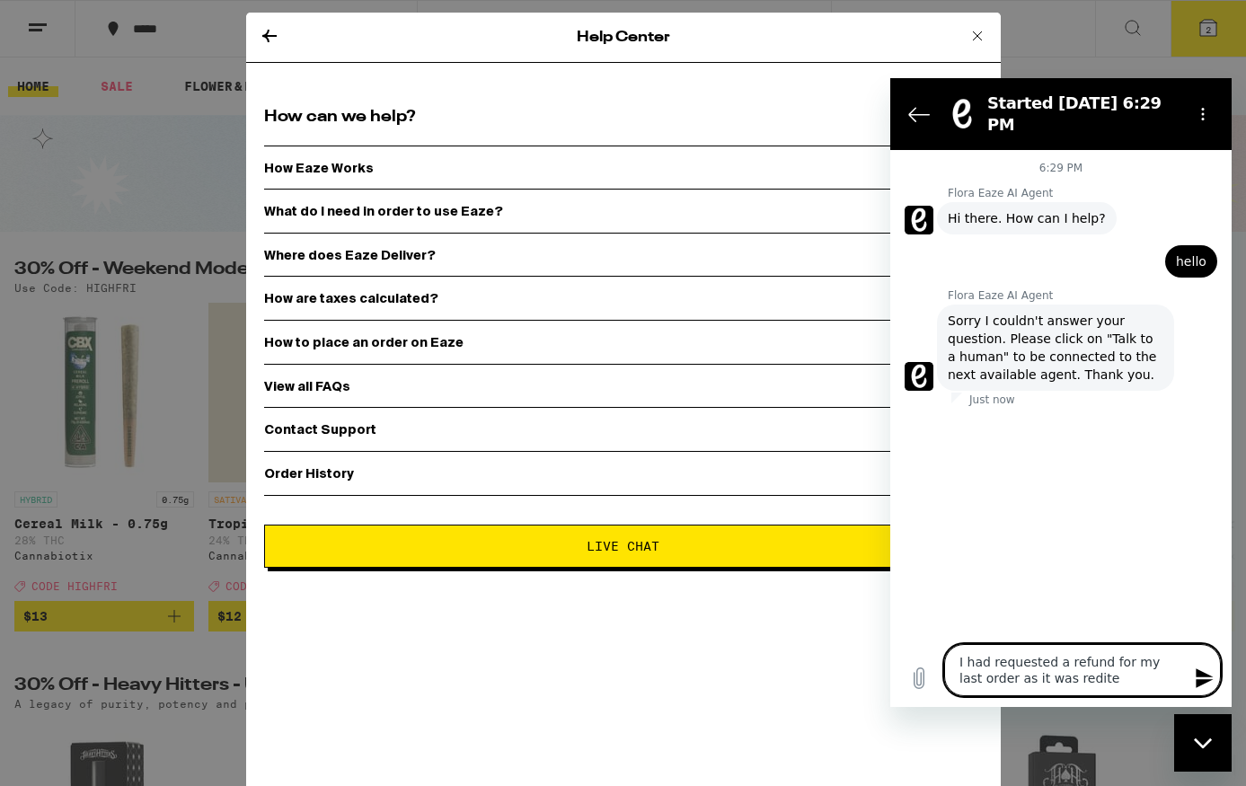
type textarea "x"
type textarea "I had requested a refund for my last order as it was redited"
type textarea "x"
type textarea "I had requested a refund for my last order as it was redited t"
type textarea "x"
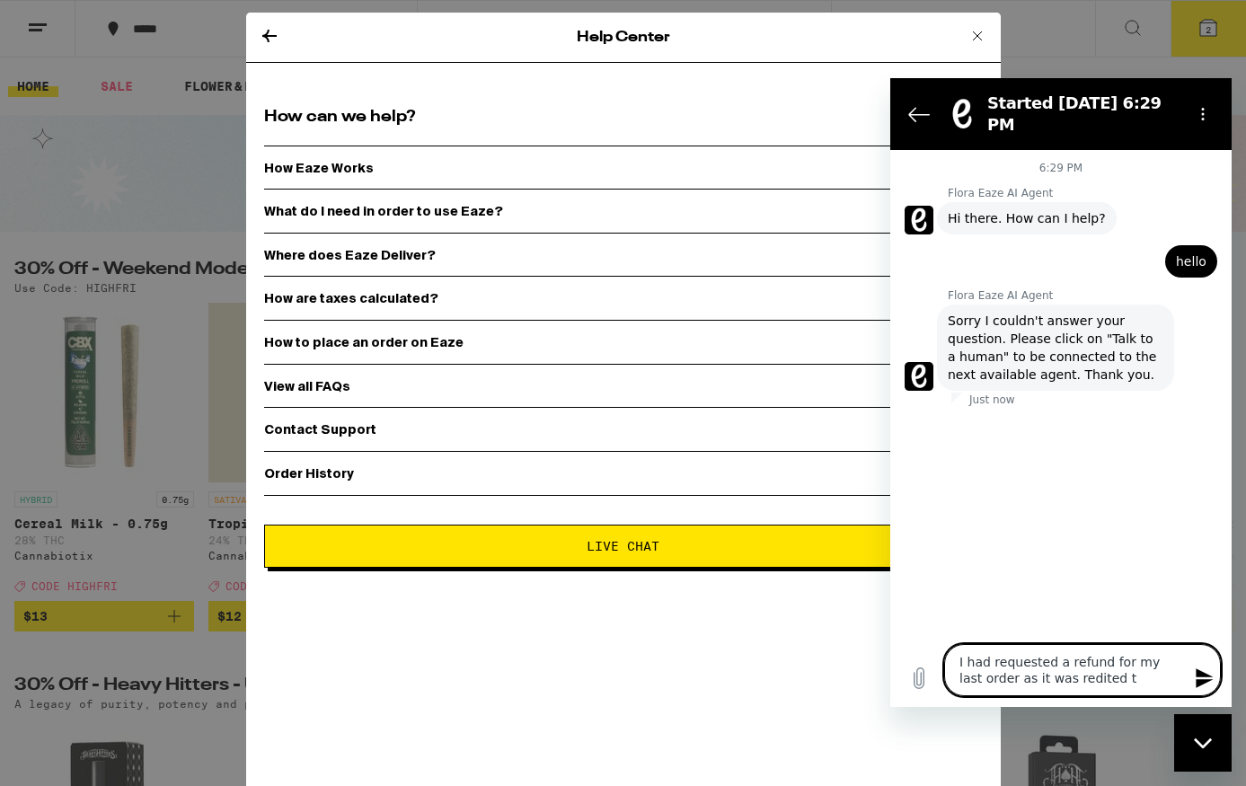
type textarea "I had requested a refund for my last order as it was redited to"
type textarea "x"
type textarea "I had requested a refund for my last order as it was redited to"
type textarea "x"
type textarea "I had requested a refund for my last order as it was redited to m"
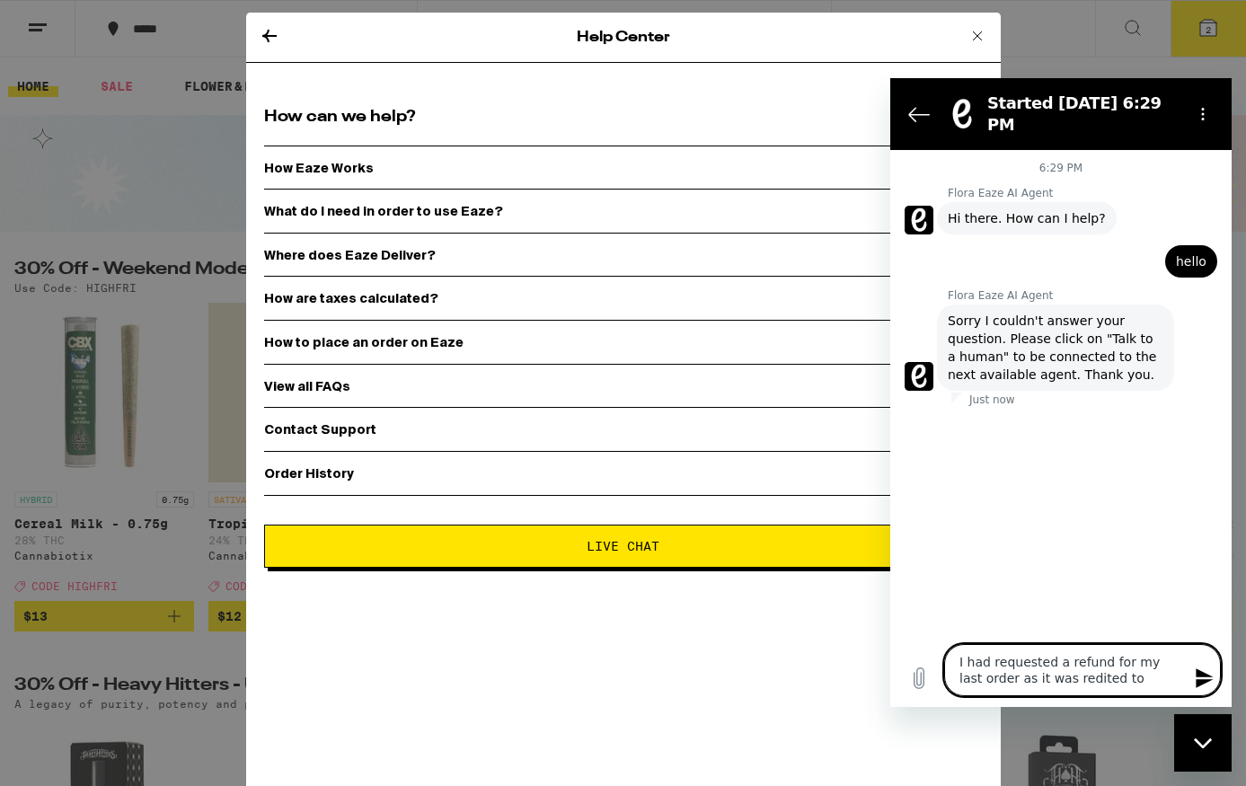
type textarea "x"
type textarea "I had requested a refund for my last order as it was redited to me"
type textarea "x"
type textarea "I had requested a refund for my last order as it was redited to m"
type textarea "x"
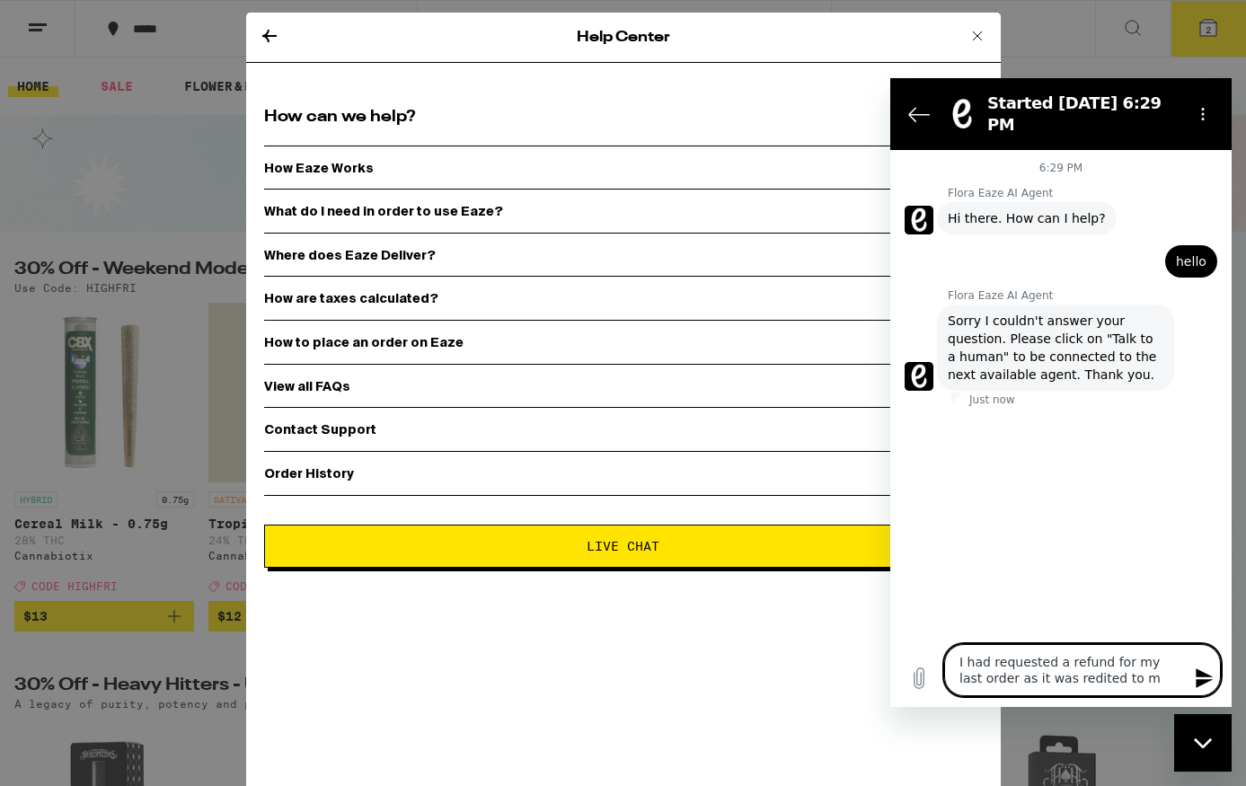
type textarea "I had requested a refund for my last order as it was redited to"
type textarea "x"
type textarea "I had requested a refund for my last order as it was redited to"
type textarea "x"
type textarea "I had requested a refund for my last order as it was redited t"
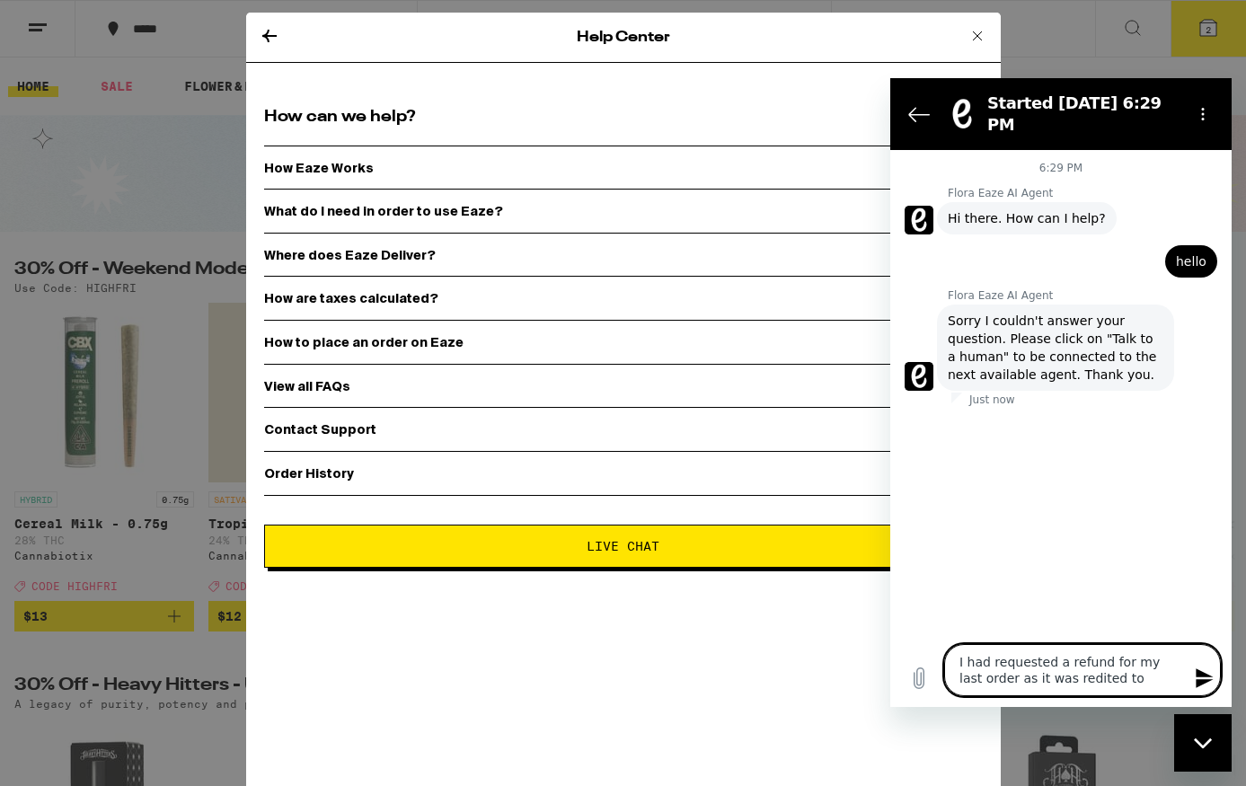
type textarea "x"
type textarea "I had requested a refund for my last order as it was redited"
type textarea "x"
type textarea "I had requested a refund for my last order as it was redited"
type textarea "x"
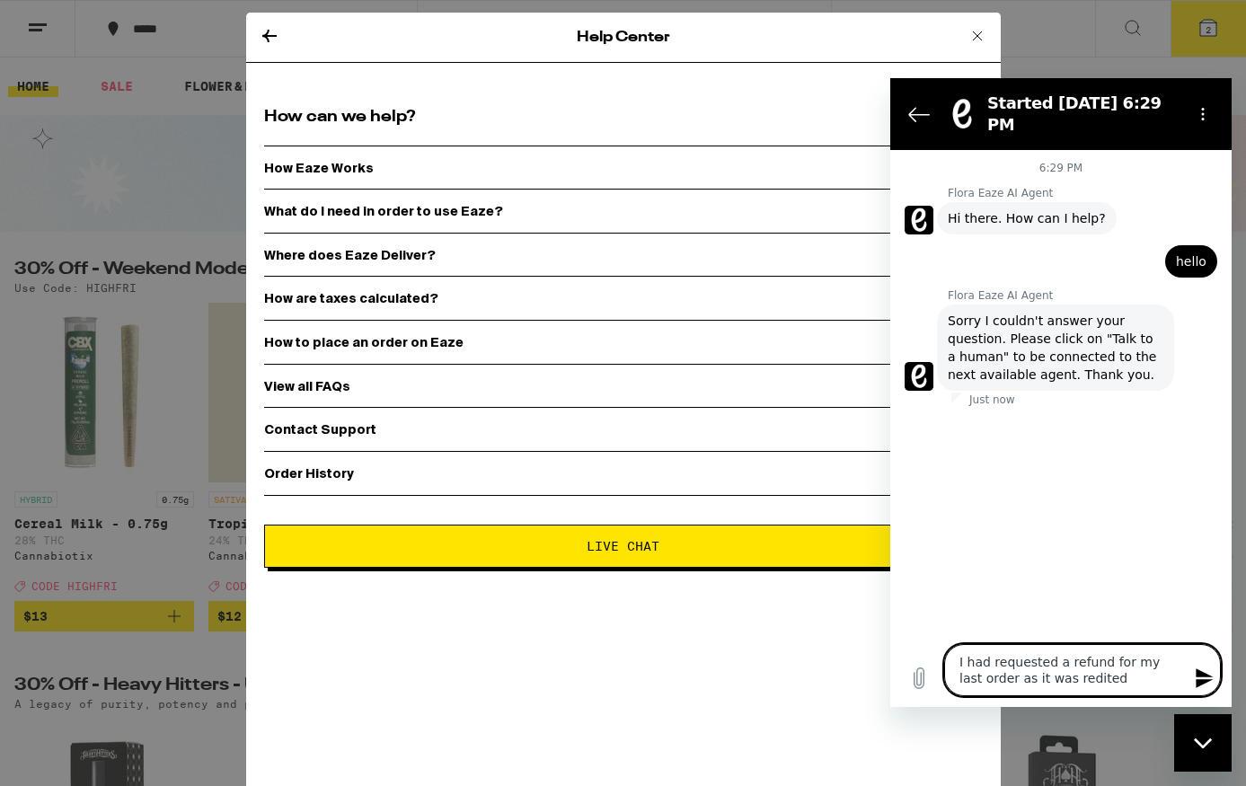
type textarea "I had requested a refund for my last order as it was redite"
type textarea "x"
type textarea "I had requested a refund for my last order as it was redit"
type textarea "x"
type textarea "I had requested a refund for my last order as it was redi"
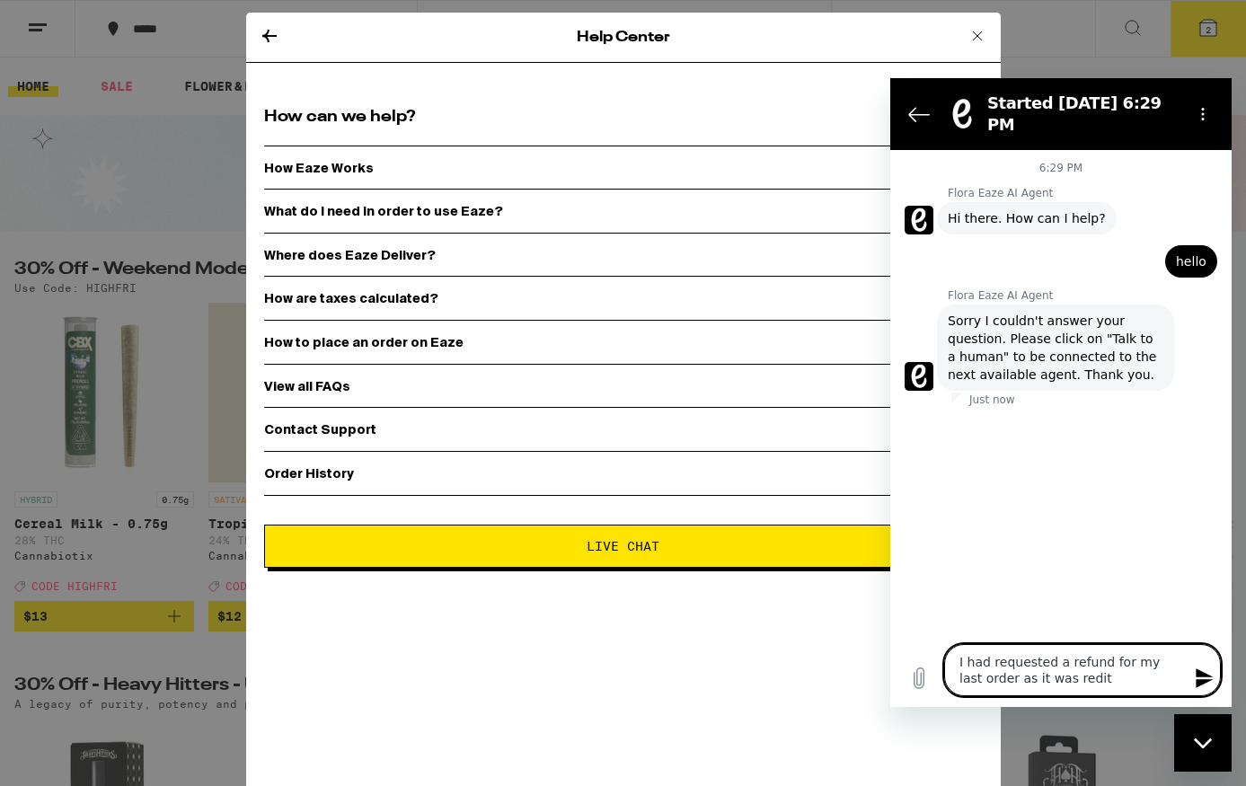
type textarea "x"
type textarea "I had requested a refund for my last order as it was red"
type textarea "x"
type textarea "I had requested a refund for my last order as it was re"
type textarea "x"
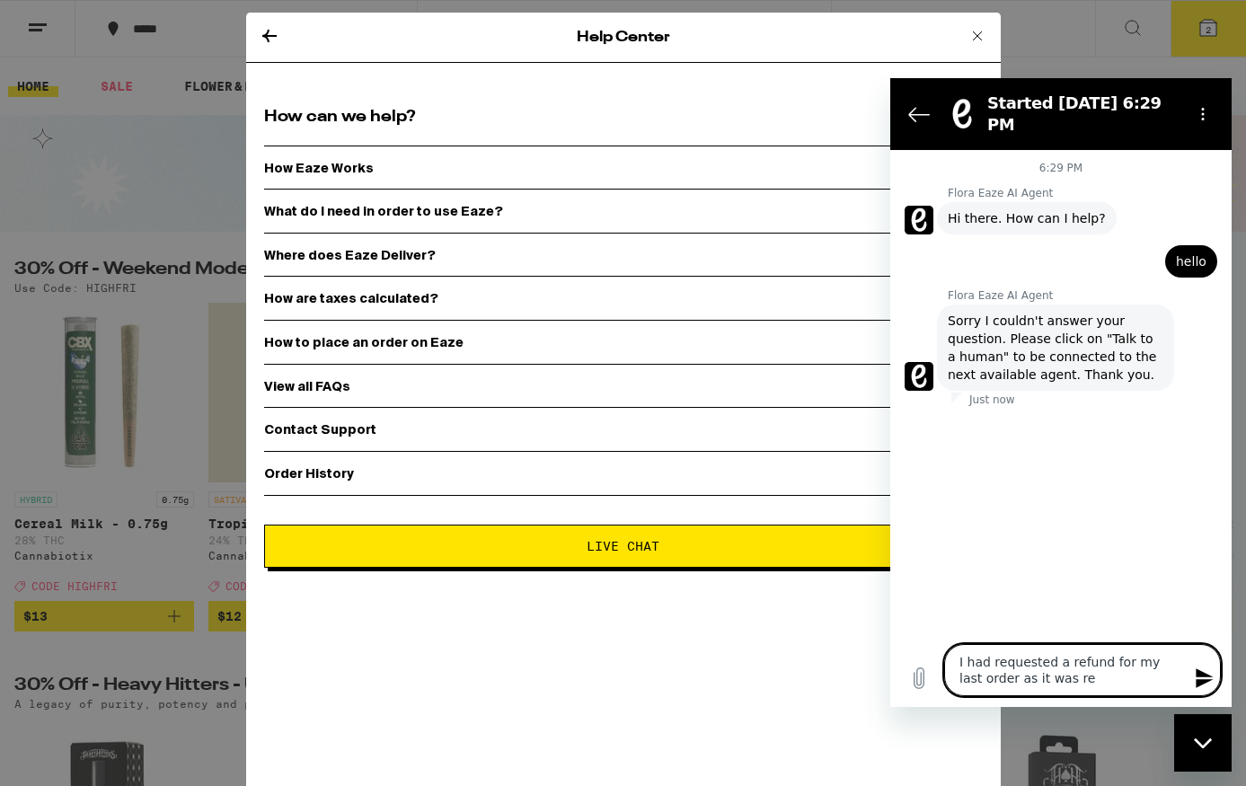
type textarea "I had requested a refund for my last order as it was r"
type textarea "x"
type textarea "I had requested a refund for my last order as it was"
type textarea "x"
type textarea "I had requested a refund for my last order as it was"
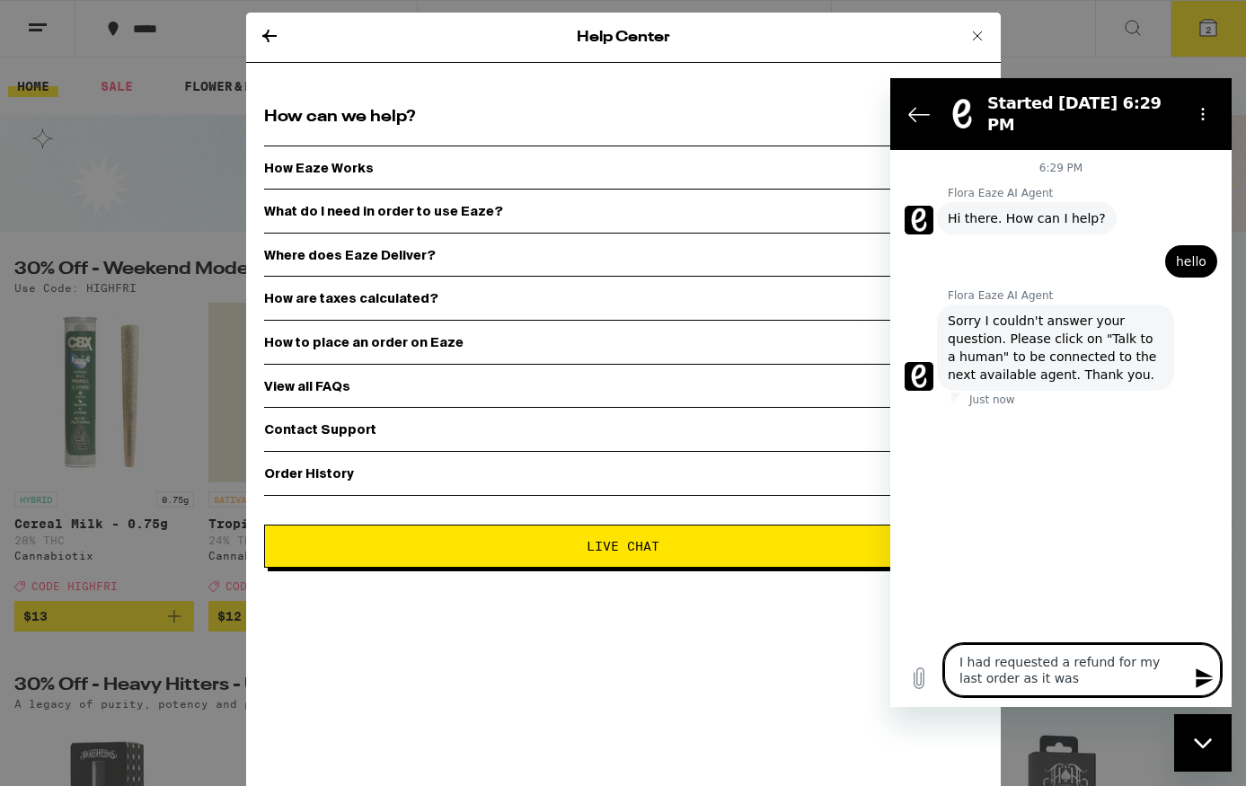
type textarea "x"
type textarea "I had requested a refund for my last order as it wasc"
type textarea "x"
type textarea "I had requested a refund for my last order as it was"
type textarea "x"
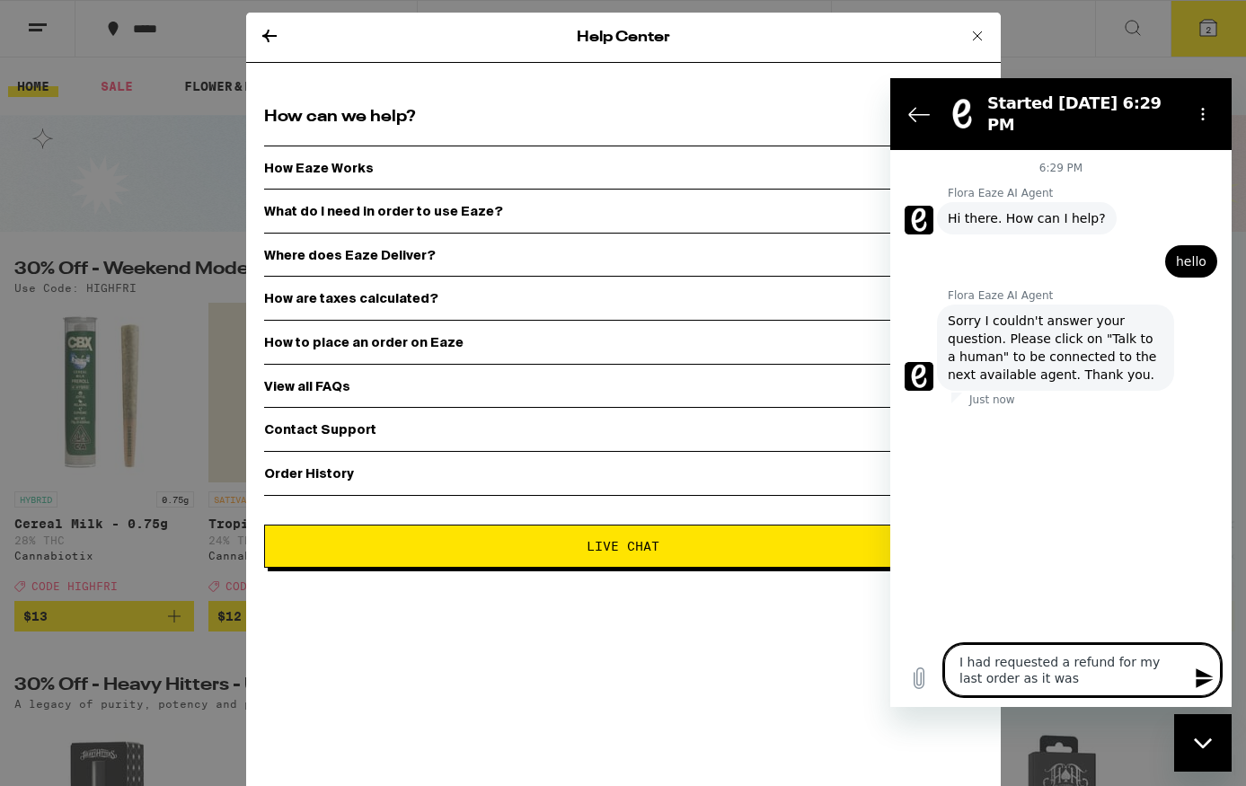
type textarea "I had requested a refund for my last order as it was"
type textarea "x"
type textarea "I had requested a refund for my last order as it was c"
type textarea "x"
type textarea "I had requested a refund for my last order as it was cr"
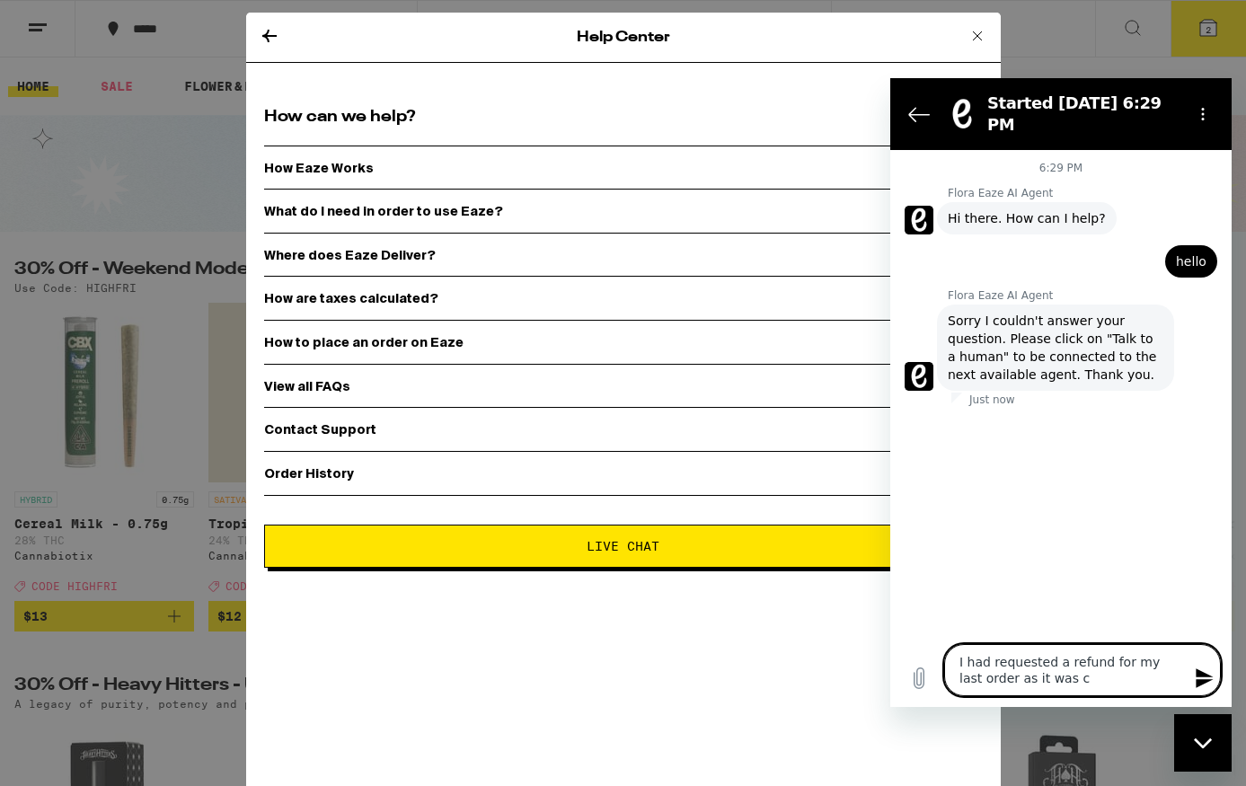
type textarea "x"
type textarea "I had requested a refund for my last order as it was cre"
type textarea "x"
type textarea "I had requested a refund for my last order as it was cred"
type textarea "x"
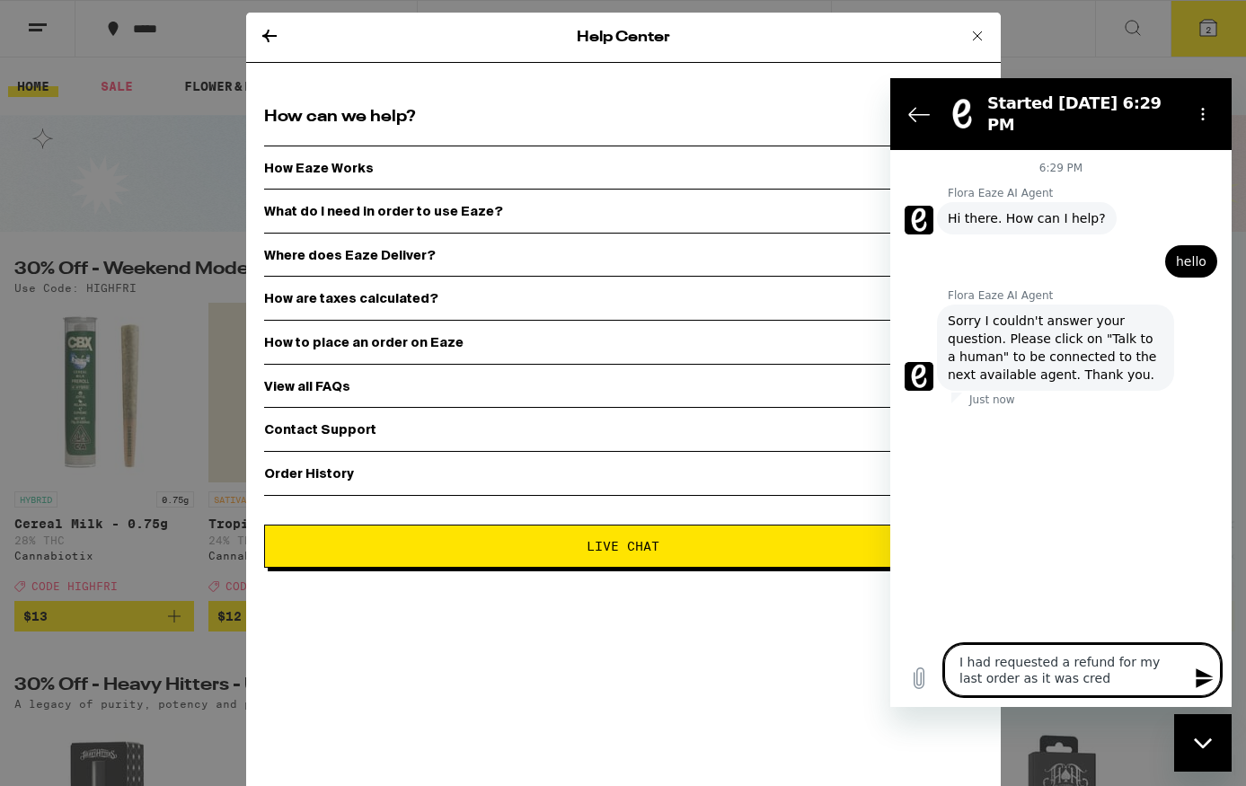
type textarea "I had requested a refund for my last order as it was credi"
type textarea "x"
type textarea "I had requested a refund for my last order as it was credit"
type textarea "x"
type textarea "I had requested a refund for my last order as it was credite"
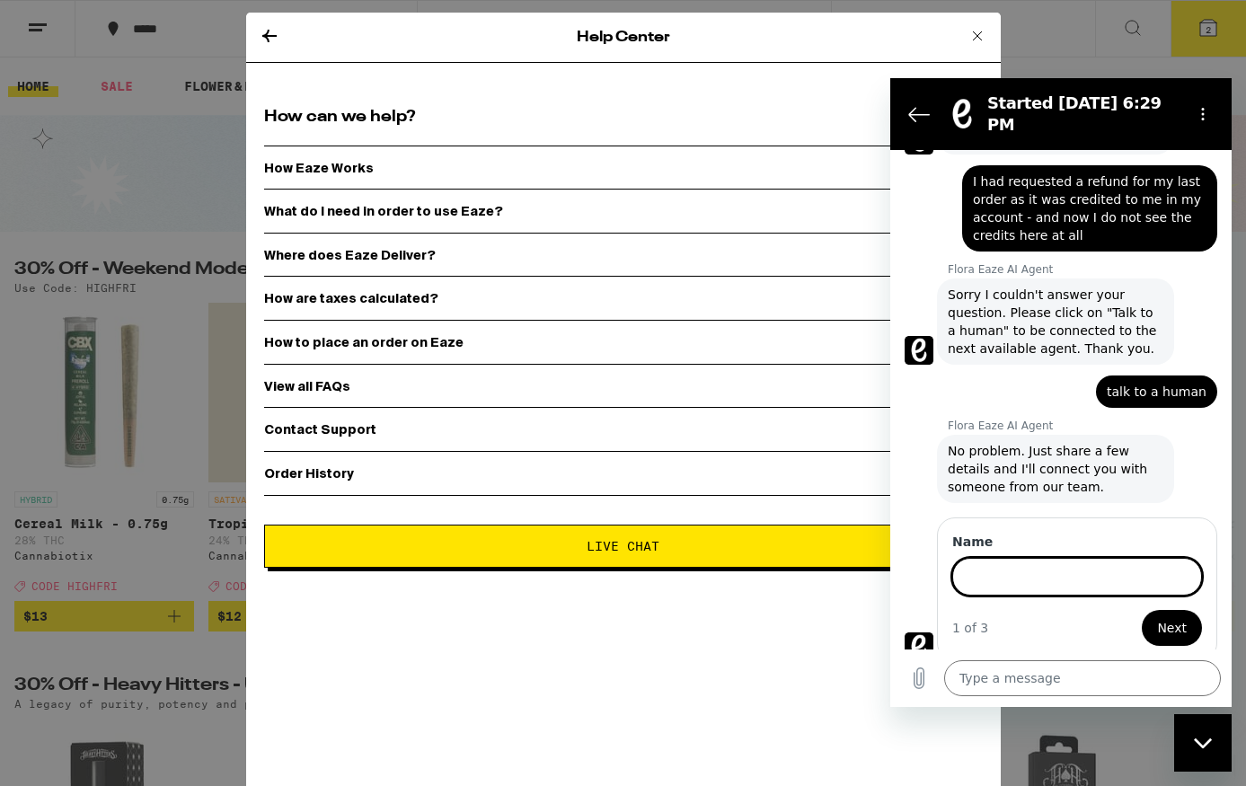
scroll to position [234, 0]
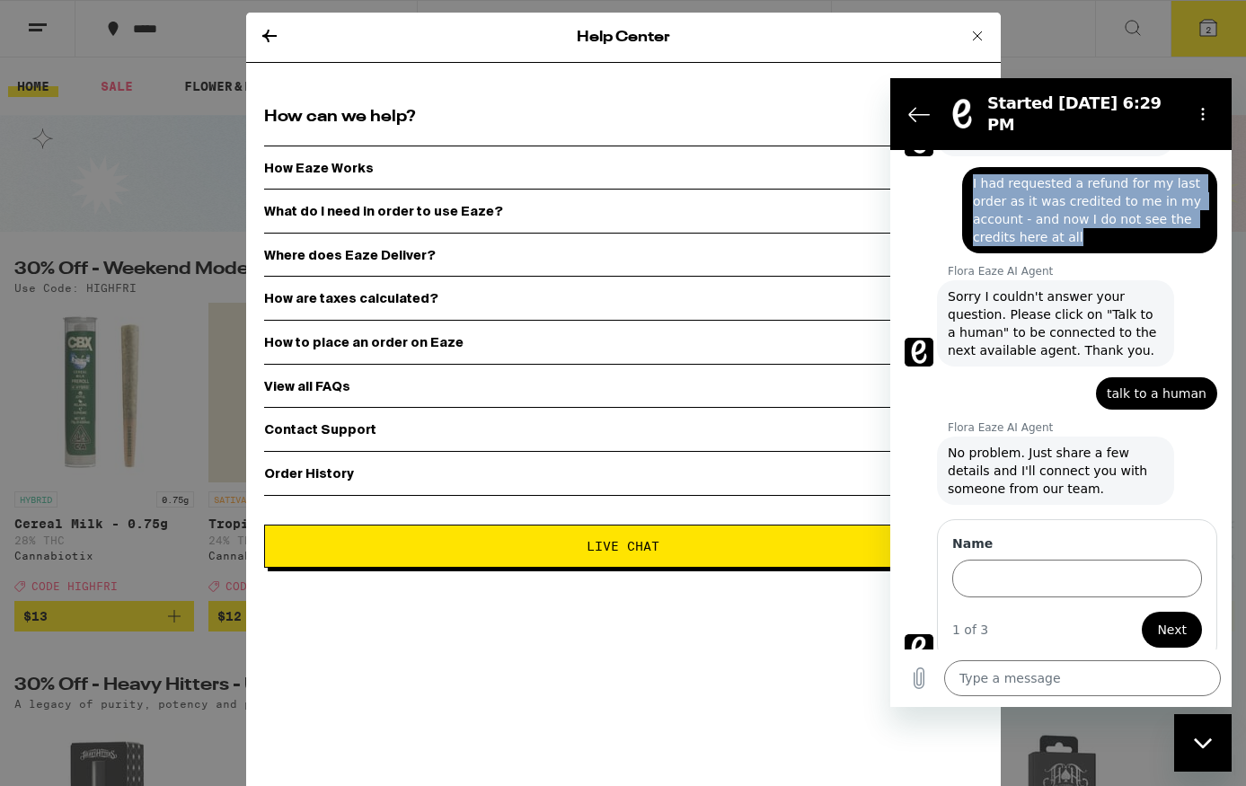
drag, startPoint x: 1079, startPoint y: 226, endPoint x: 970, endPoint y: 172, distance: 121.7
click at [970, 172] on div "says: I had requested a refund for my last order as it was credited to me in my…" at bounding box center [1089, 210] width 255 height 86
copy span "I had requested a refund for my last order as it was credited to me in my accou…"
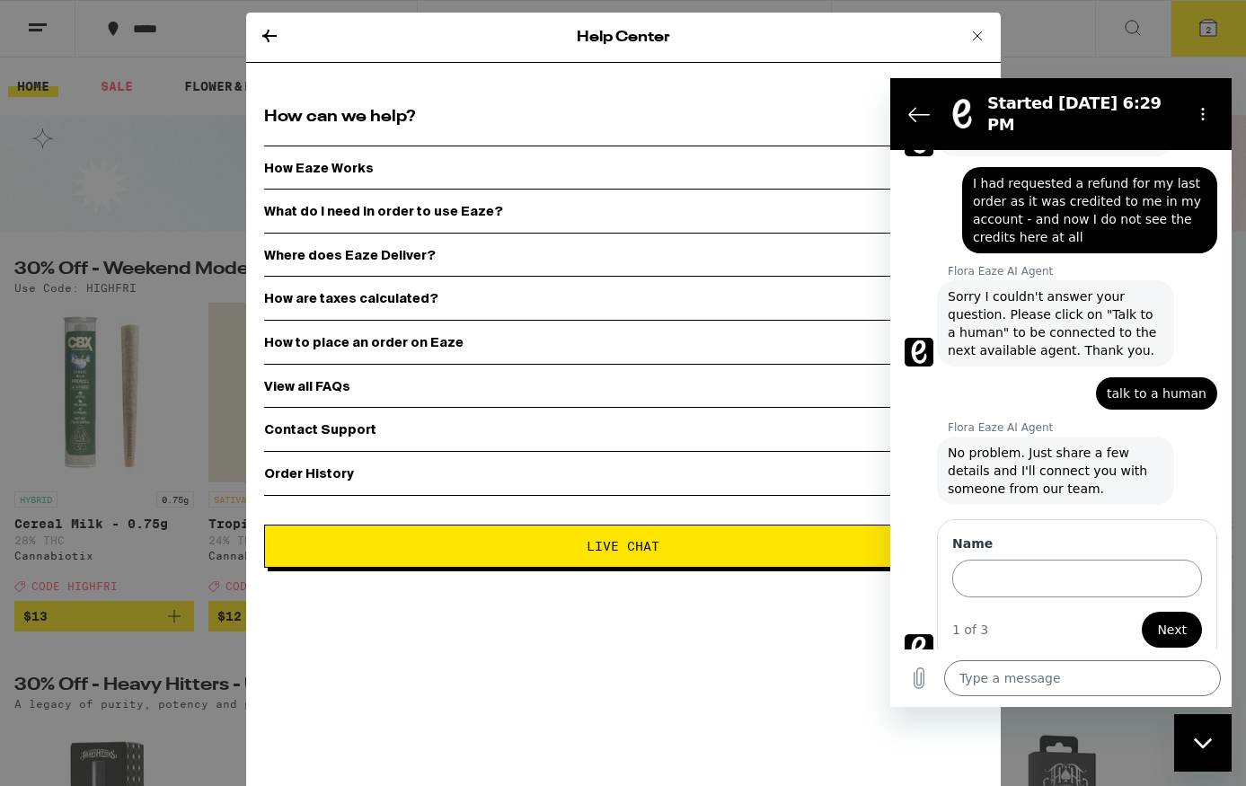
click at [990, 560] on input "Name" at bounding box center [1077, 579] width 250 height 38
paste input "I had requested a refund for my last order as it was credited to me in my accou…"
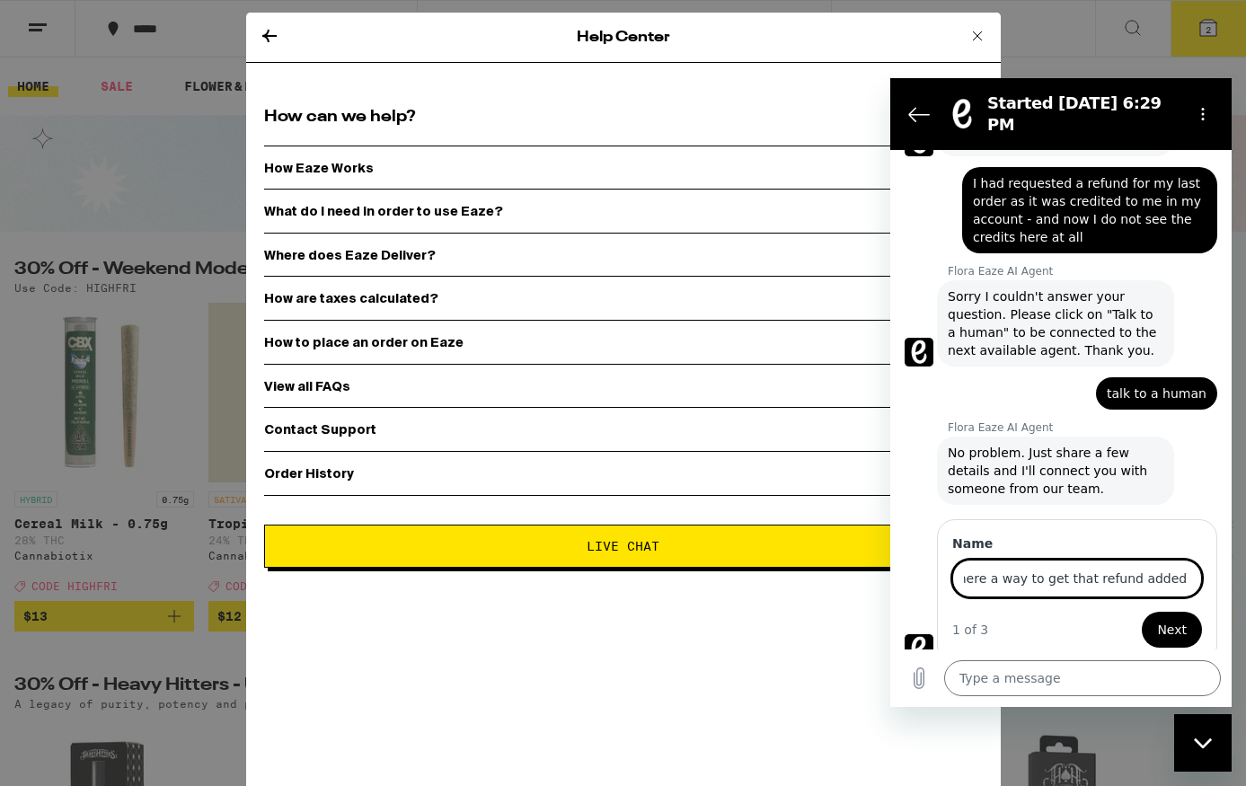
scroll to position [0, 840]
click at [1142, 612] on button "Next" at bounding box center [1172, 630] width 60 height 36
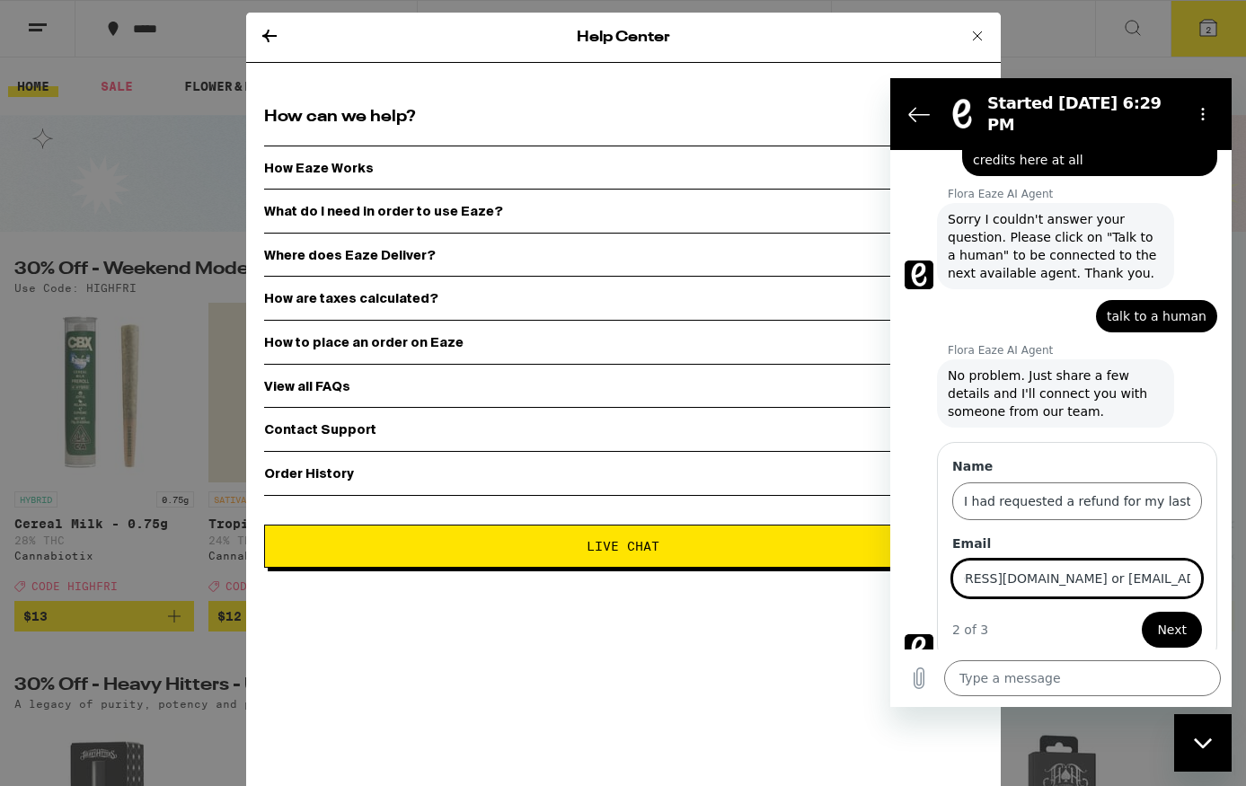
scroll to position [0, 87]
click at [1142, 612] on button "Next" at bounding box center [1172, 630] width 60 height 36
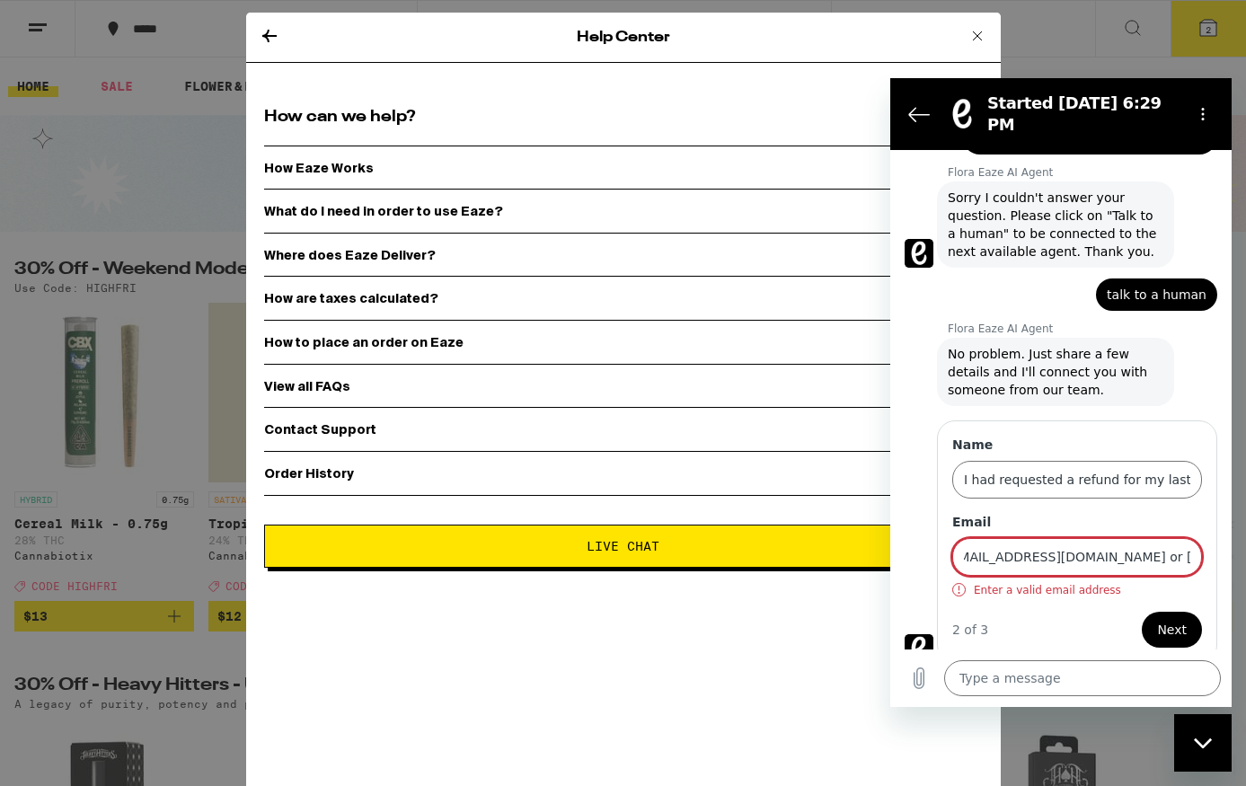
scroll to position [0, 0]
drag, startPoint x: 1040, startPoint y: 544, endPoint x: 936, endPoint y: 535, distance: 104.6
click at [936, 535] on div "Name I had requested a refund for my last order as it was credited to me in my …" at bounding box center [1068, 540] width 327 height 246
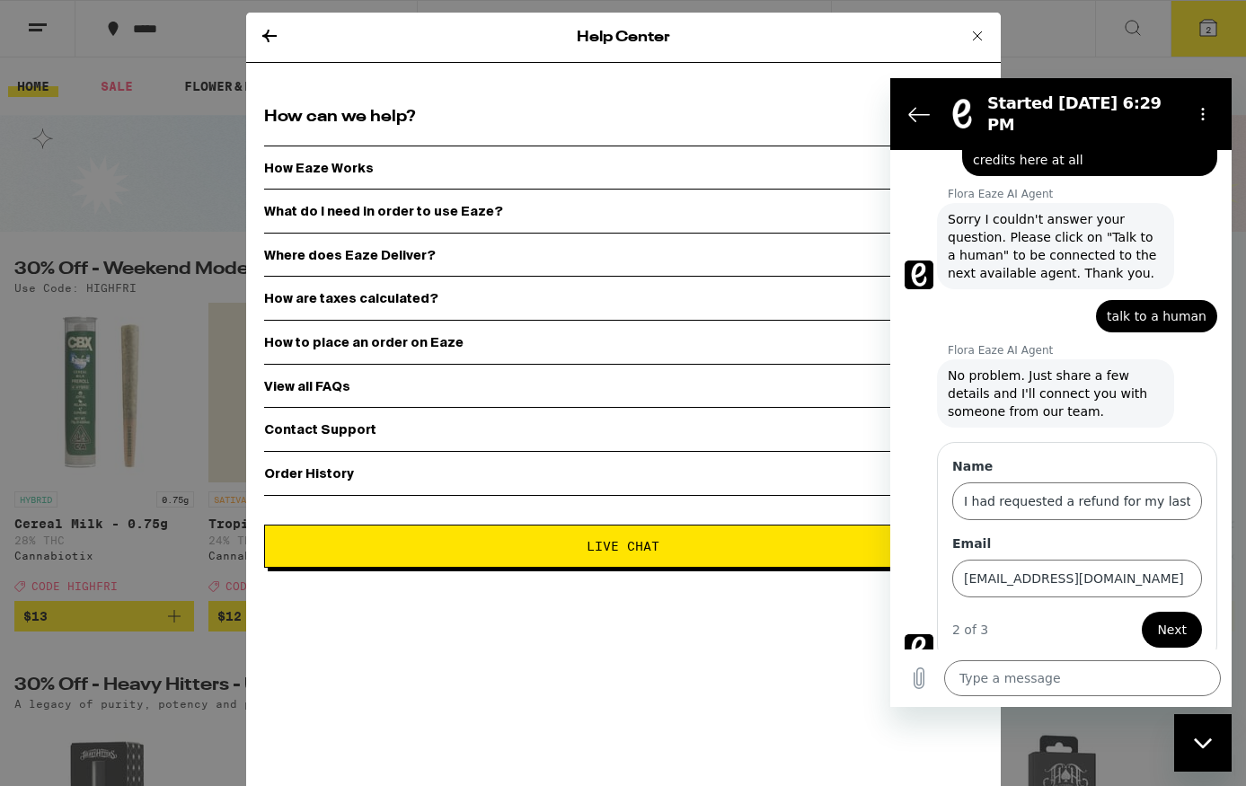
click at [1167, 625] on span "Next" at bounding box center [1172, 630] width 30 height 22
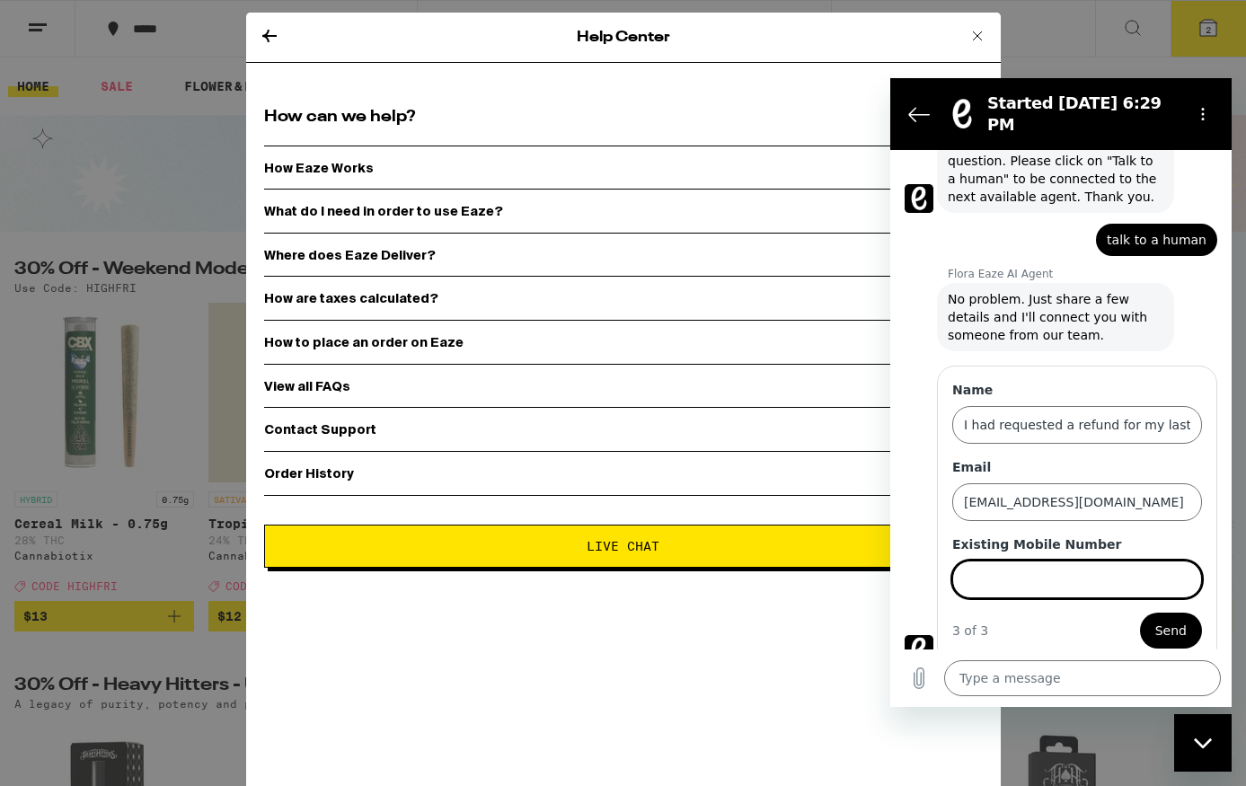
scroll to position [389, 0]
click at [1140, 612] on button "Send" at bounding box center [1171, 630] width 62 height 36
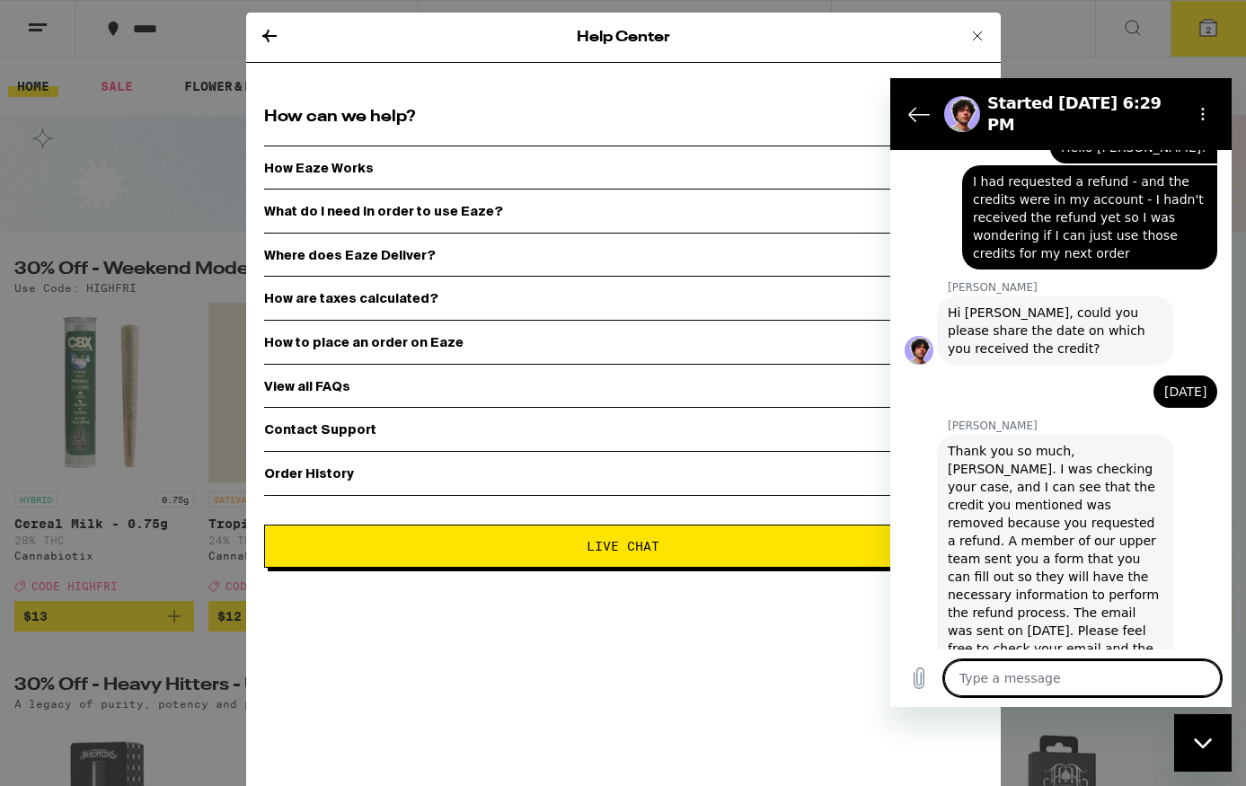
scroll to position [1284, 0]
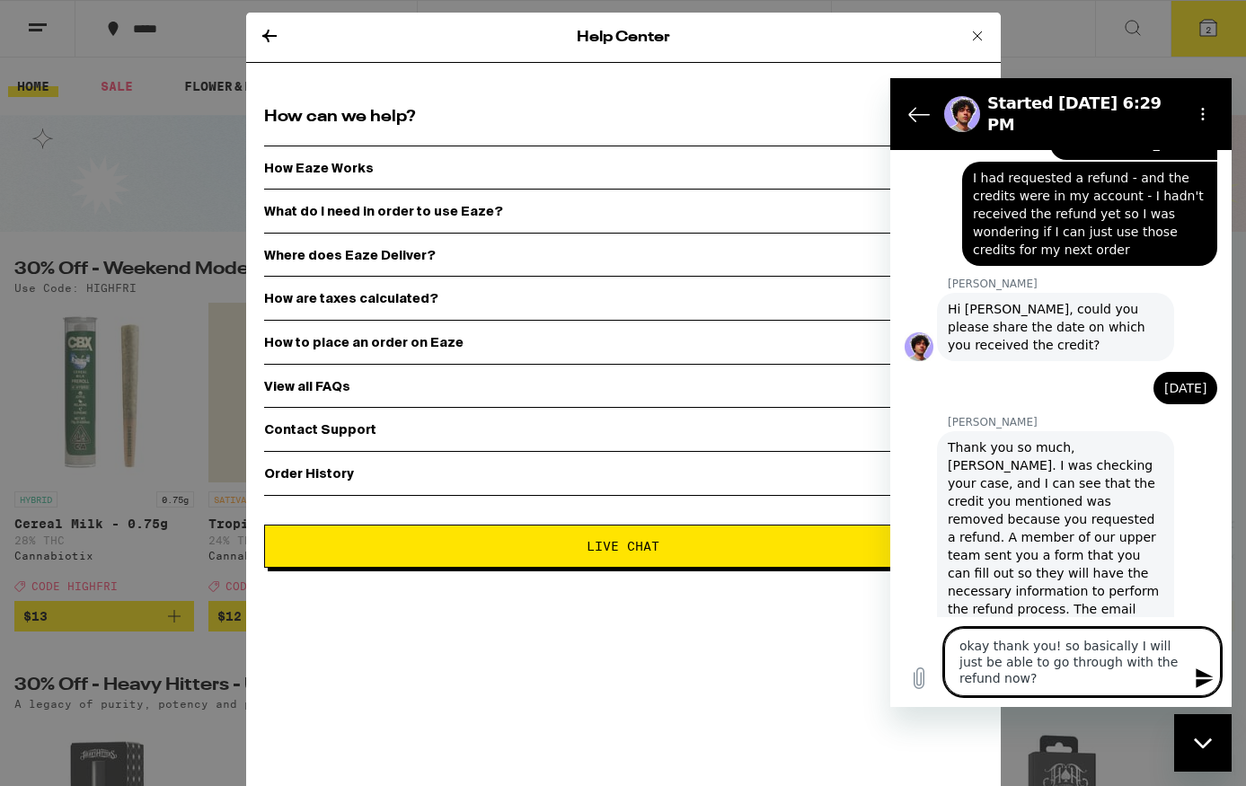
click at [1121, 643] on textarea "okay thank you! so basically I will just be able to go through with the refund …" at bounding box center [1082, 662] width 277 height 68
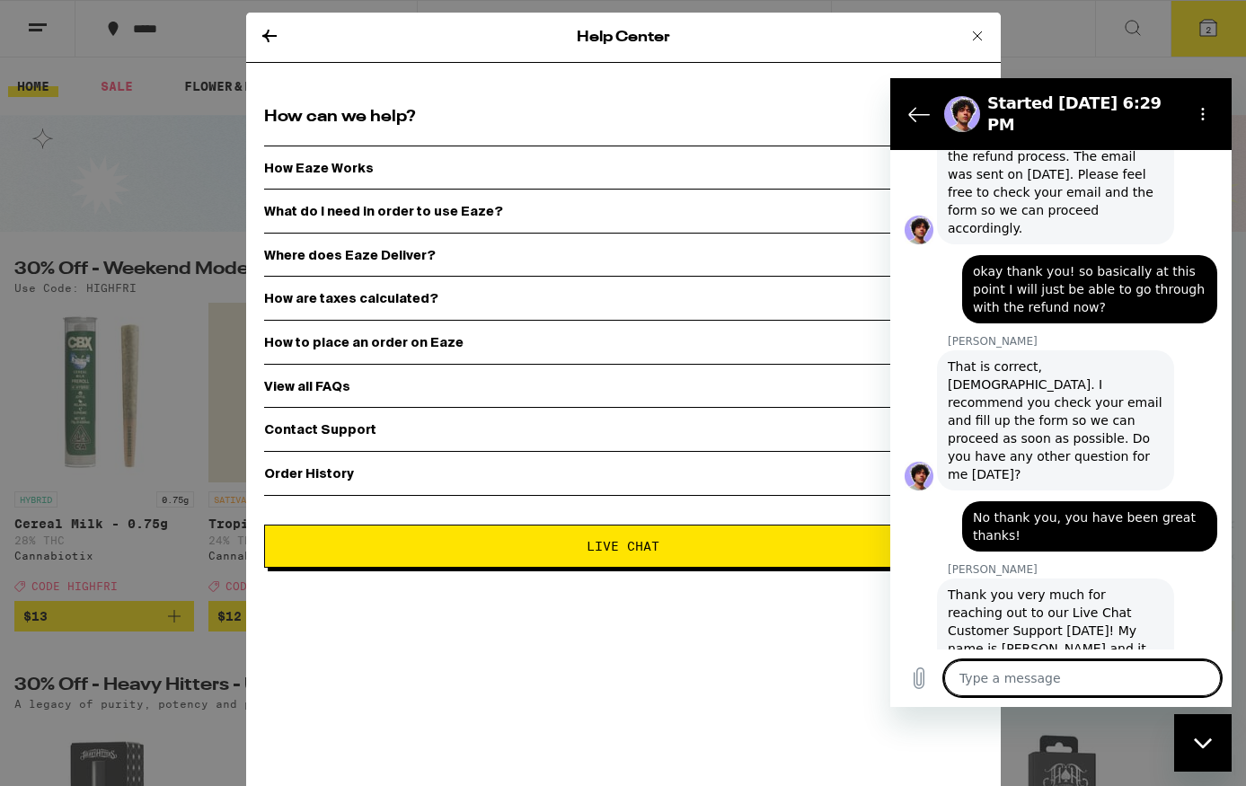
scroll to position [1740, 0]
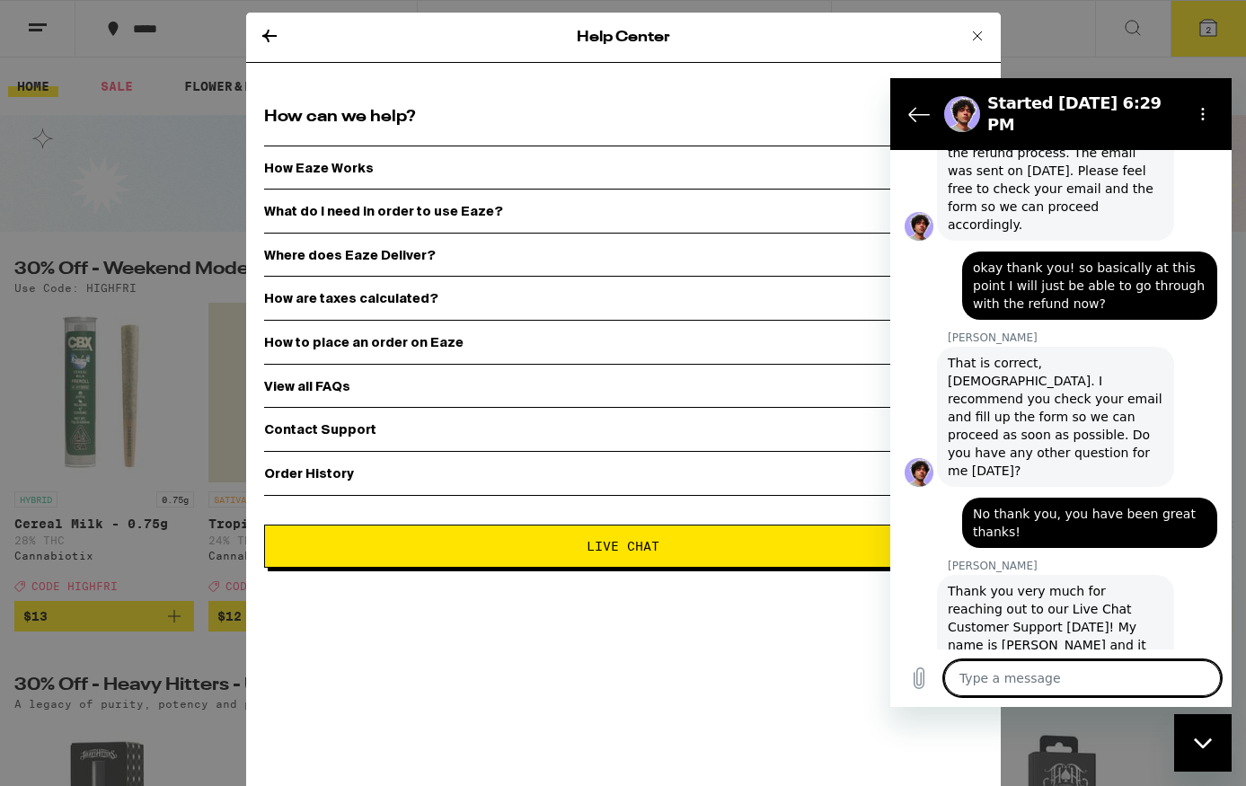
click at [1089, 665] on textarea at bounding box center [1082, 678] width 277 height 36
click at [1075, 673] on textarea at bounding box center [1082, 678] width 277 height 36
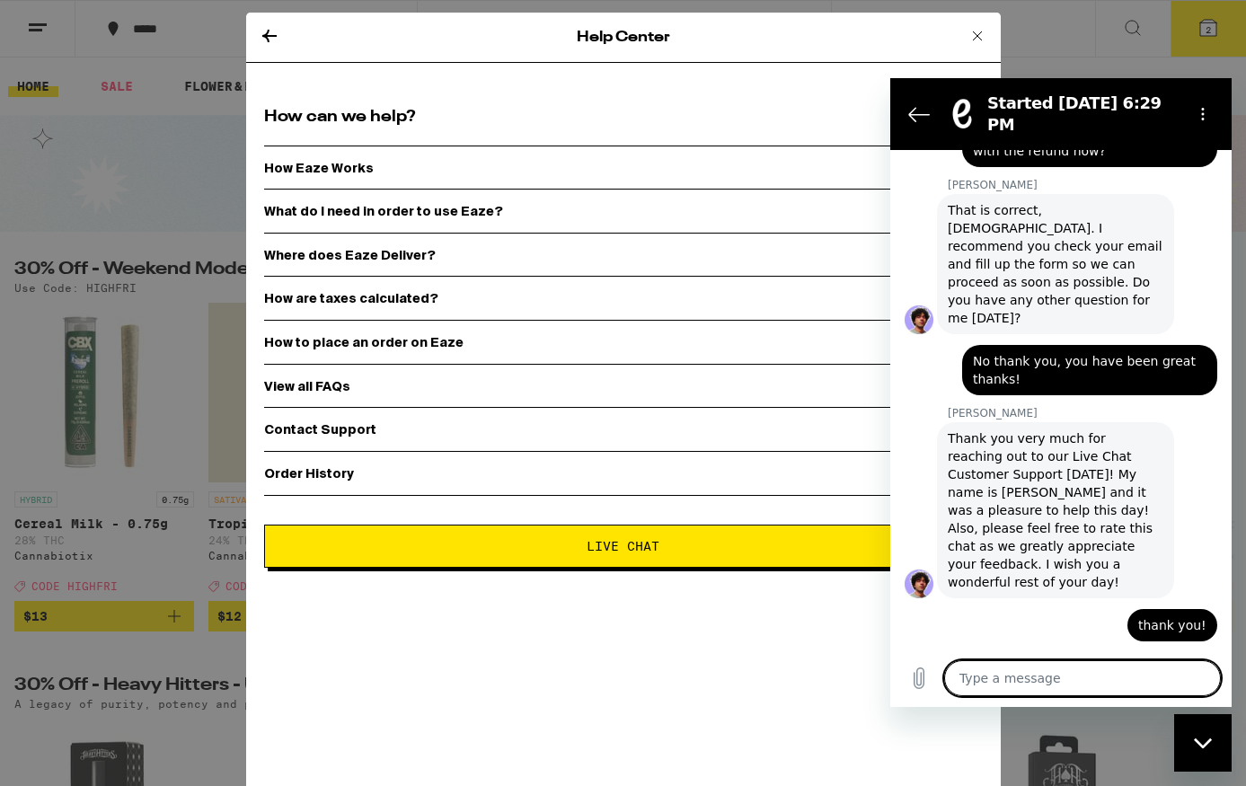
scroll to position [1897, 0]
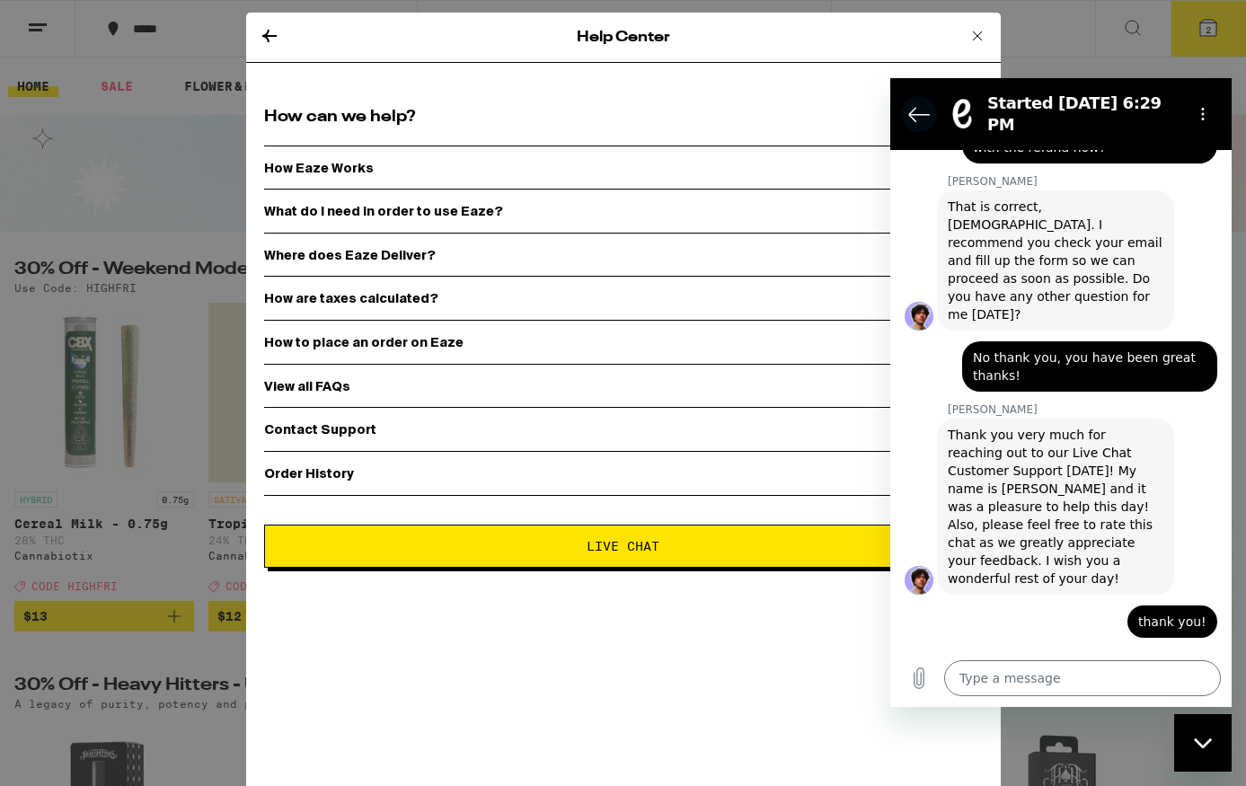
click at [924, 114] on icon "Back to the conversation list" at bounding box center [919, 114] width 22 height 22
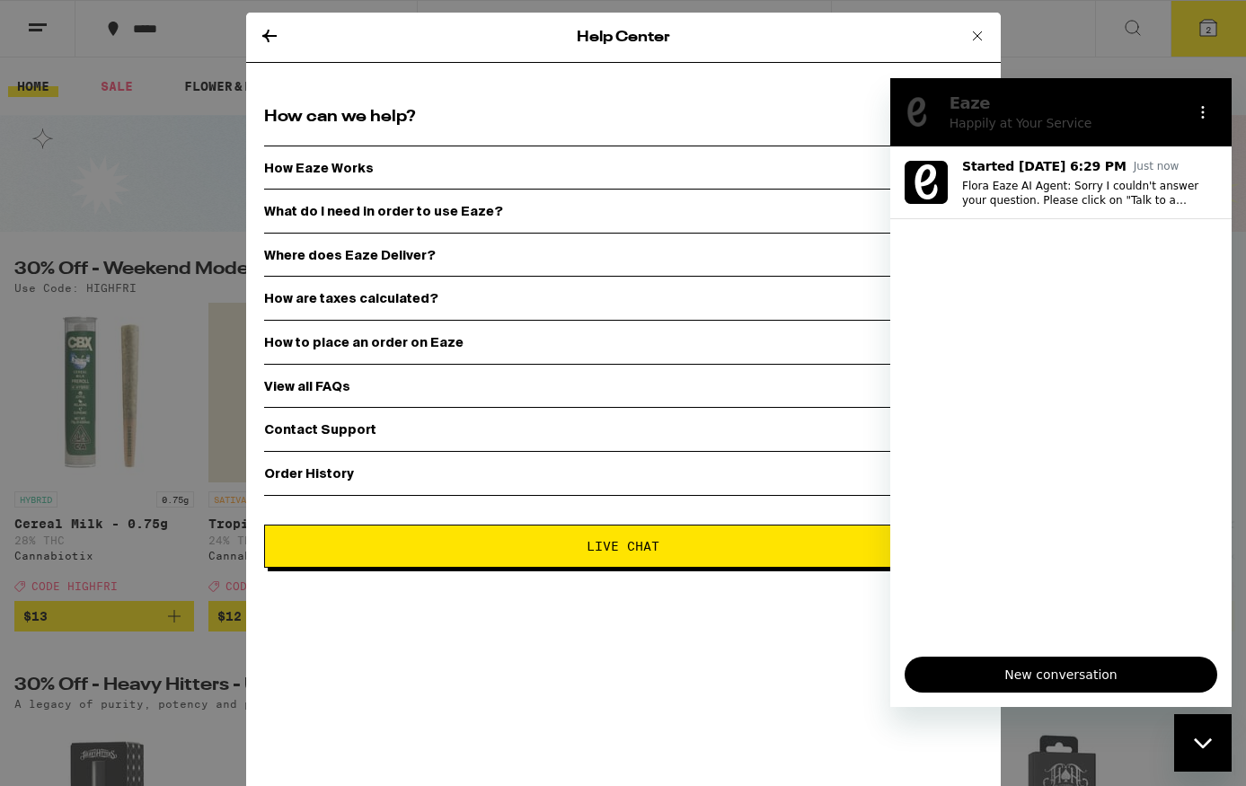
click at [561, 304] on div "How are taxes calculated?" at bounding box center [623, 298] width 719 height 45
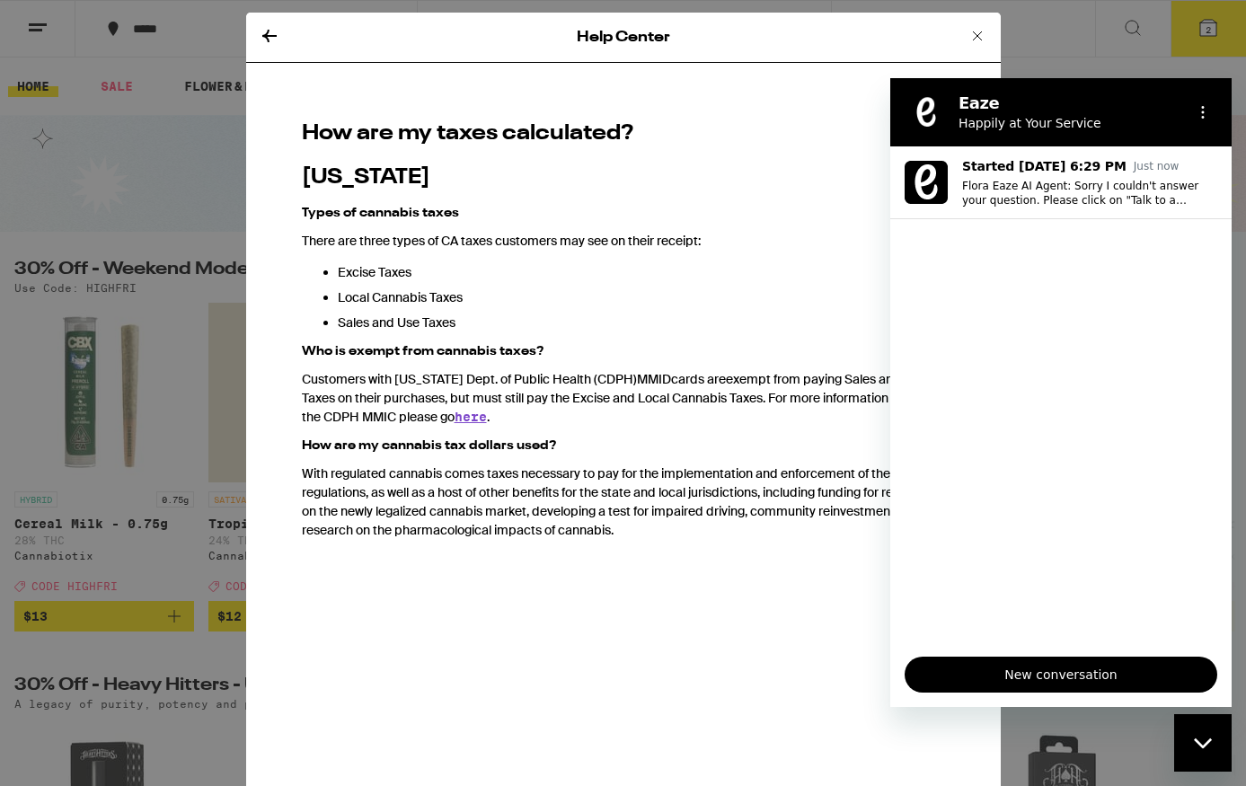
click at [1197, 739] on icon "Close messaging window" at bounding box center [1203, 744] width 19 height 12
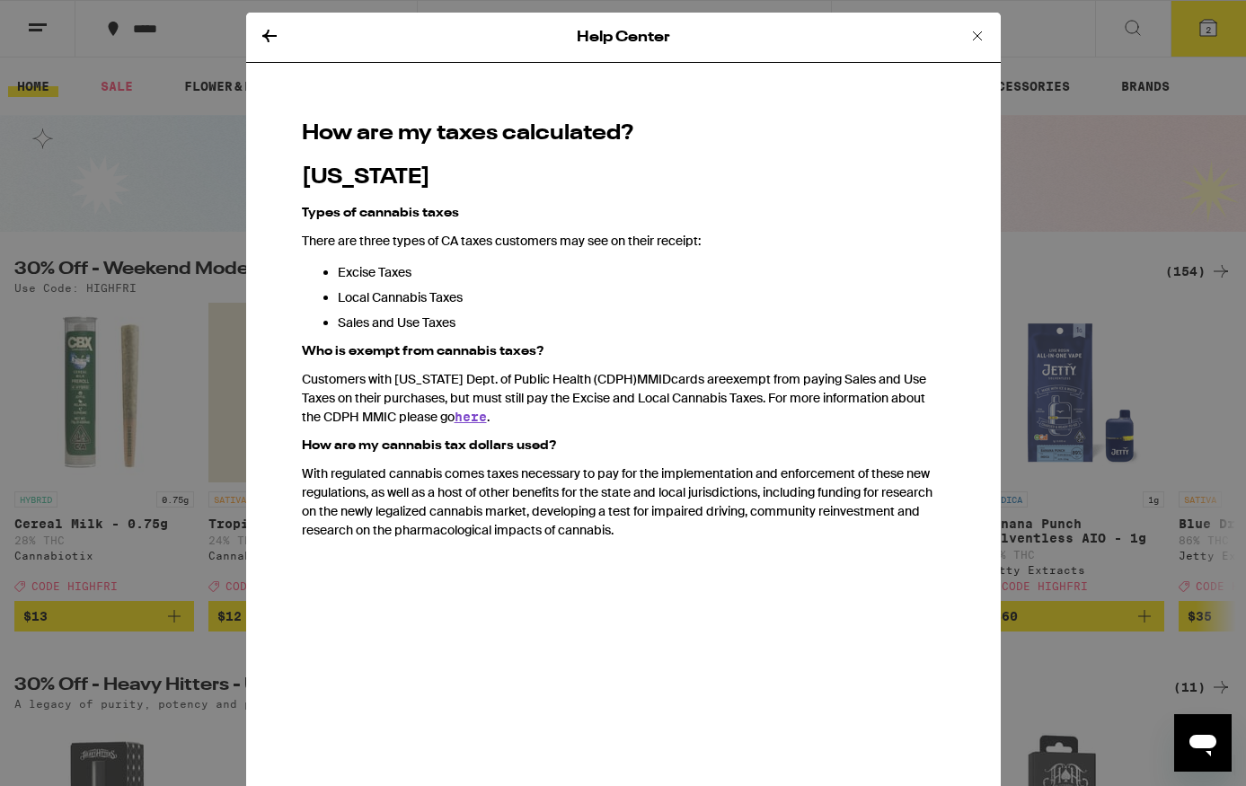
click at [257, 35] on div "Help Center" at bounding box center [623, 38] width 755 height 50
click at [271, 33] on icon at bounding box center [270, 36] width 22 height 22
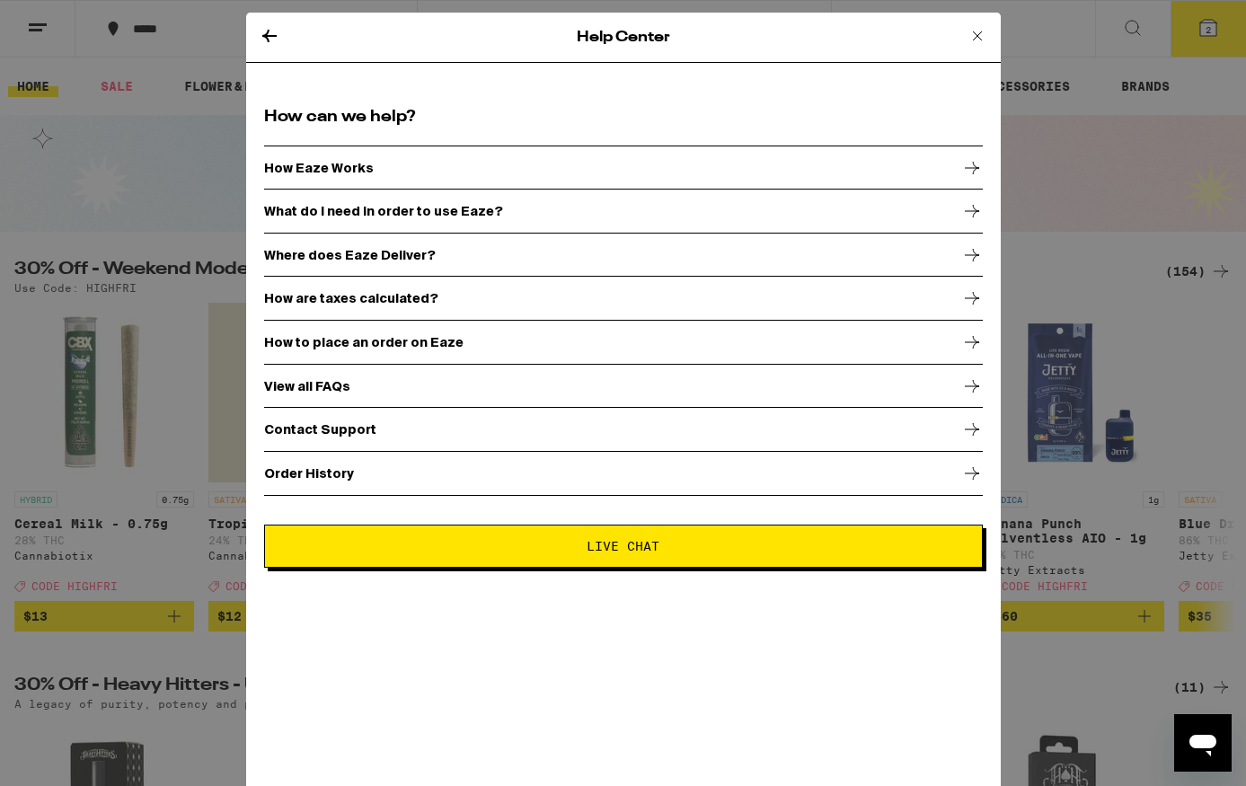
click at [266, 35] on icon at bounding box center [269, 36] width 14 height 13
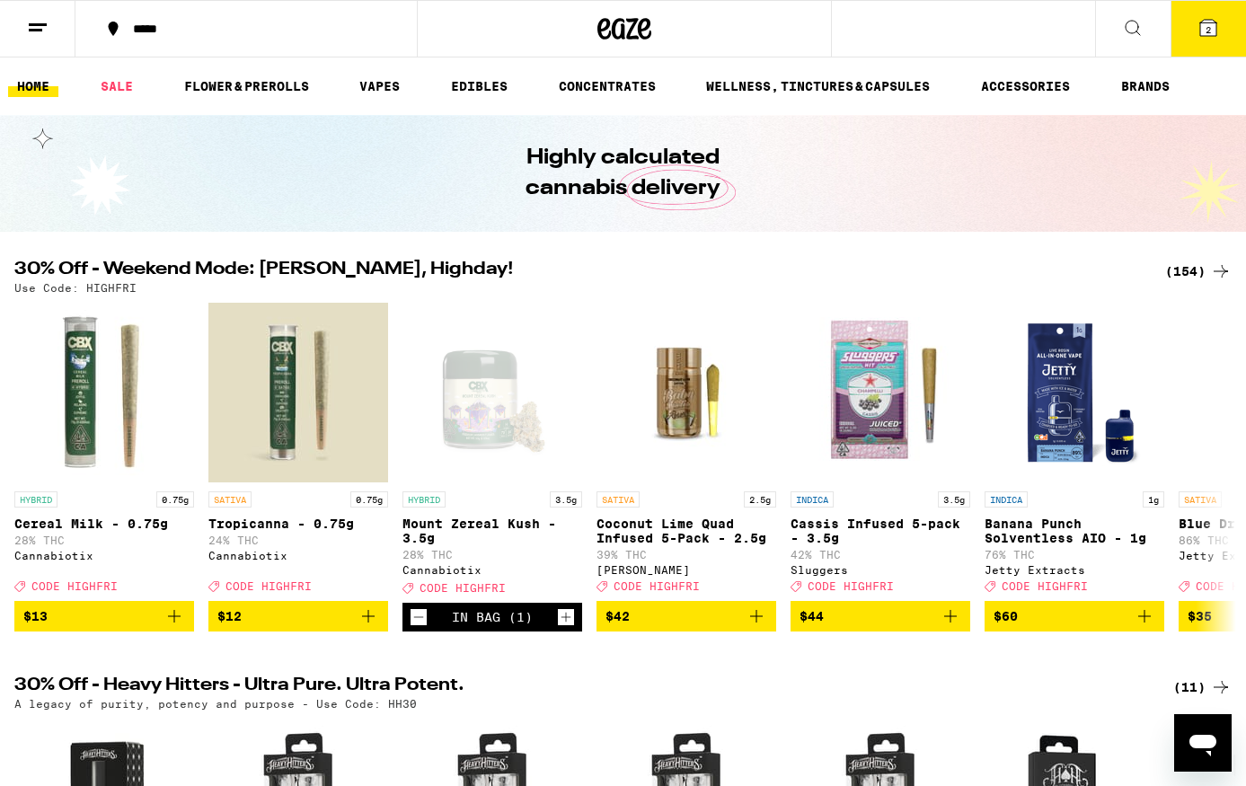
click at [1199, 37] on icon at bounding box center [1209, 28] width 22 height 22
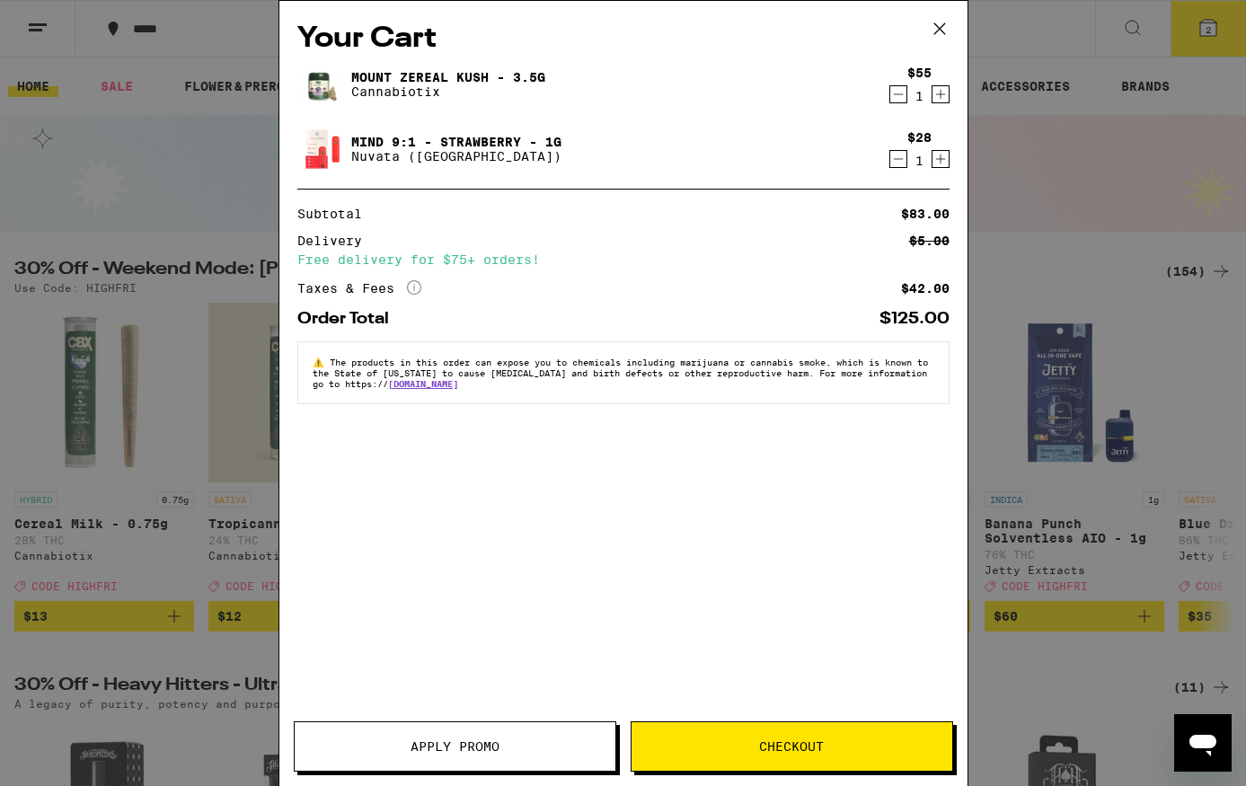
click at [899, 155] on icon "Decrement" at bounding box center [898, 159] width 16 height 22
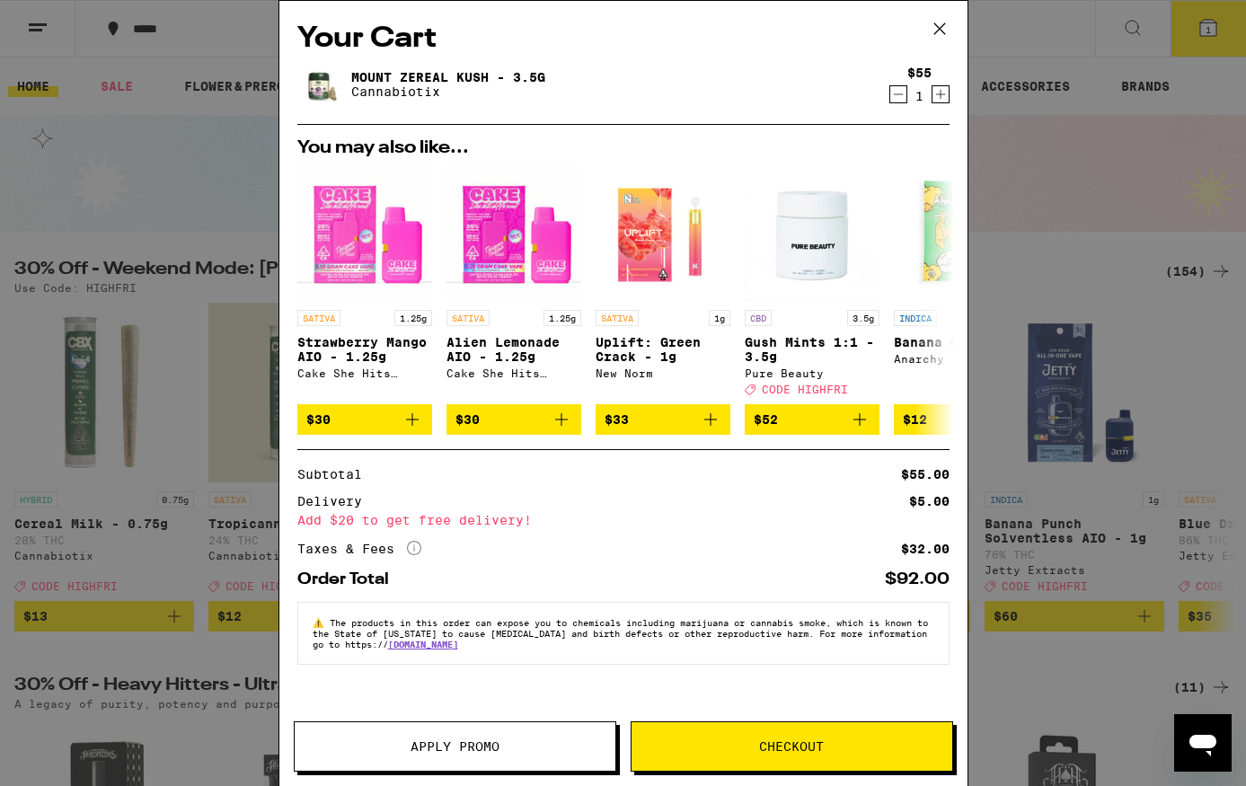
click at [447, 729] on button "Apply Promo" at bounding box center [455, 746] width 323 height 50
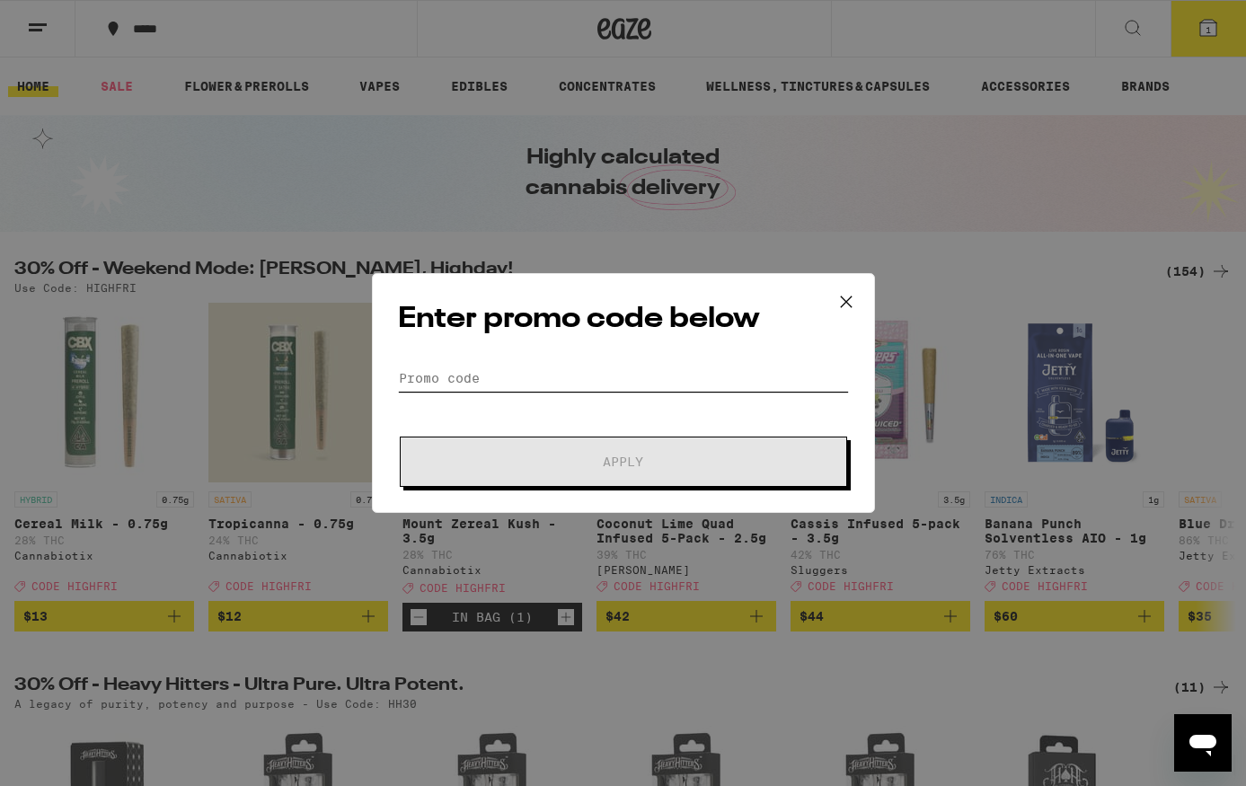
click at [473, 379] on input "Promo Code" at bounding box center [623, 378] width 451 height 27
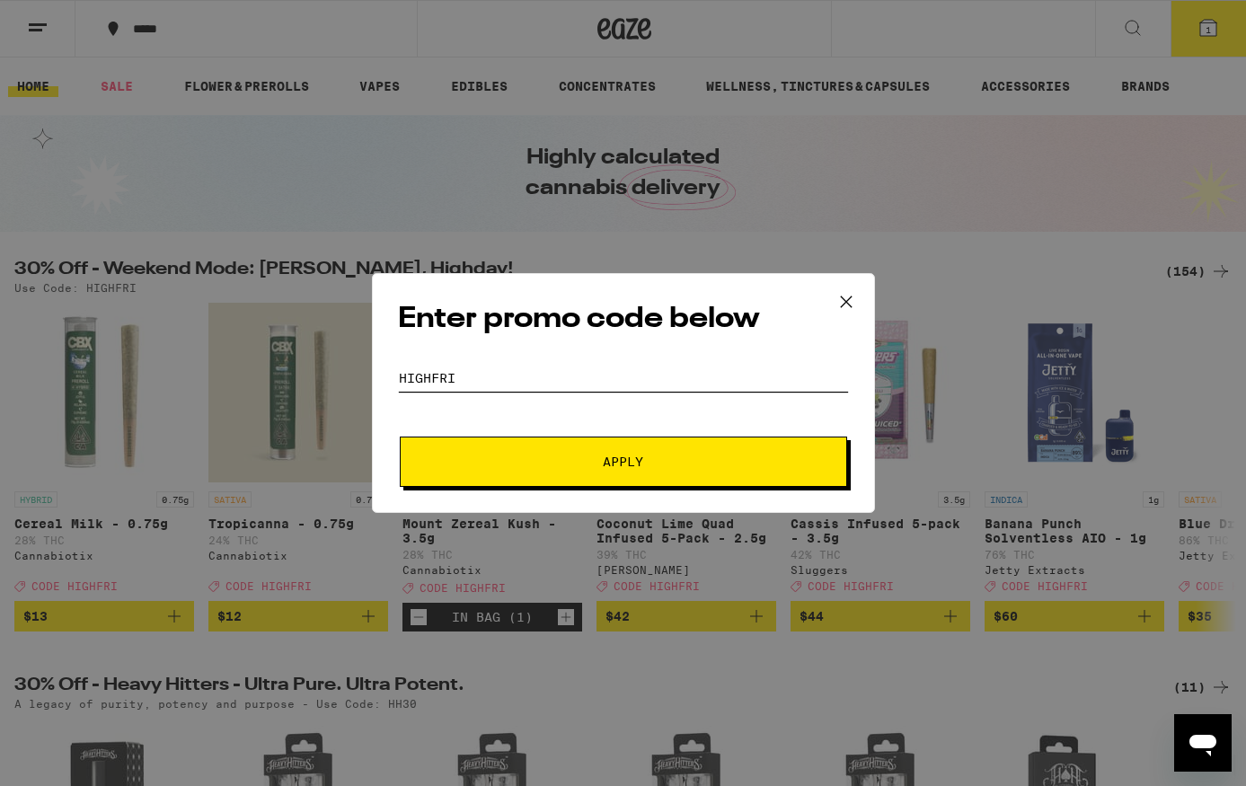
click at [400, 437] on button "Apply" at bounding box center [623, 462] width 447 height 50
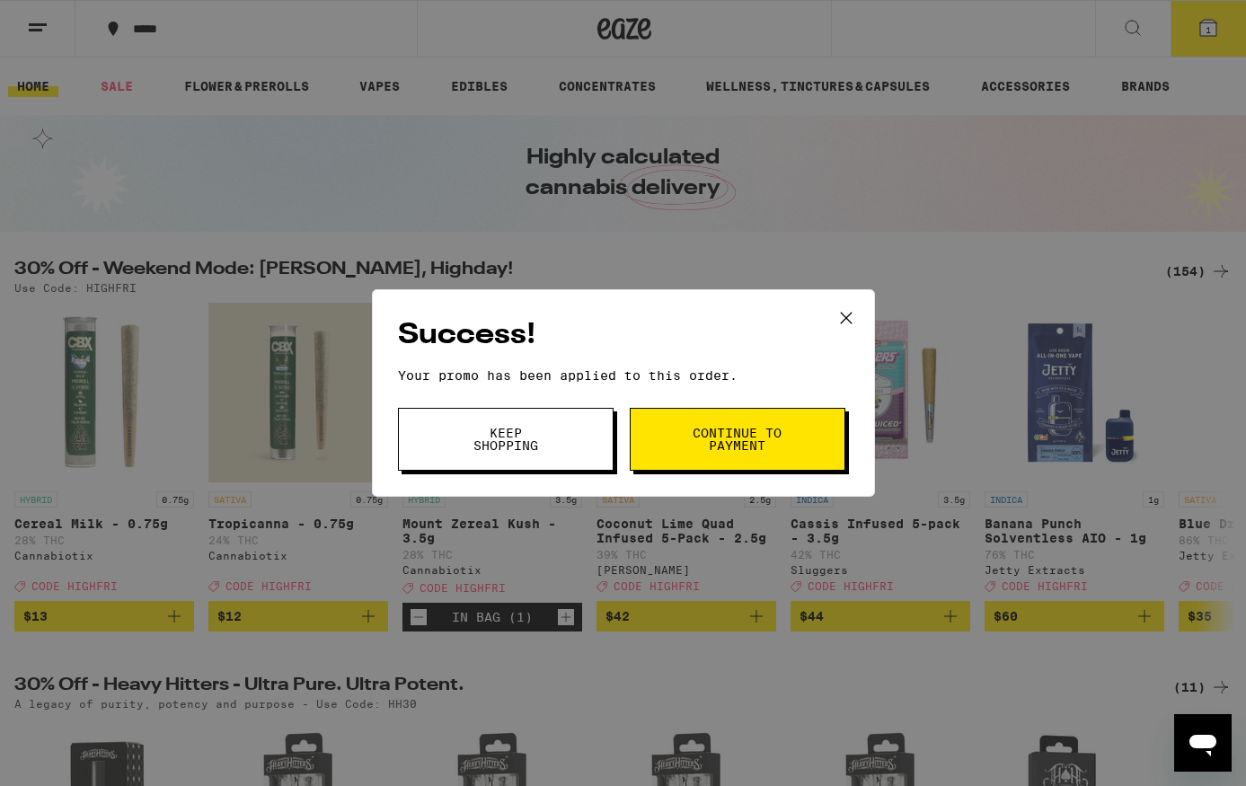
click at [709, 433] on span "Continue to payment" at bounding box center [738, 439] width 92 height 25
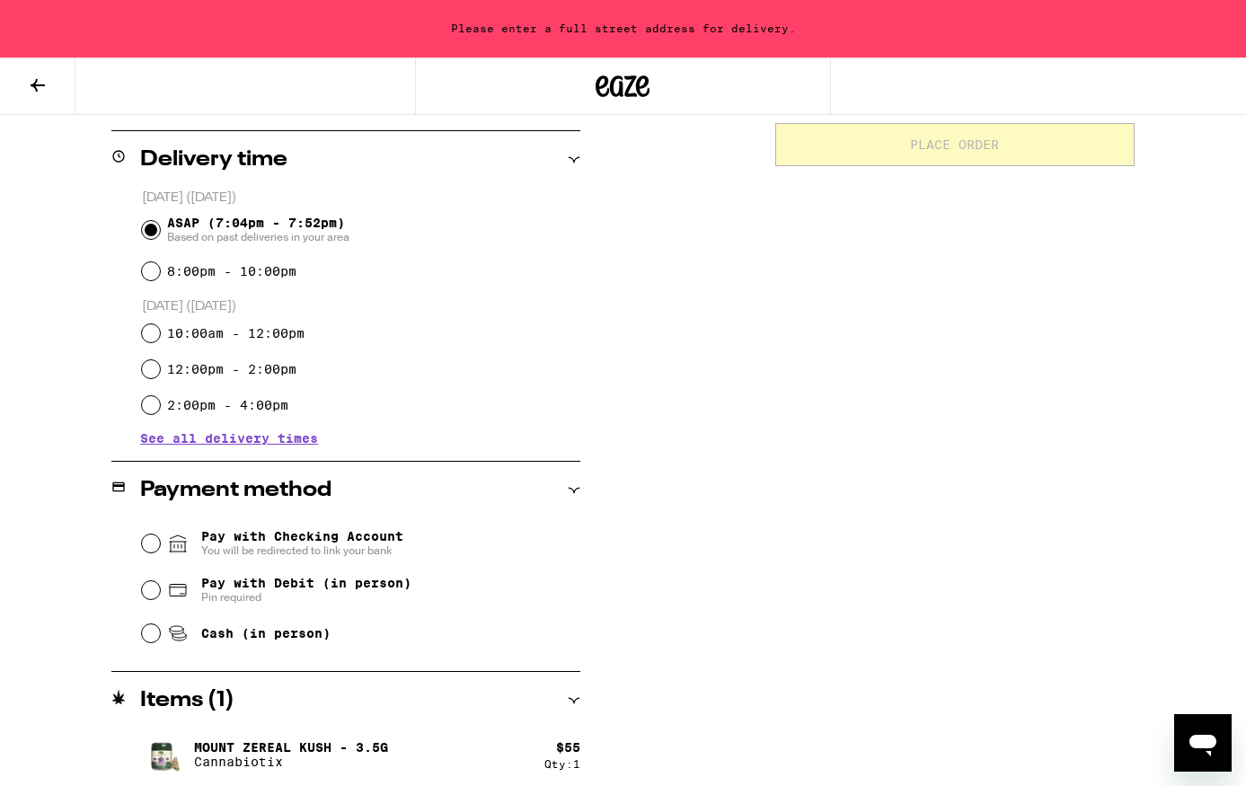
scroll to position [438, 0]
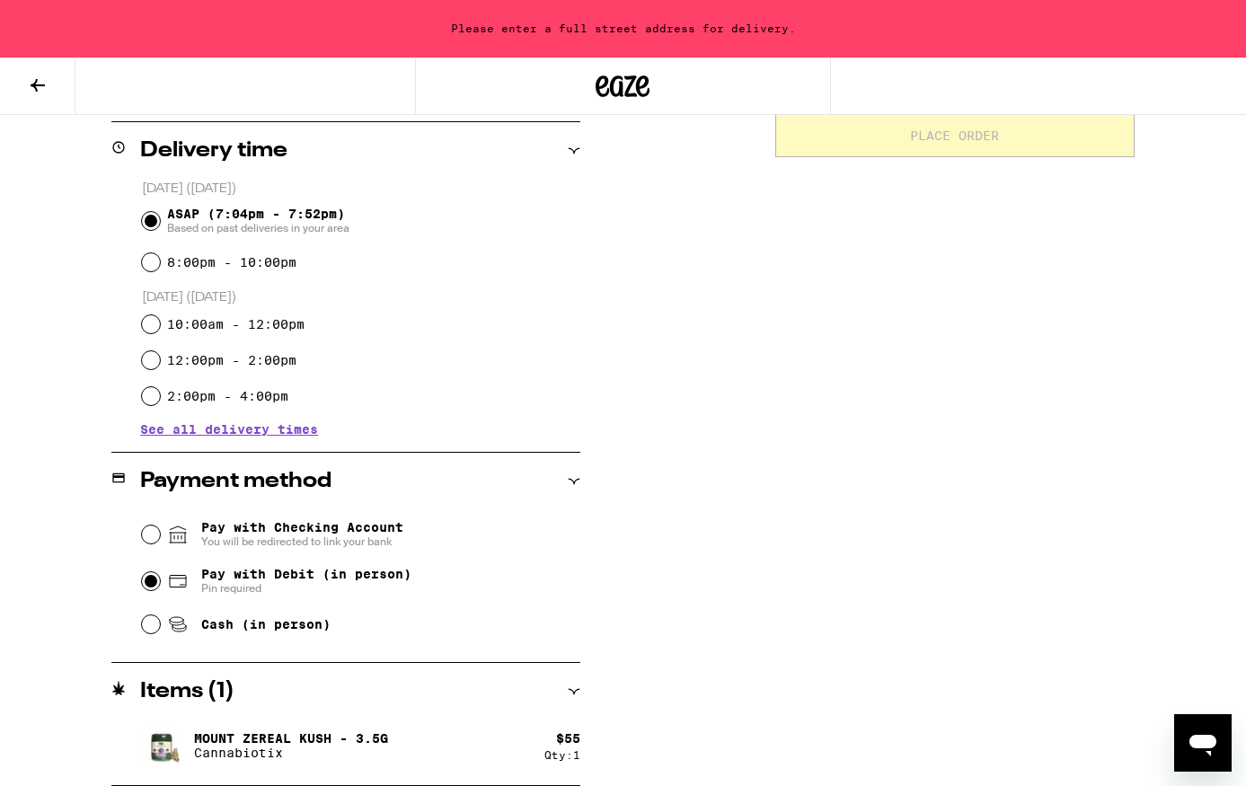
click at [154, 579] on input "Pay with Debit (in person) Pin required" at bounding box center [151, 581] width 18 height 18
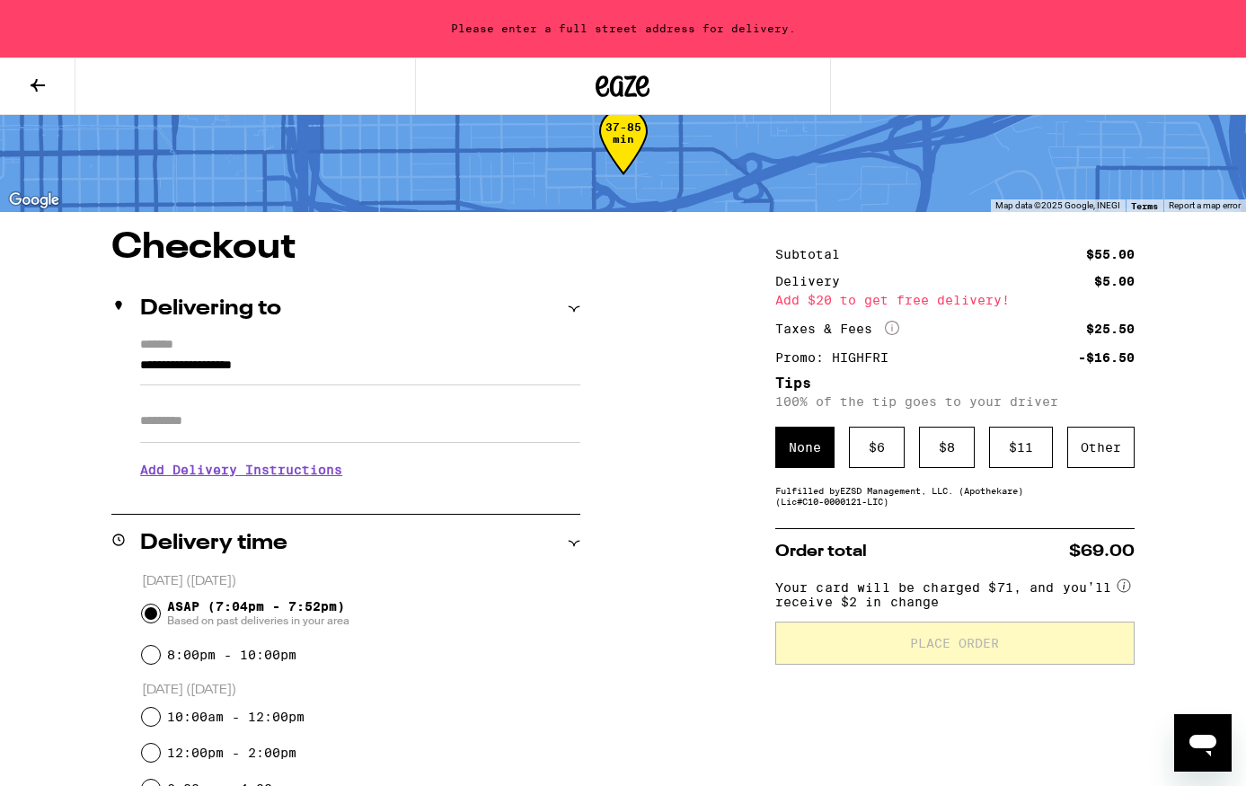
scroll to position [49, 0]
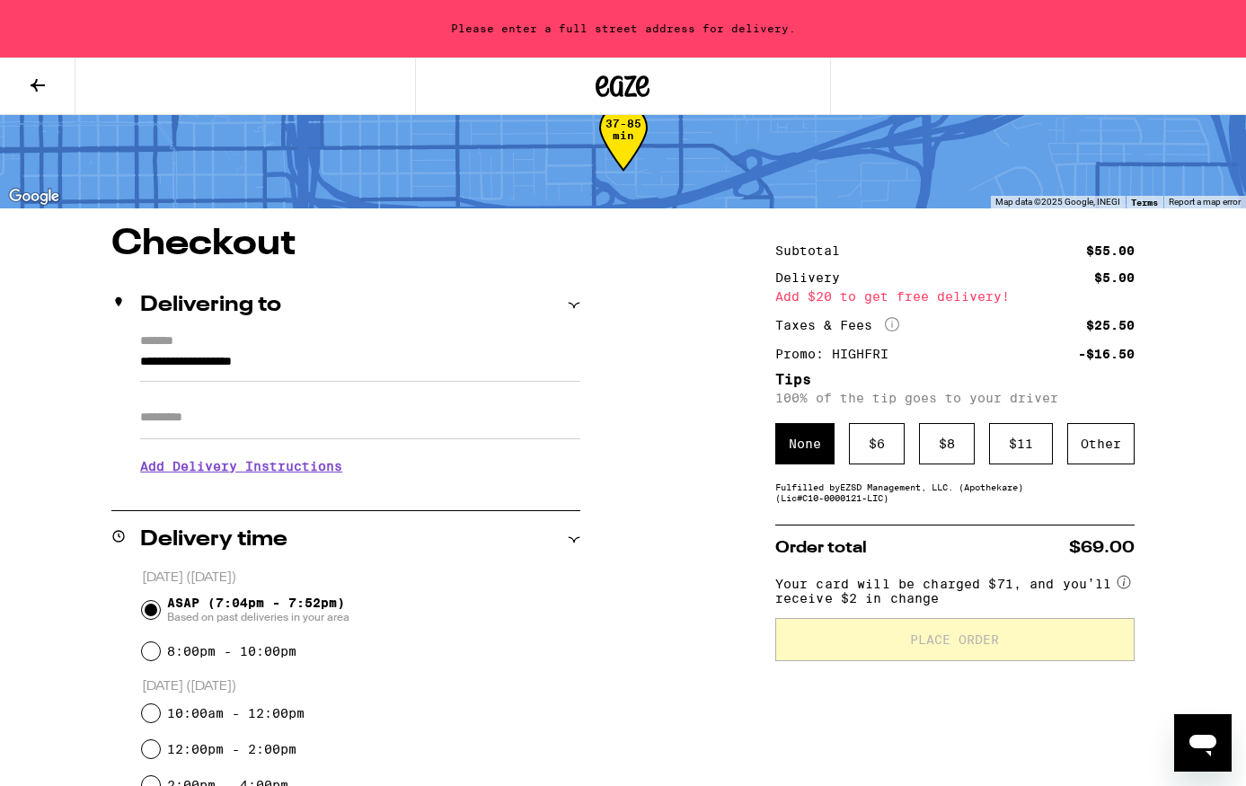
click at [675, 558] on div "**********" at bounding box center [623, 700] width 1246 height 949
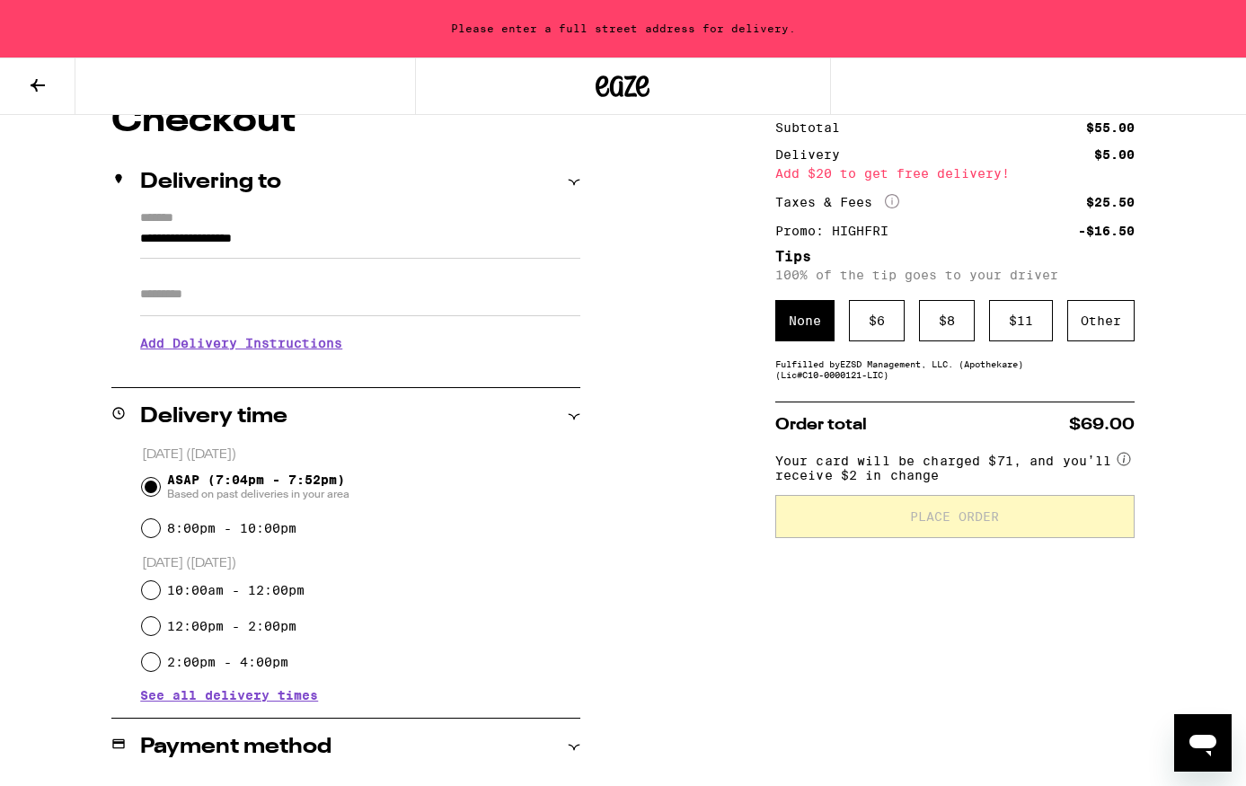
scroll to position [0, 0]
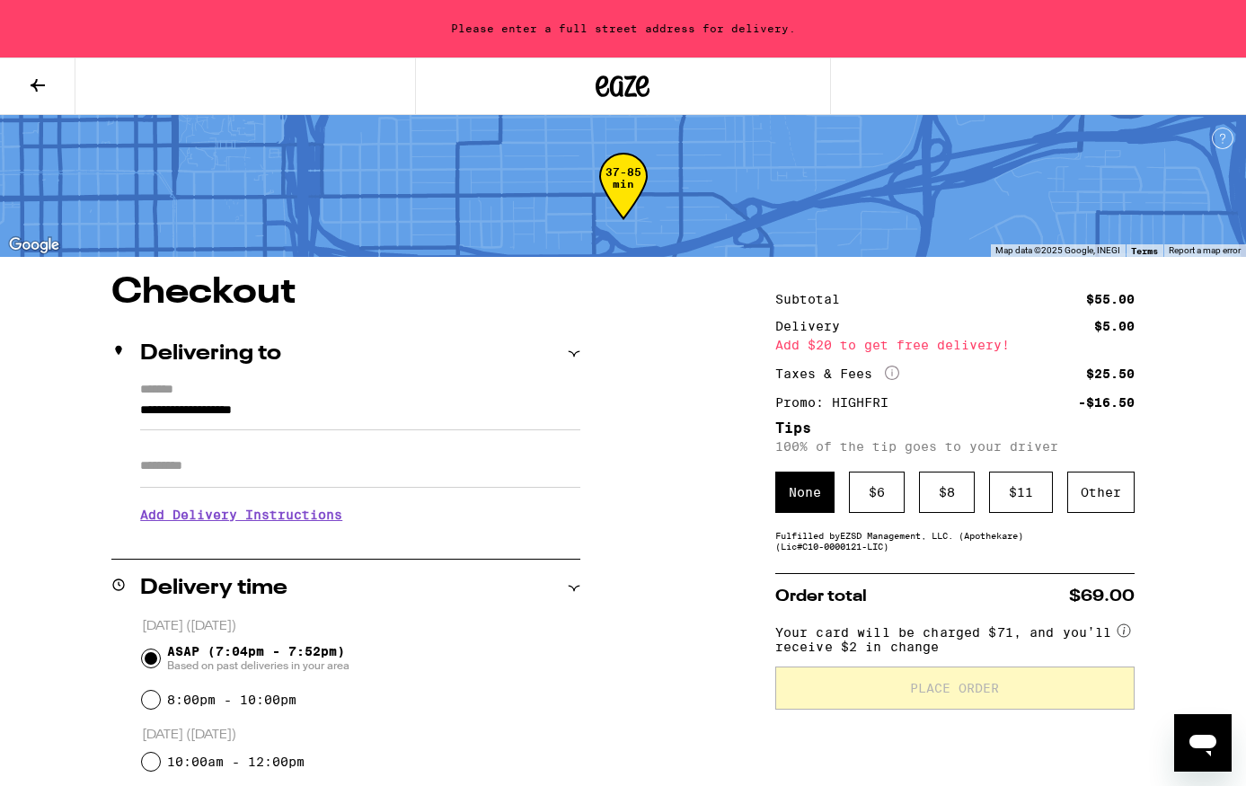
click at [180, 404] on input "**********" at bounding box center [360, 415] width 440 height 31
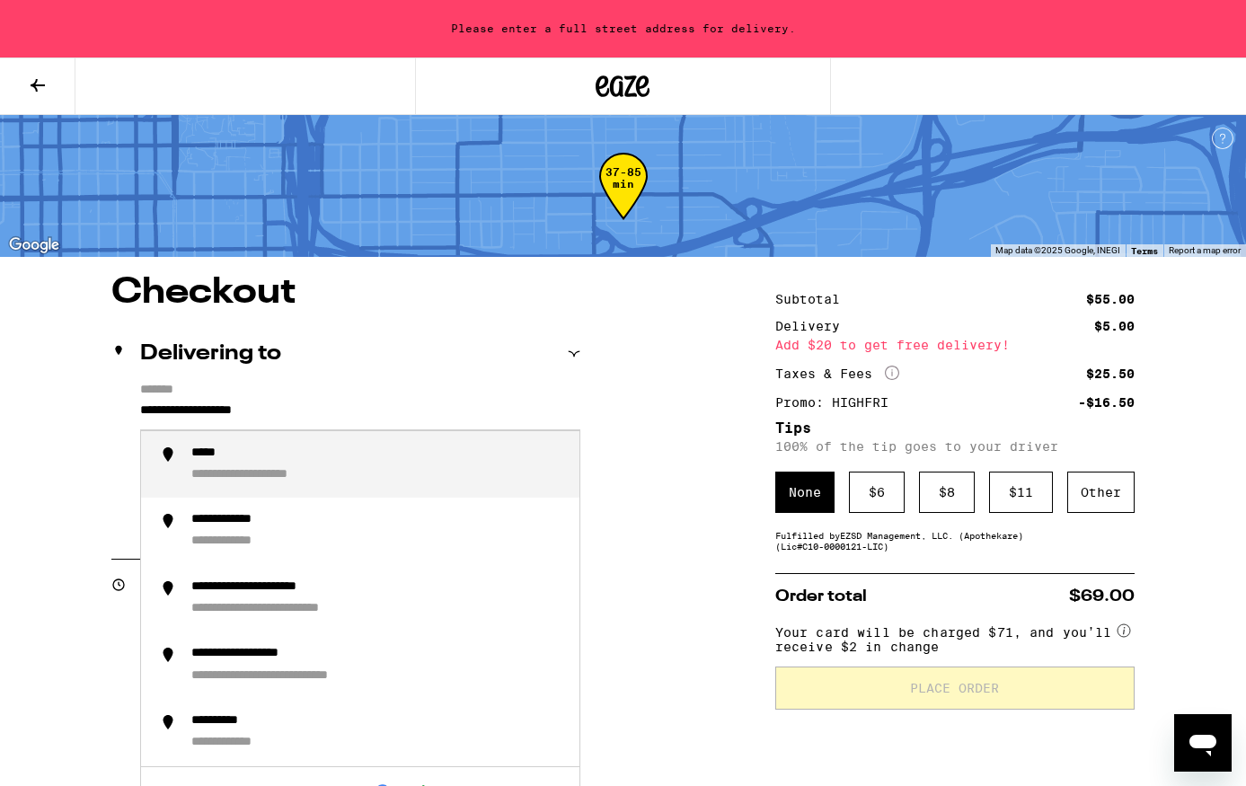
click at [172, 403] on input "**********" at bounding box center [360, 415] width 440 height 31
click at [371, 445] on li "**********" at bounding box center [360, 464] width 438 height 67
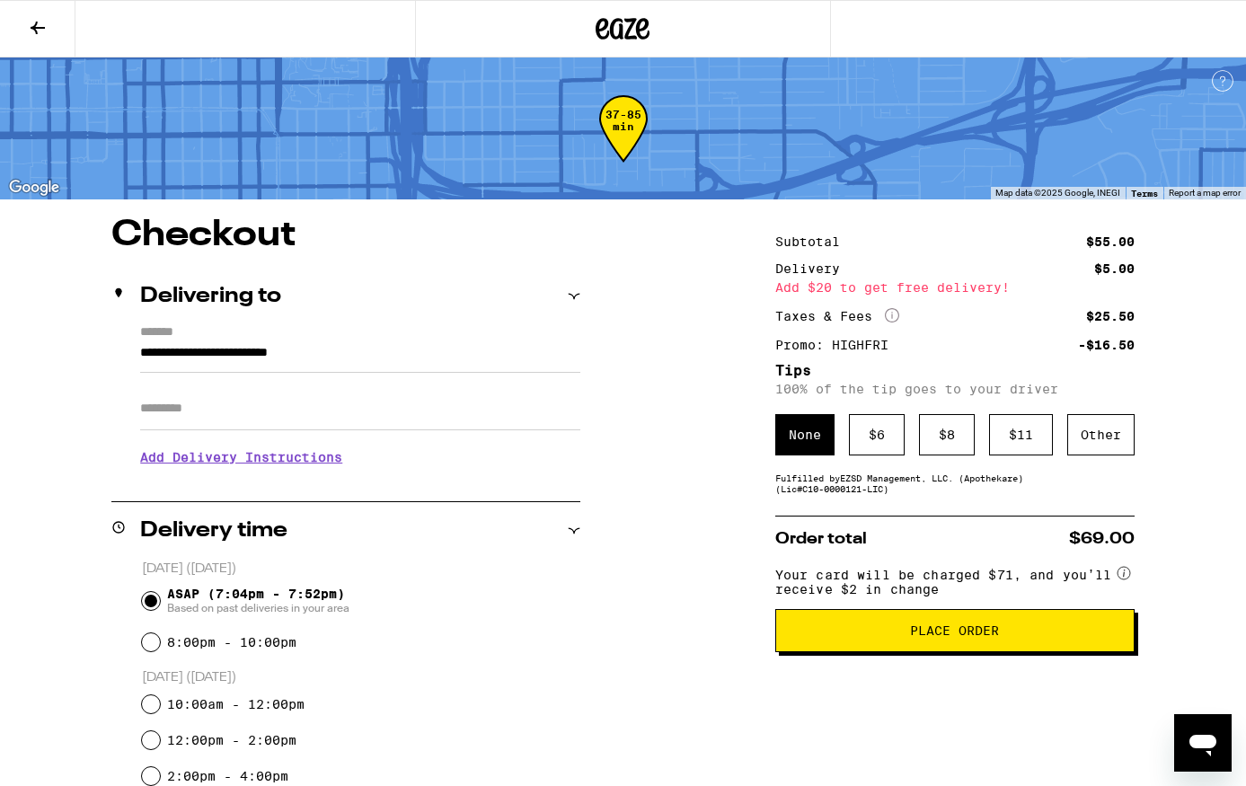
click at [204, 397] on input "Apt/Suite" at bounding box center [360, 408] width 440 height 43
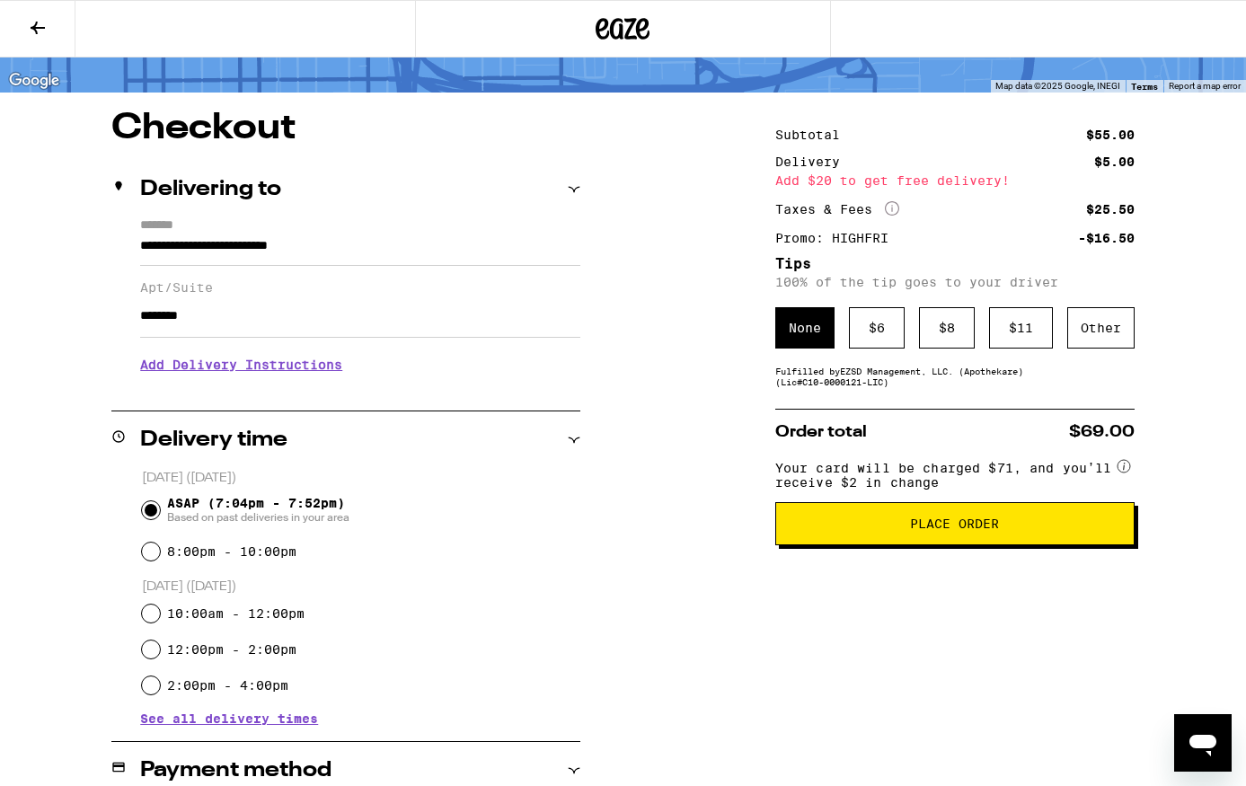
scroll to position [88, 0]
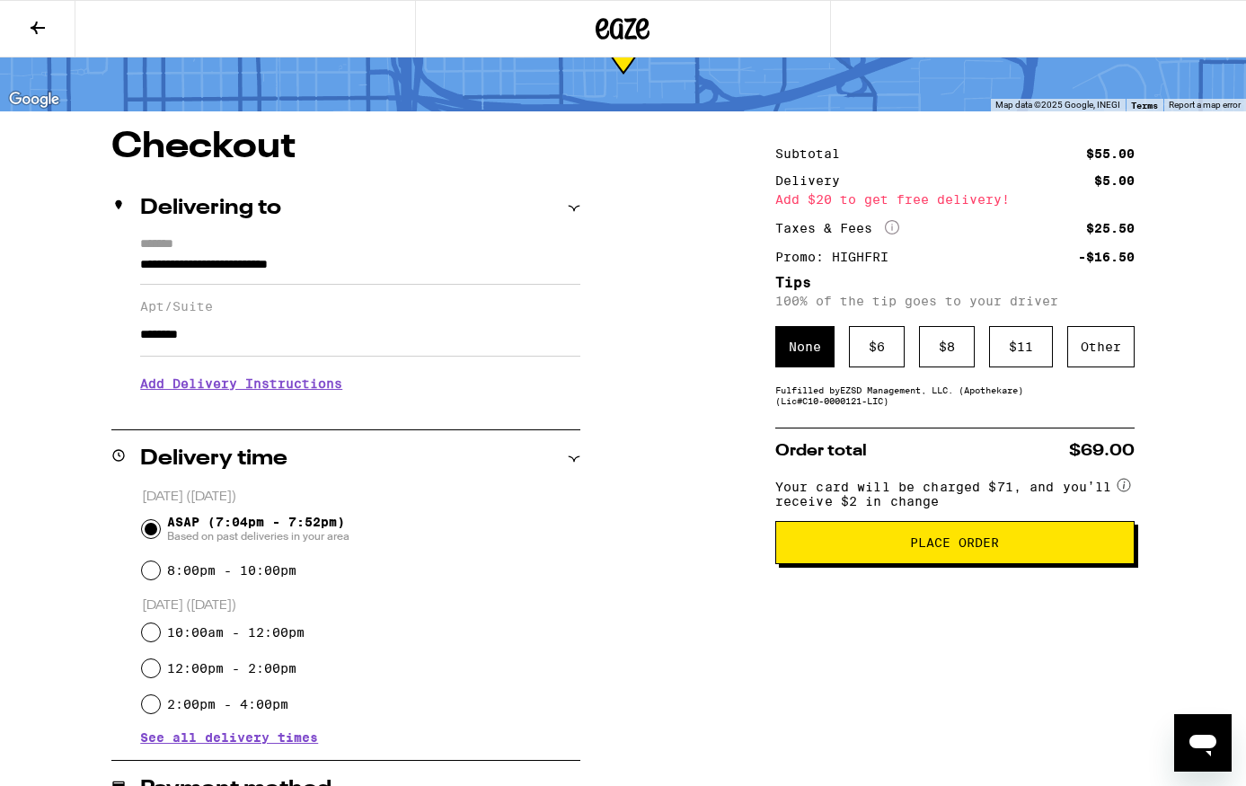
click at [886, 563] on button "Place Order" at bounding box center [954, 542] width 359 height 43
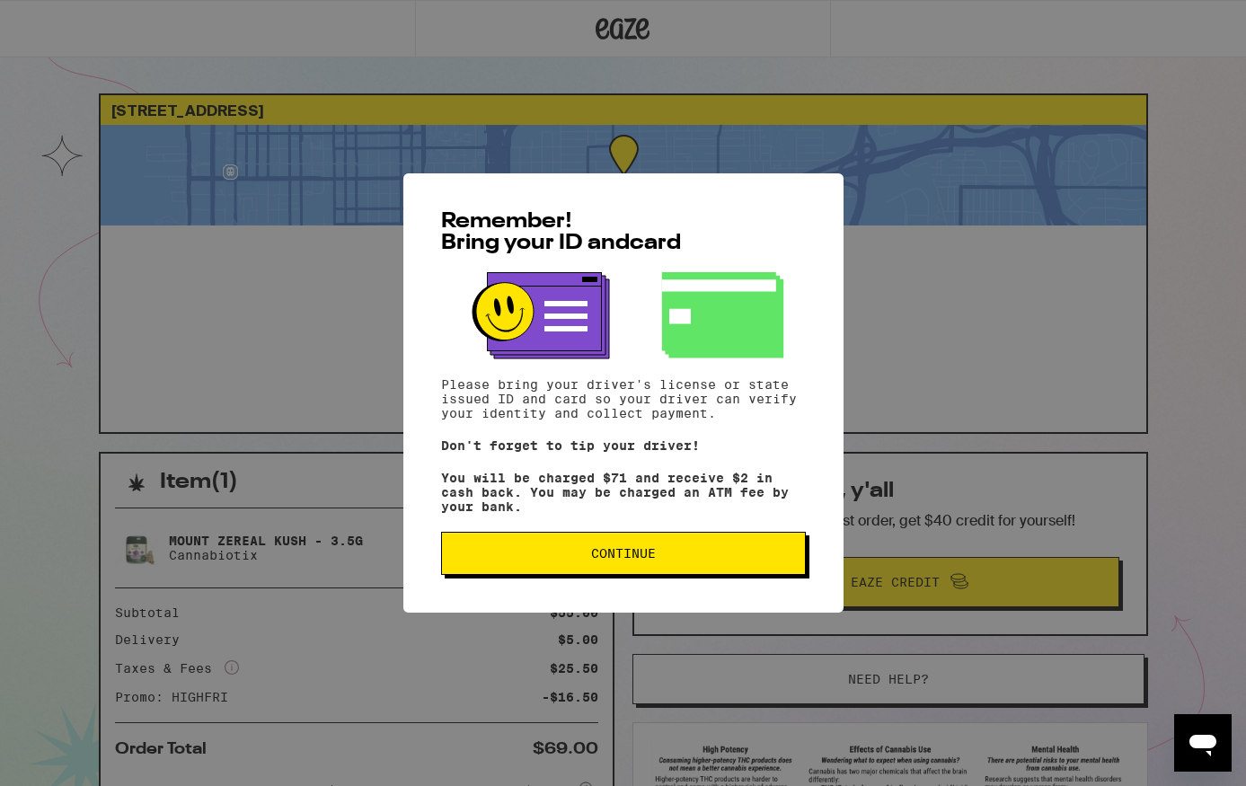
click at [698, 555] on span "Continue" at bounding box center [623, 553] width 334 height 13
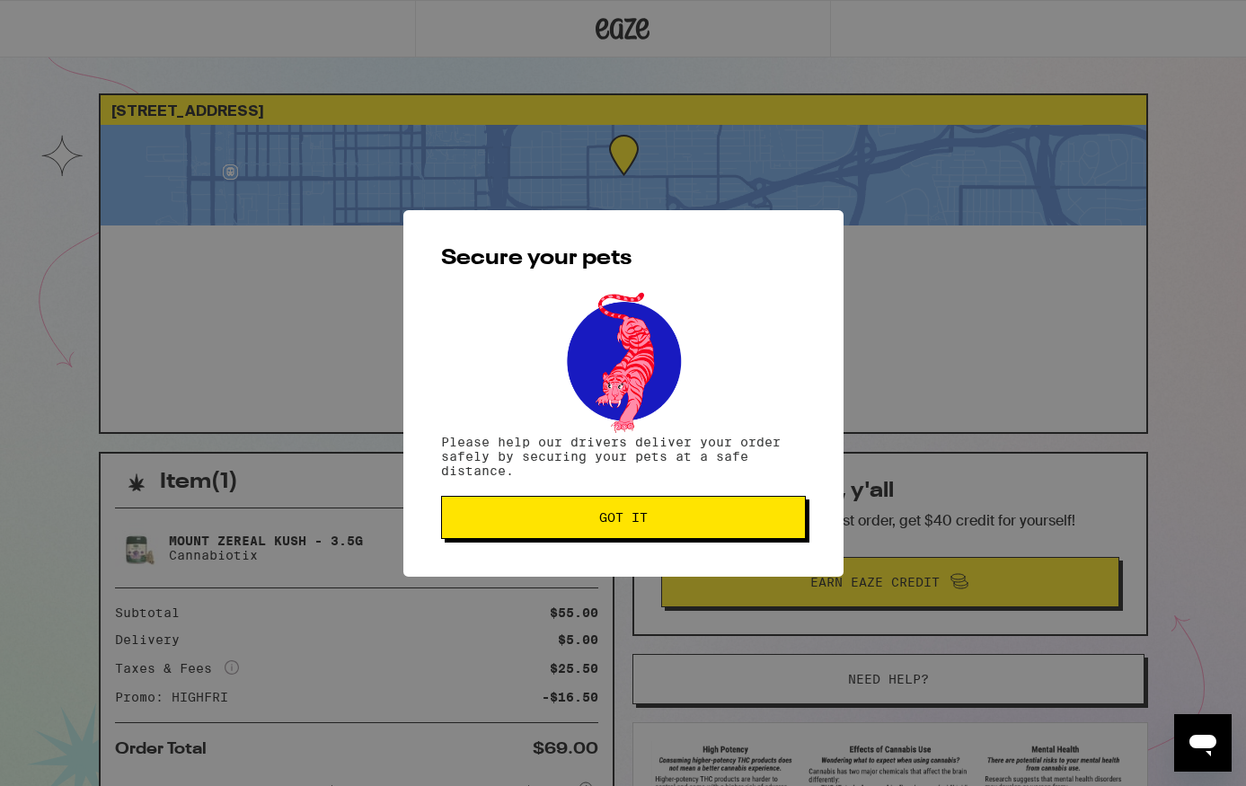
click at [673, 530] on button "Got it" at bounding box center [623, 517] width 365 height 43
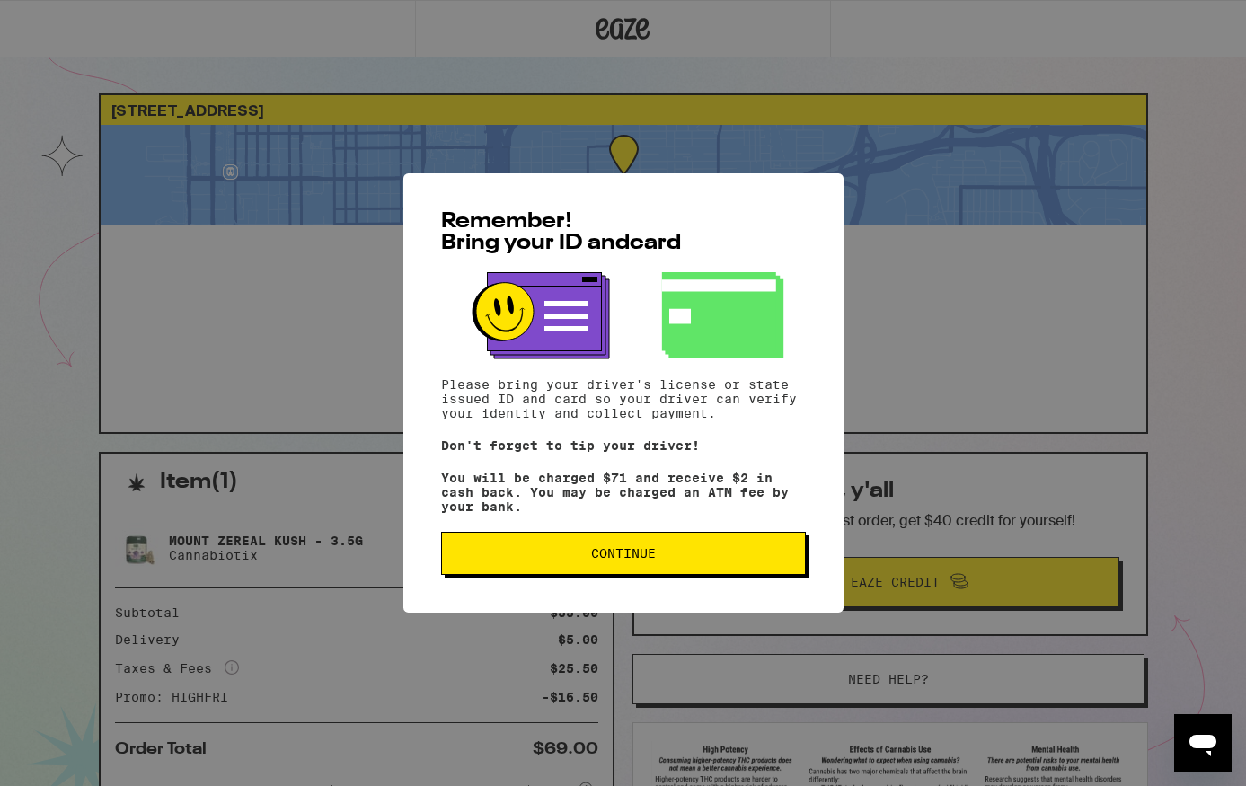
click at [572, 549] on button "Continue" at bounding box center [623, 553] width 365 height 43
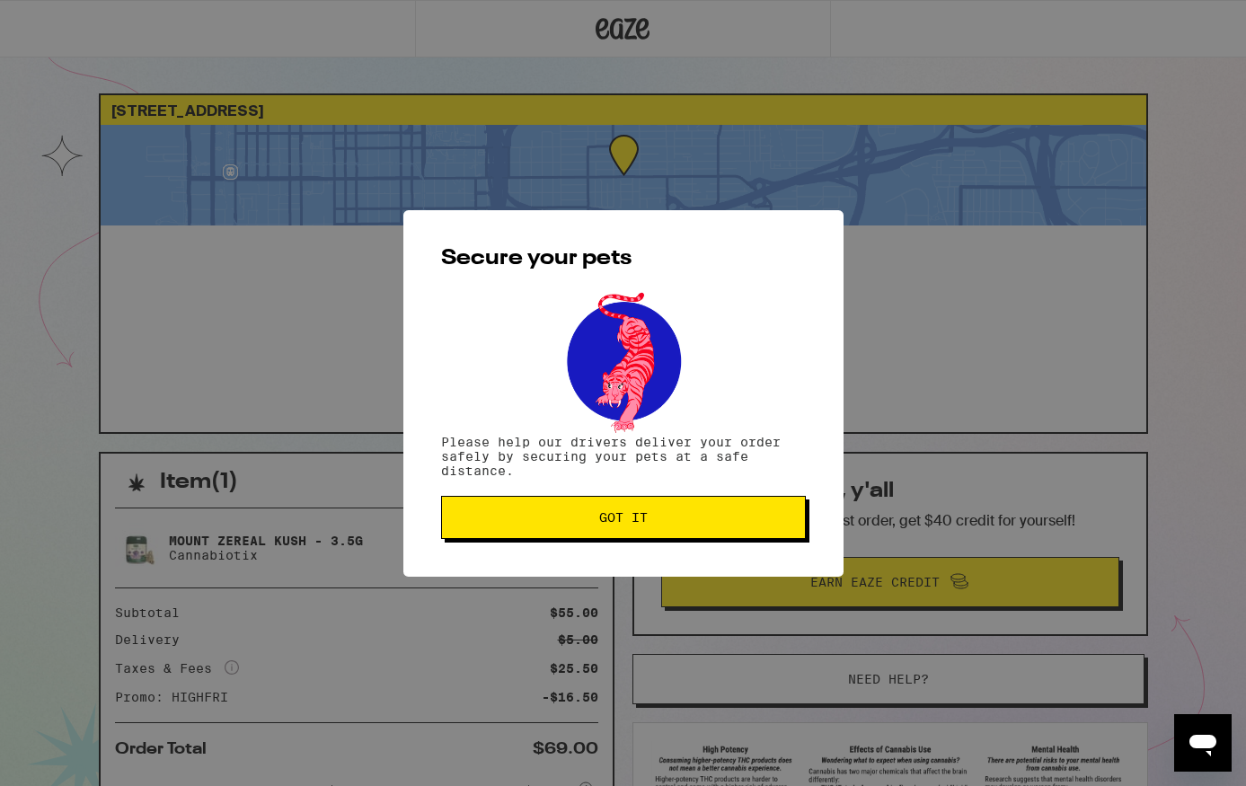
click at [555, 511] on button "Got it" at bounding box center [623, 517] width 365 height 43
